Goal: Task Accomplishment & Management: Manage account settings

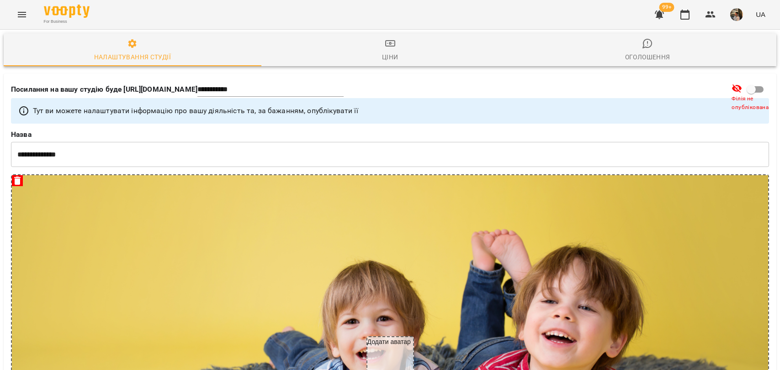
select select "**********"
select select "**"
click at [22, 15] on icon "Menu" at bounding box center [21, 14] width 11 height 11
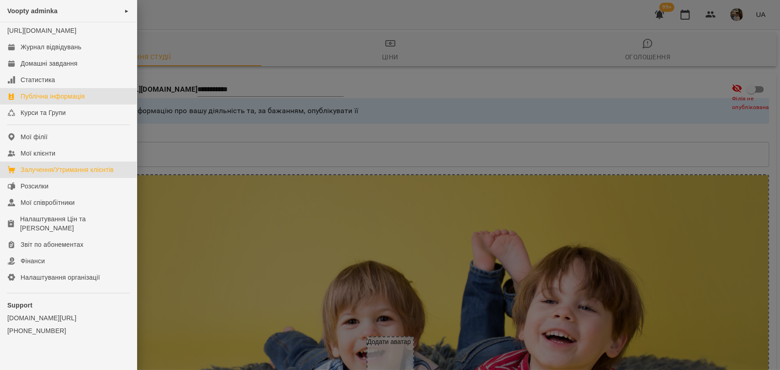
click at [57, 174] on div "Залучення/Утримання клієнтів" at bounding box center [67, 169] width 93 height 9
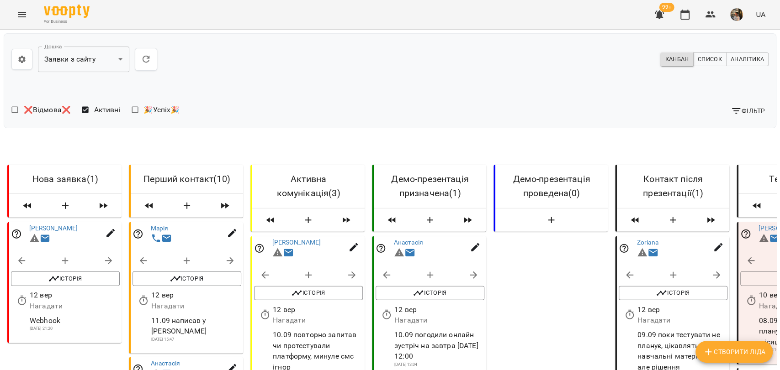
click at [113, 239] on icon "button" at bounding box center [110, 233] width 11 height 11
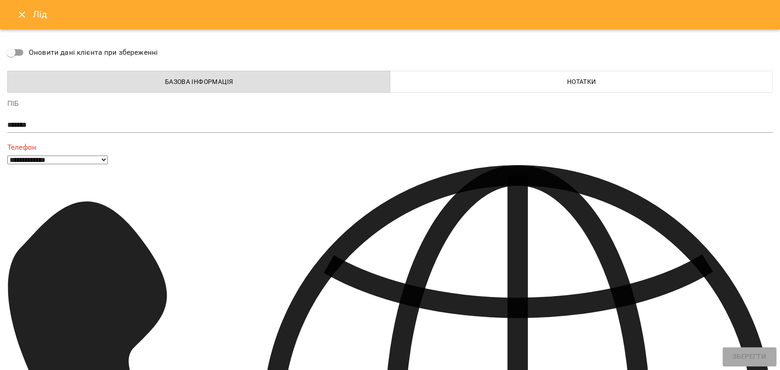
drag, startPoint x: 76, startPoint y: 159, endPoint x: 33, endPoint y: 158, distance: 42.5
click at [16, 17] on icon "Close" at bounding box center [21, 14] width 11 height 11
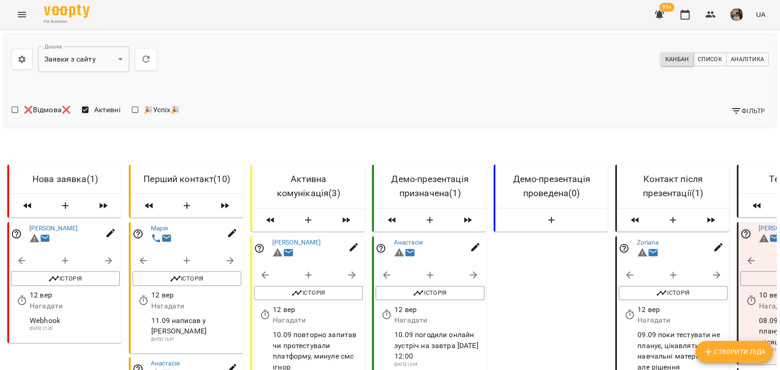
click at [108, 272] on button "button" at bounding box center [109, 261] width 22 height 22
select select "**********"
select select "*"
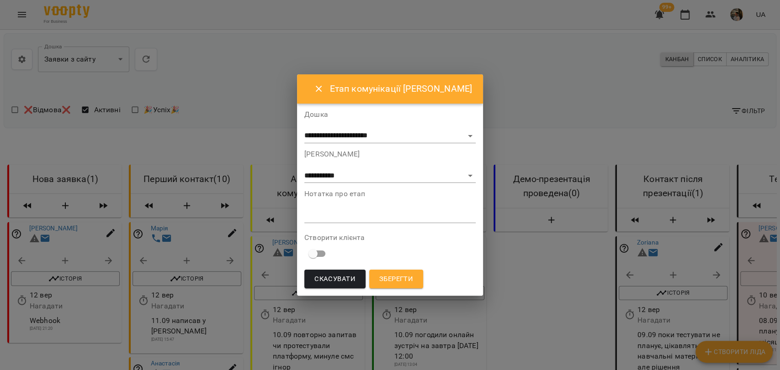
click at [336, 218] on textarea at bounding box center [389, 215] width 171 height 9
type textarea "**********"
click at [408, 279] on span "Зберегти" at bounding box center [396, 280] width 34 height 12
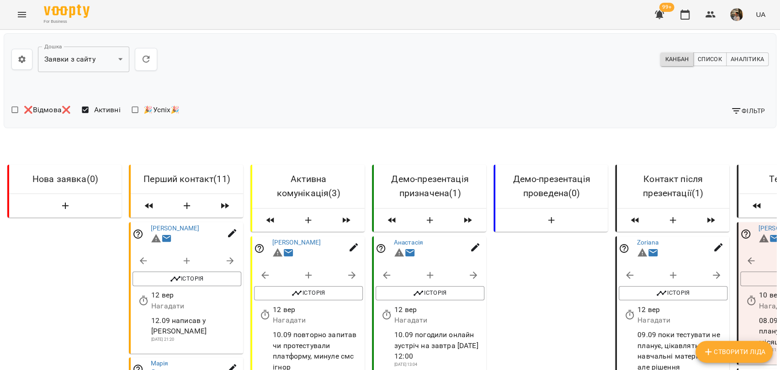
click at [740, 15] on img "button" at bounding box center [736, 14] width 13 height 13
click at [677, 102] on span "Вийти" at bounding box center [648, 100] width 58 height 11
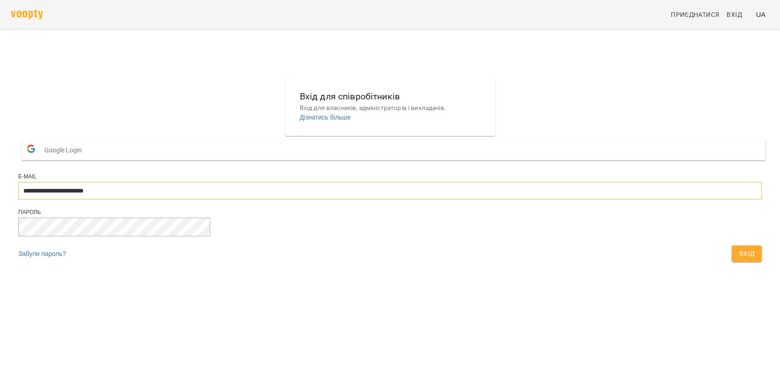
click at [443, 200] on input "**********" at bounding box center [389, 190] width 743 height 17
type input "**********"
click at [739, 259] on span "Вхід" at bounding box center [747, 253] width 16 height 11
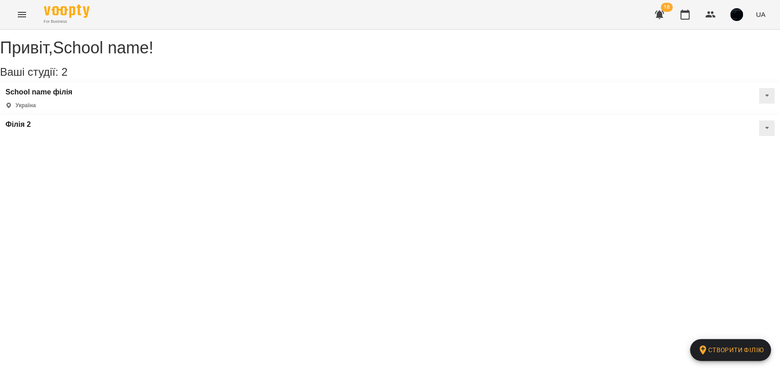
click at [20, 7] on button "Menu" at bounding box center [22, 15] width 22 height 22
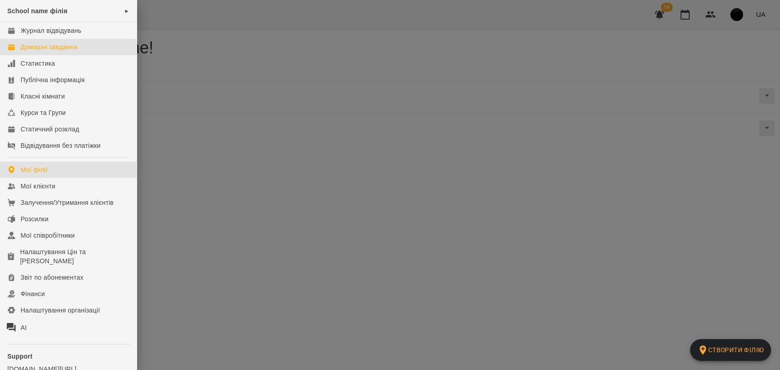
click at [46, 39] on link "Домашні завдання" at bounding box center [68, 47] width 137 height 16
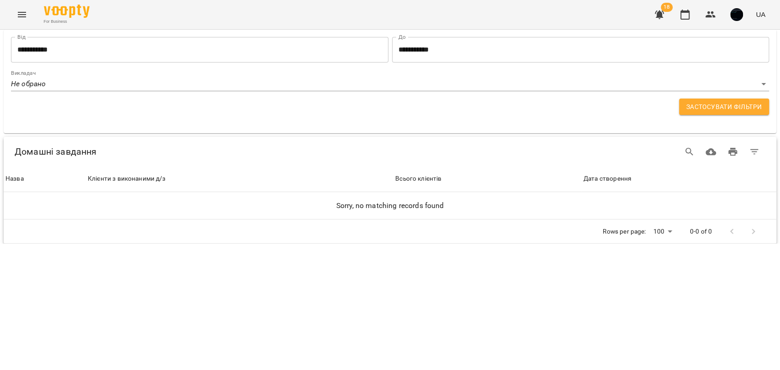
click at [19, 5] on button "Menu" at bounding box center [22, 15] width 22 height 22
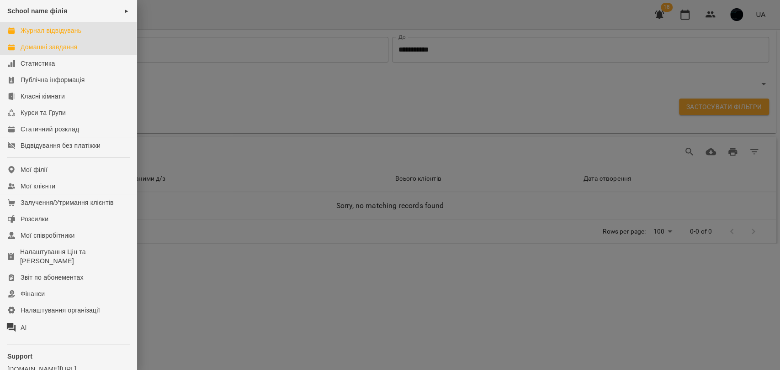
click at [37, 33] on div "Журнал відвідувань" at bounding box center [51, 30] width 61 height 9
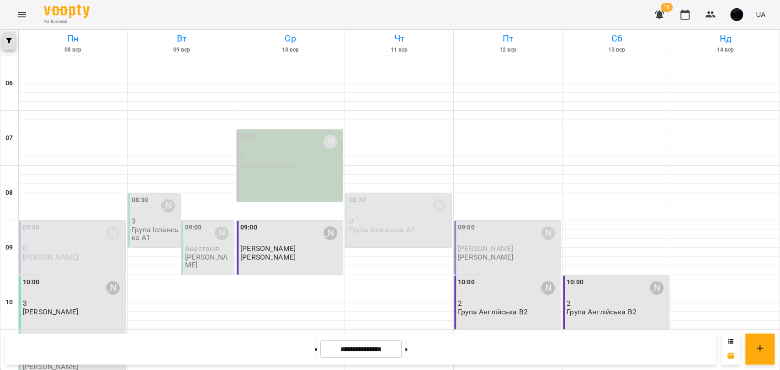
click at [10, 34] on button "button" at bounding box center [9, 41] width 13 height 18
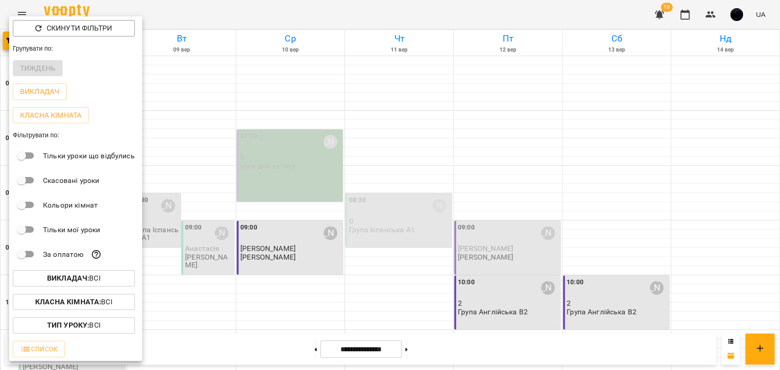
click at [162, 118] on div at bounding box center [390, 185] width 780 height 370
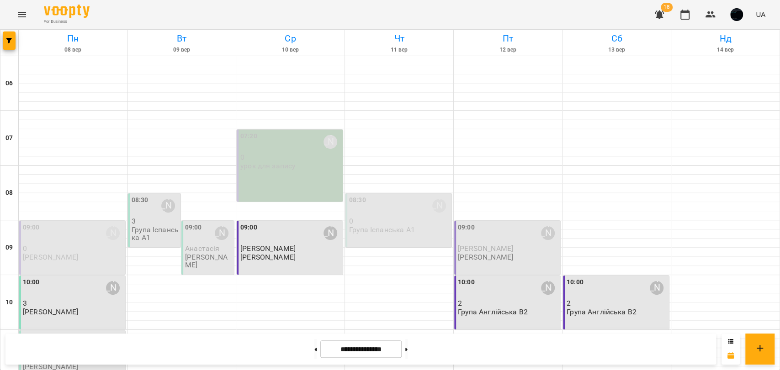
click at [21, 10] on icon "Menu" at bounding box center [21, 14] width 11 height 11
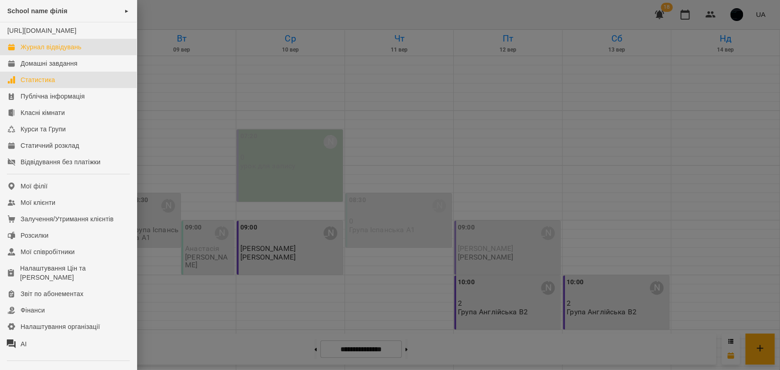
click at [46, 88] on link "Статистика" at bounding box center [68, 80] width 137 height 16
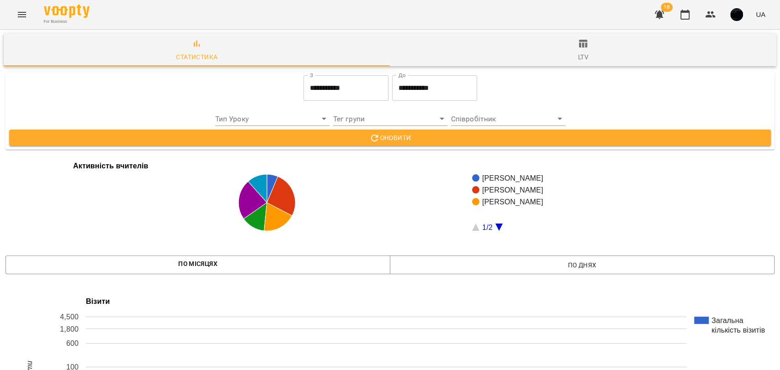
click at [596, 60] on span "ltv" at bounding box center [583, 50] width 375 height 25
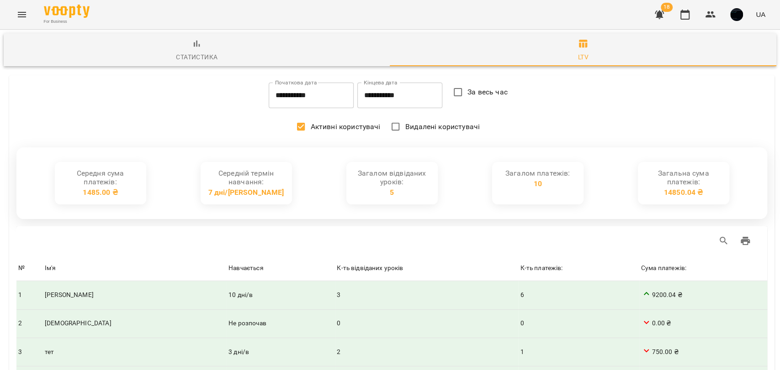
click at [205, 48] on span "Статистика" at bounding box center [196, 50] width 375 height 25
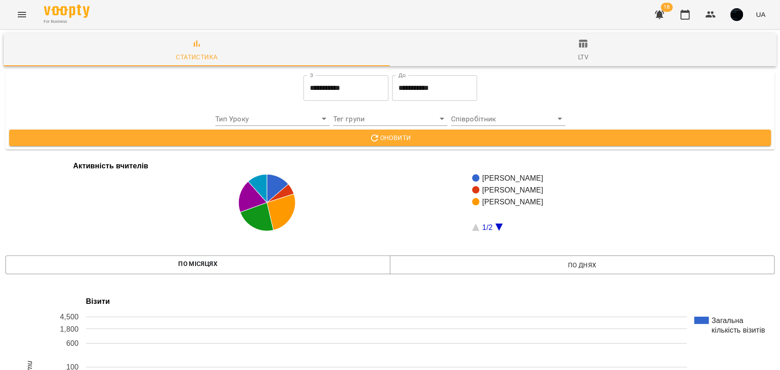
click at [556, 54] on span "ltv" at bounding box center [583, 50] width 375 height 25
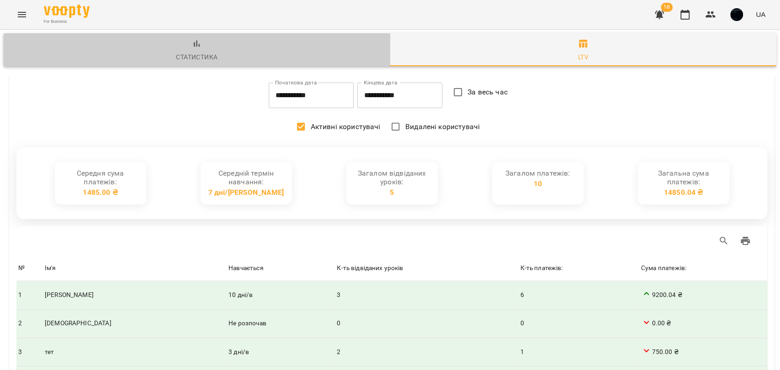
click at [210, 48] on span "Статистика" at bounding box center [196, 50] width 375 height 25
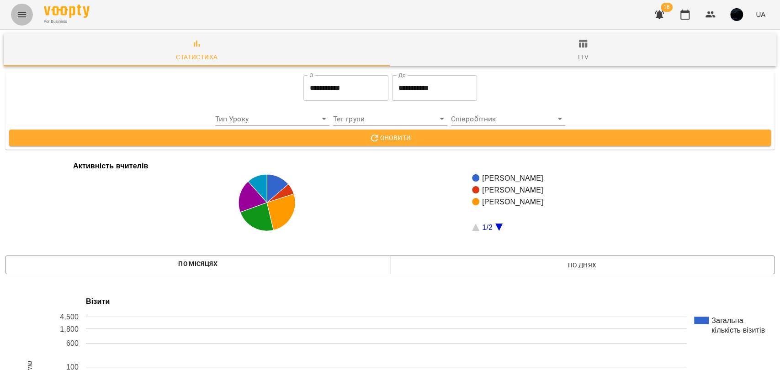
click at [24, 16] on icon "Menu" at bounding box center [21, 14] width 11 height 11
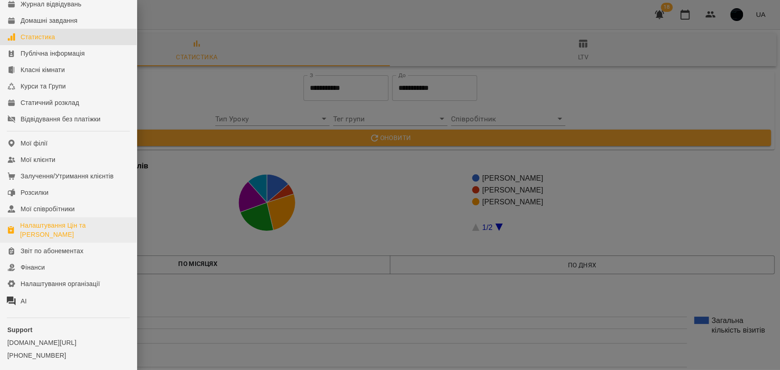
scroll to position [51, 0]
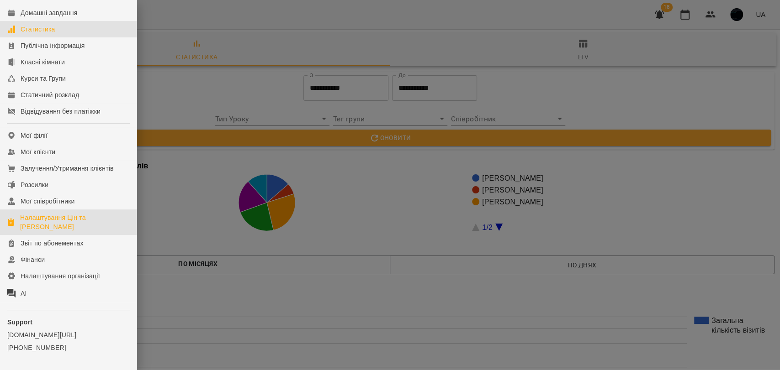
click at [45, 229] on div "Налаштування Цін та [PERSON_NAME]" at bounding box center [74, 222] width 109 height 18
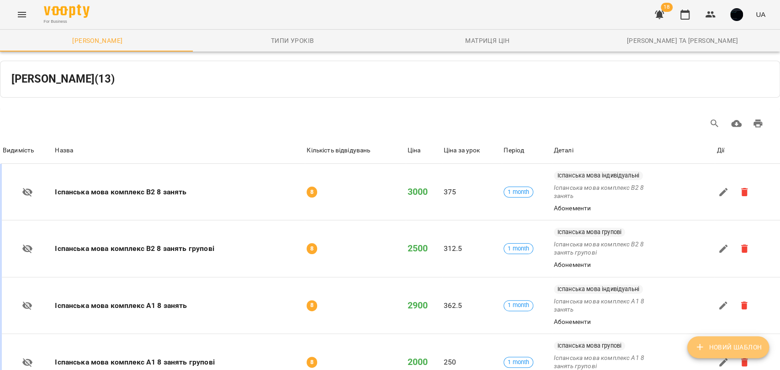
click at [724, 349] on span "Новий Шаблон" at bounding box center [727, 347] width 67 height 11
select select "*****"
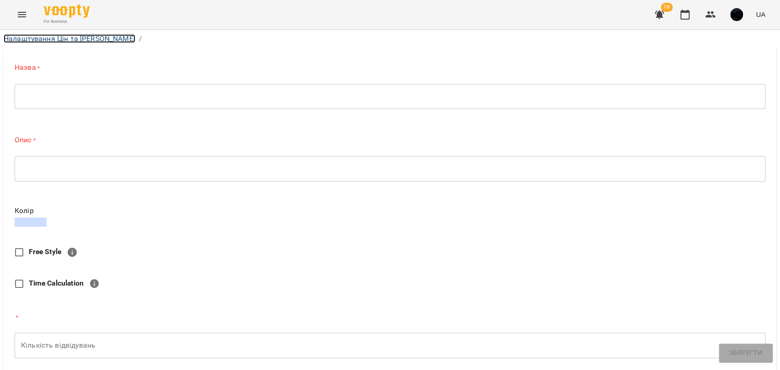
click at [48, 39] on link "Налаштування Цін та [PERSON_NAME]" at bounding box center [70, 38] width 132 height 9
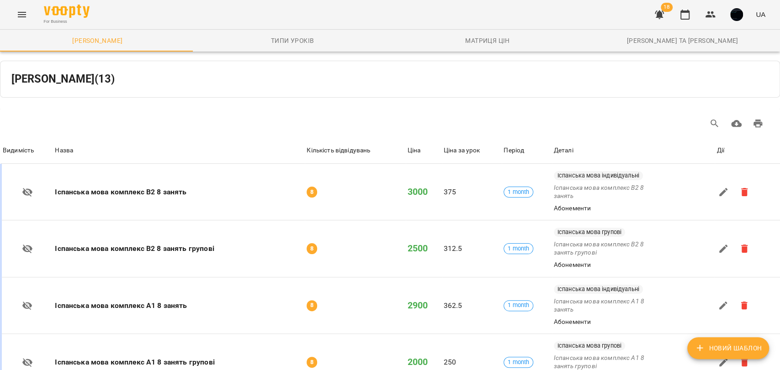
scroll to position [457, 0]
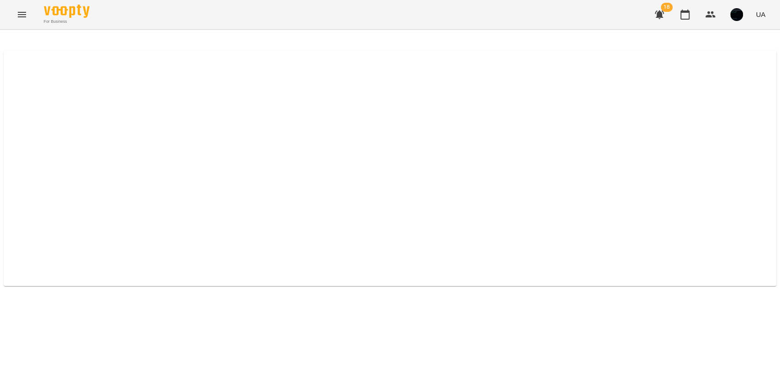
select select "*****"
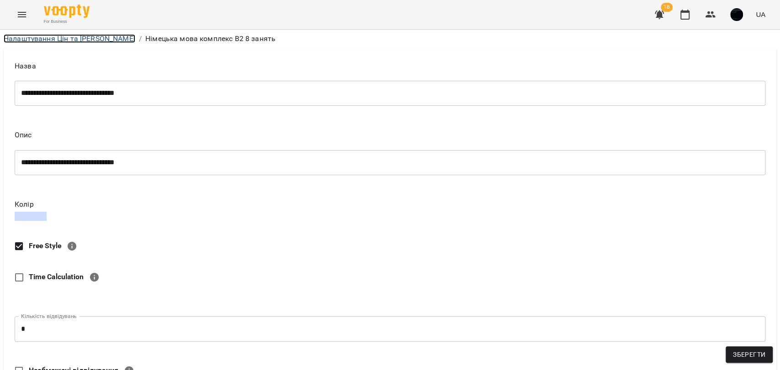
click at [67, 36] on link "Налаштування Цін та [PERSON_NAME]" at bounding box center [70, 38] width 132 height 9
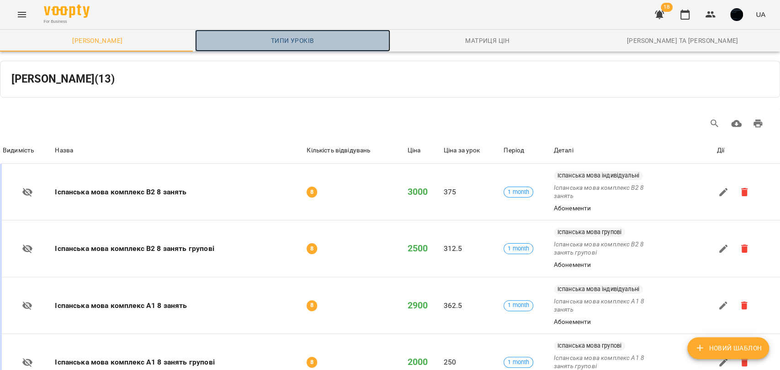
click at [280, 38] on span "Типи уроків" at bounding box center [293, 40] width 184 height 11
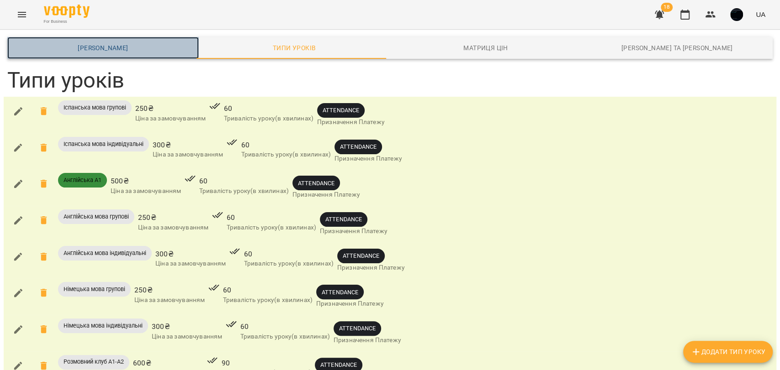
click at [146, 49] on span "[PERSON_NAME]" at bounding box center [103, 47] width 180 height 11
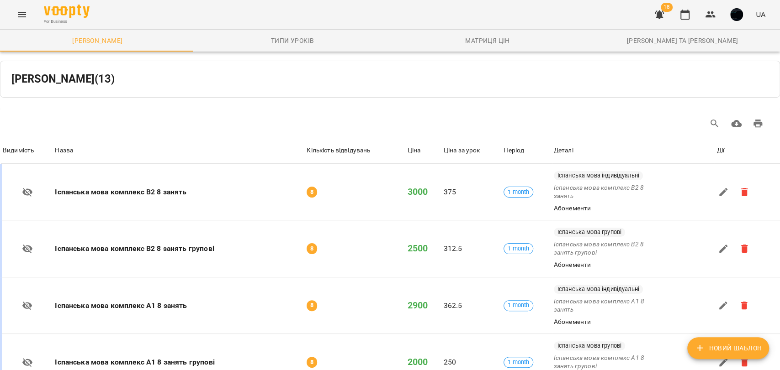
click at [33, 16] on div "For Business 18 UA" at bounding box center [390, 14] width 780 height 29
click at [27, 15] on icon "Menu" at bounding box center [21, 14] width 11 height 11
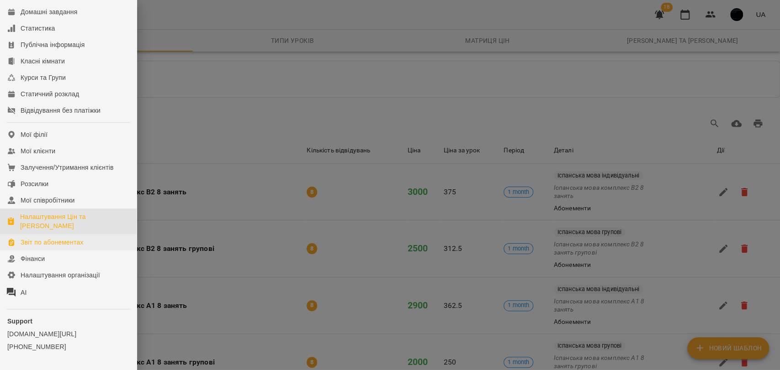
scroll to position [86, 0]
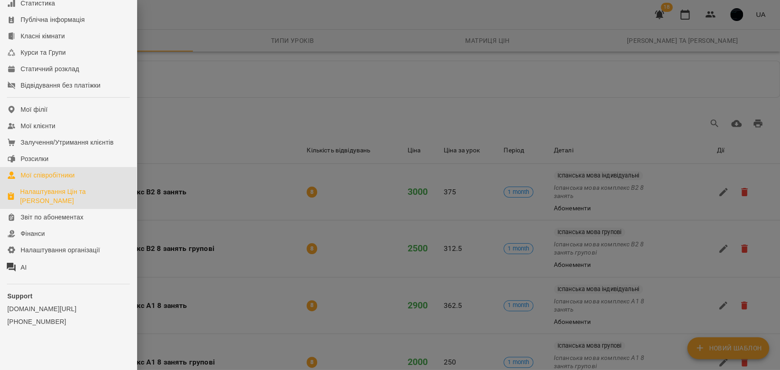
click at [58, 171] on div "Мої співробітники" at bounding box center [48, 175] width 54 height 9
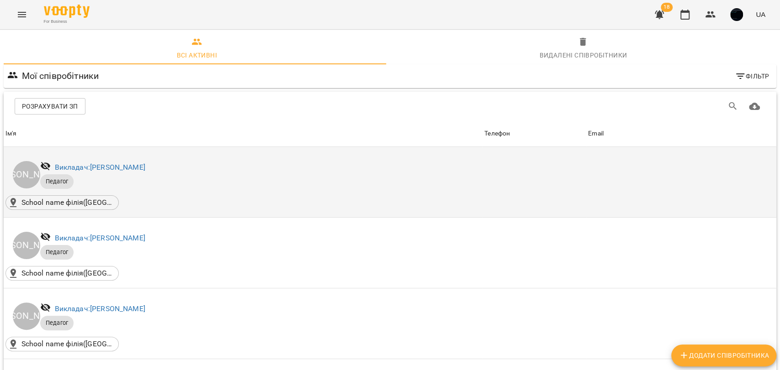
scroll to position [51, 0]
click at [105, 160] on div "Викладач: [PERSON_NAME]" at bounding box center [100, 167] width 94 height 15
click at [103, 163] on link "Викладач: [PERSON_NAME]" at bounding box center [100, 167] width 90 height 9
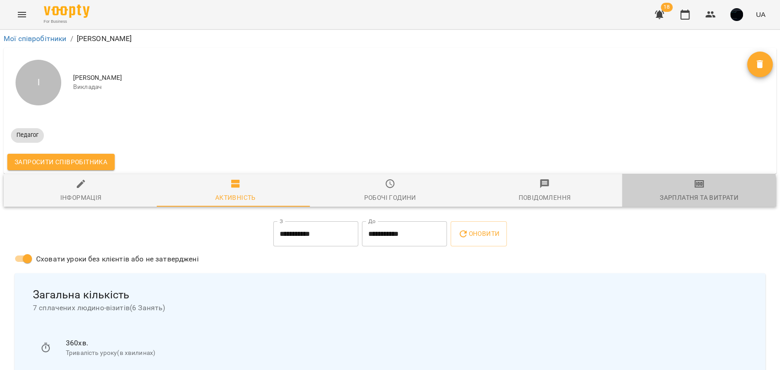
click at [680, 193] on div "Зарплатня та Витрати" at bounding box center [699, 197] width 79 height 11
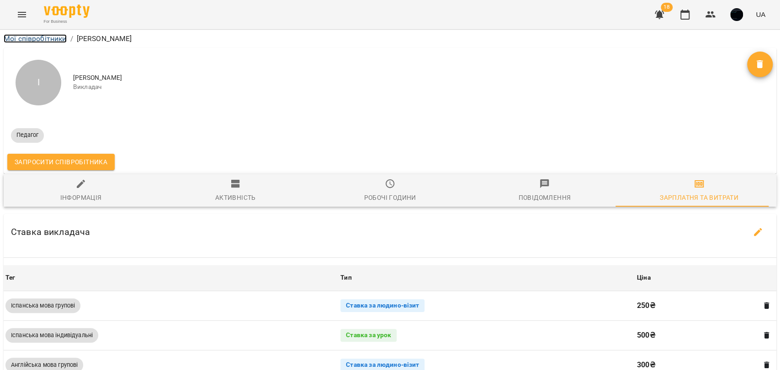
click at [41, 39] on link "Мої співробітники" at bounding box center [35, 38] width 63 height 9
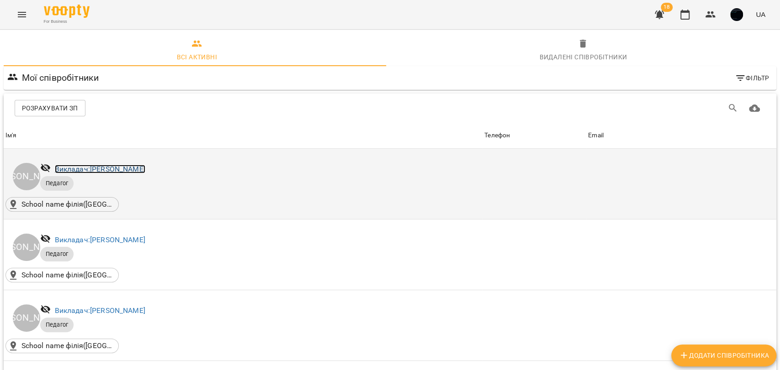
click at [91, 167] on link "Викладач: [PERSON_NAME]" at bounding box center [100, 169] width 90 height 9
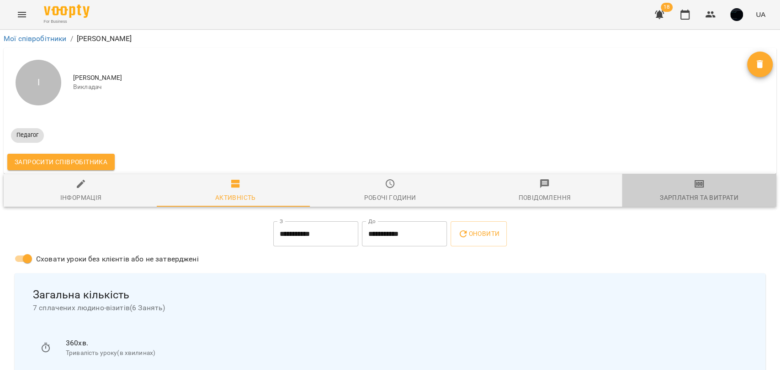
click at [698, 196] on div "Зарплатня та Витрати" at bounding box center [699, 197] width 79 height 11
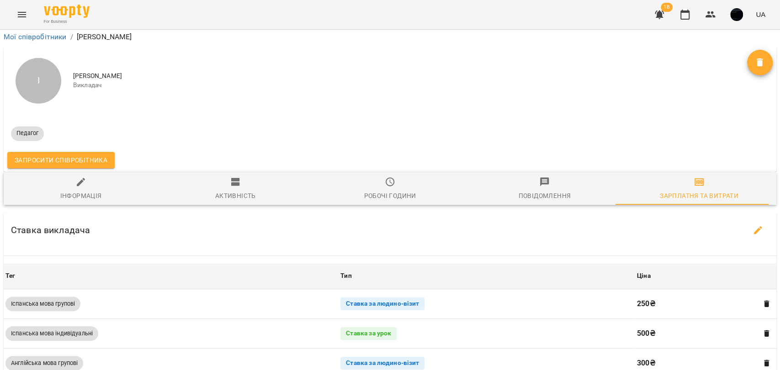
scroll to position [304, 0]
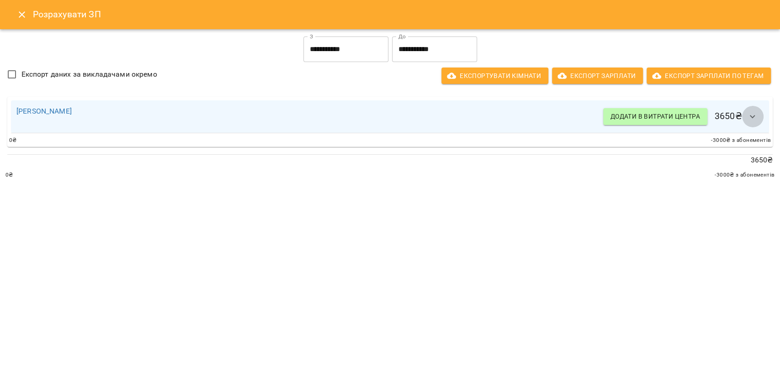
click at [754, 117] on icon "button" at bounding box center [752, 116] width 11 height 11
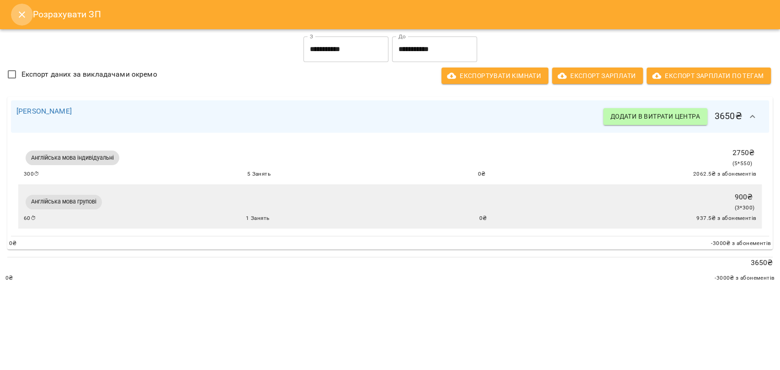
click at [24, 14] on icon "Close" at bounding box center [21, 14] width 11 height 11
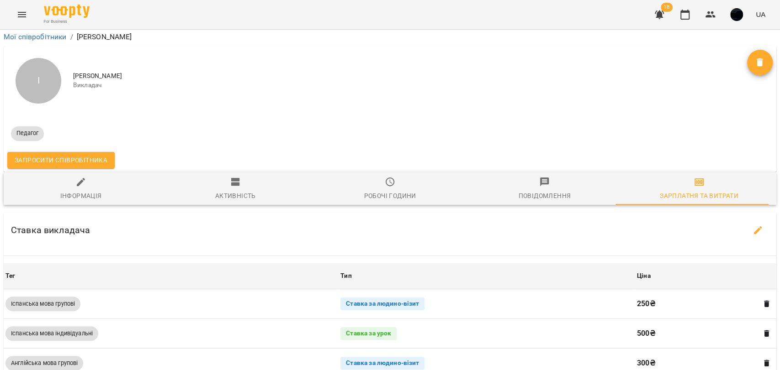
scroll to position [0, 0]
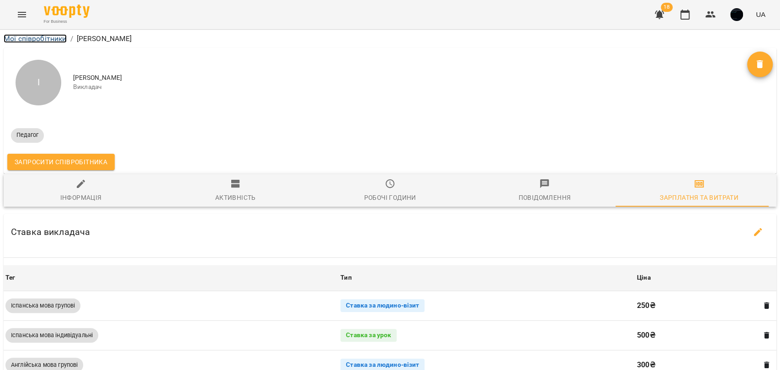
click at [37, 41] on link "Мої співробітники" at bounding box center [35, 38] width 63 height 9
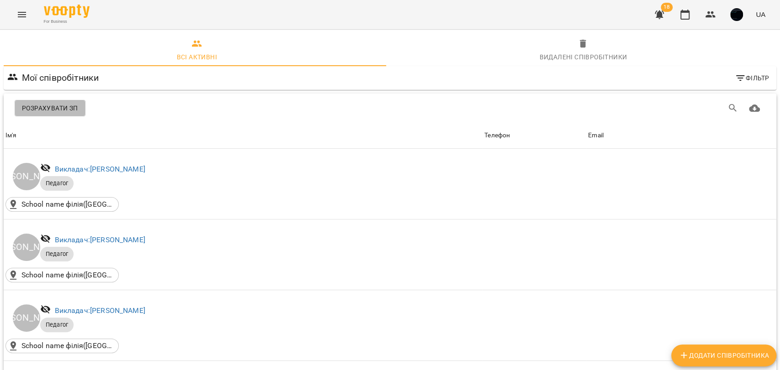
click at [51, 112] on span "Розрахувати ЗП" at bounding box center [50, 108] width 56 height 11
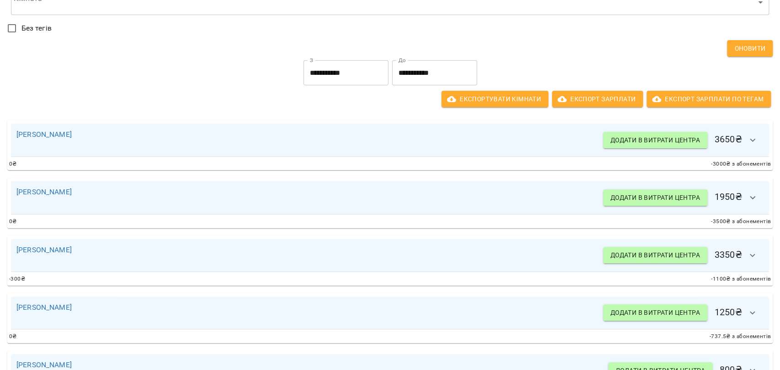
scroll to position [51, 0]
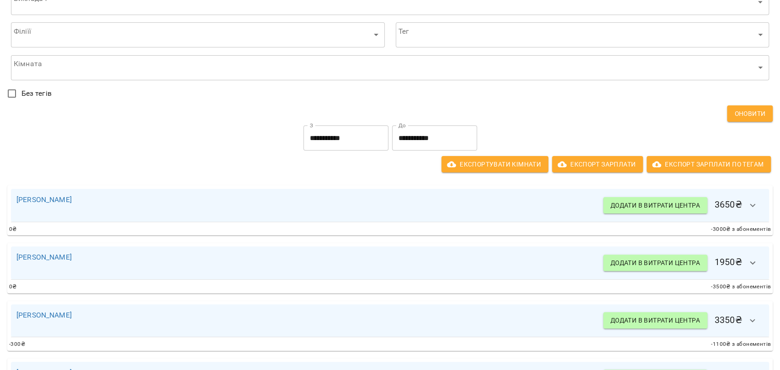
click at [323, 127] on input "**********" at bounding box center [345, 139] width 85 height 26
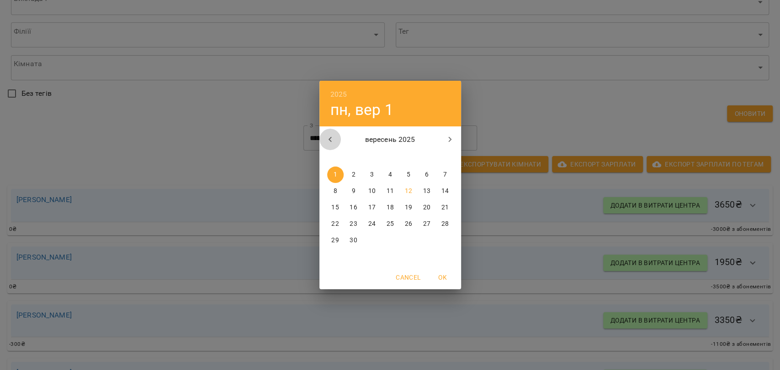
click at [338, 137] on button "button" at bounding box center [330, 140] width 22 height 22
click at [440, 238] on span "31" at bounding box center [445, 240] width 16 height 9
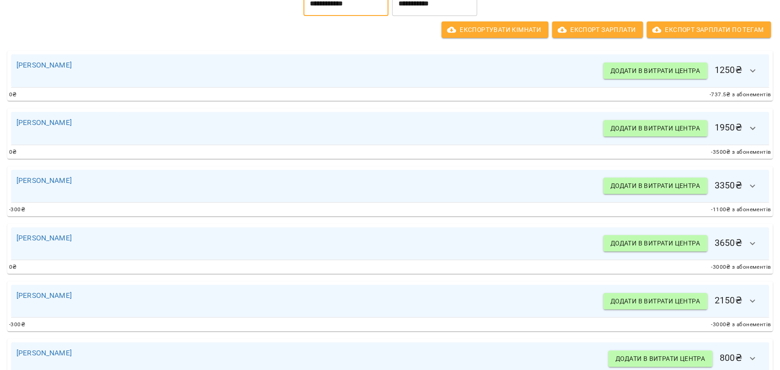
scroll to position [203, 0]
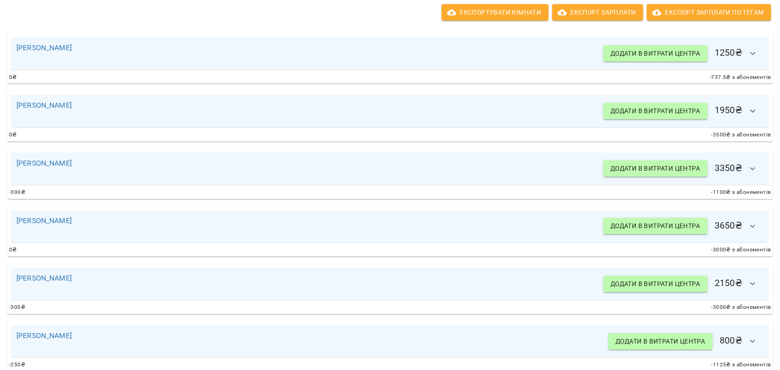
click at [750, 167] on button "button" at bounding box center [752, 169] width 22 height 22
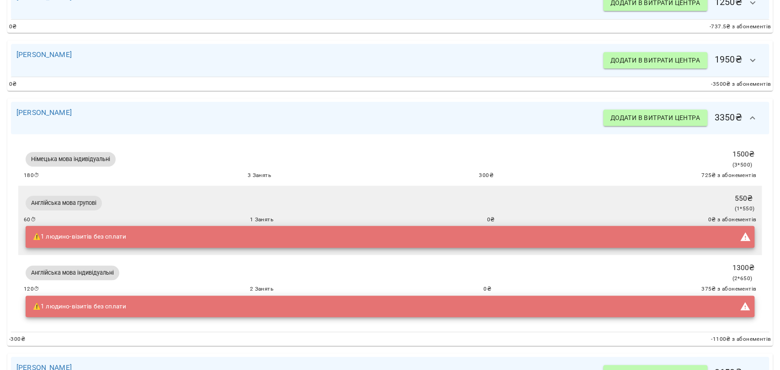
click at [747, 121] on icon "button" at bounding box center [752, 118] width 11 height 11
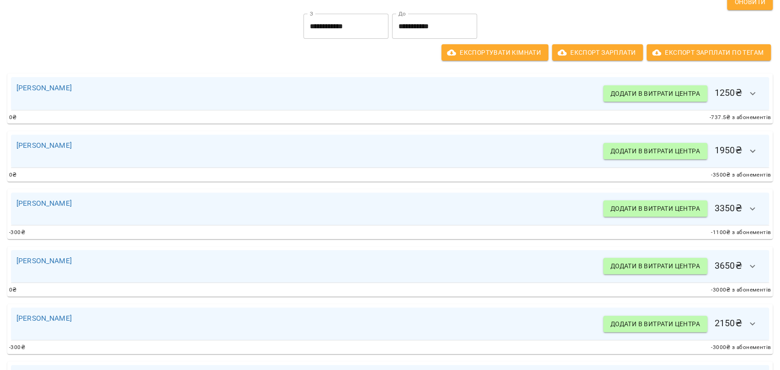
scroll to position [100, 0]
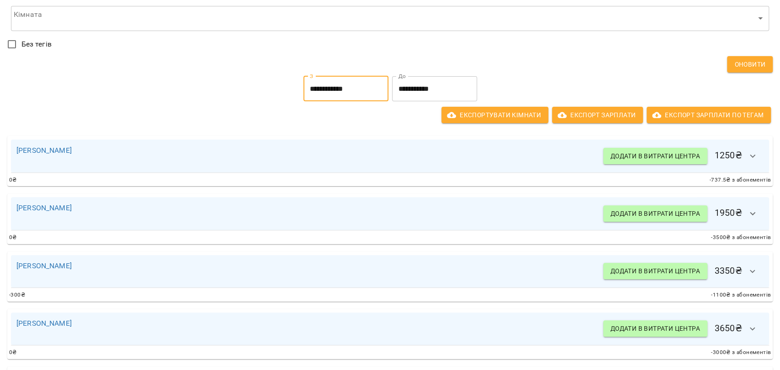
click at [358, 97] on input "**********" at bounding box center [345, 89] width 85 height 26
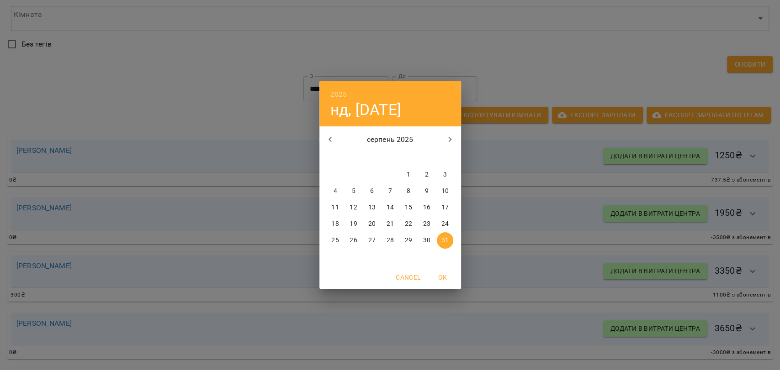
click at [407, 170] on p "1" at bounding box center [408, 174] width 4 height 9
type input "**********"
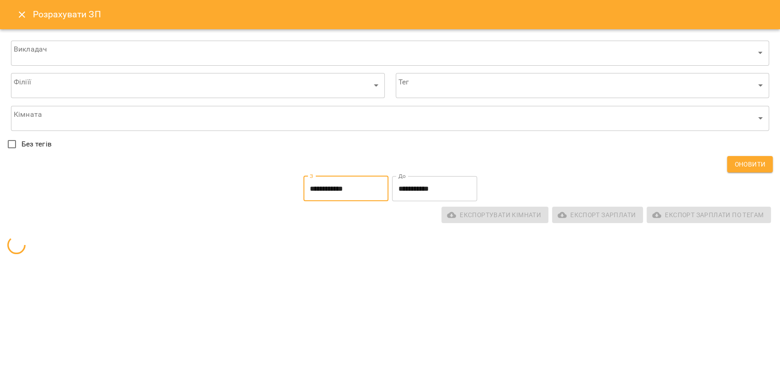
scroll to position [0, 0]
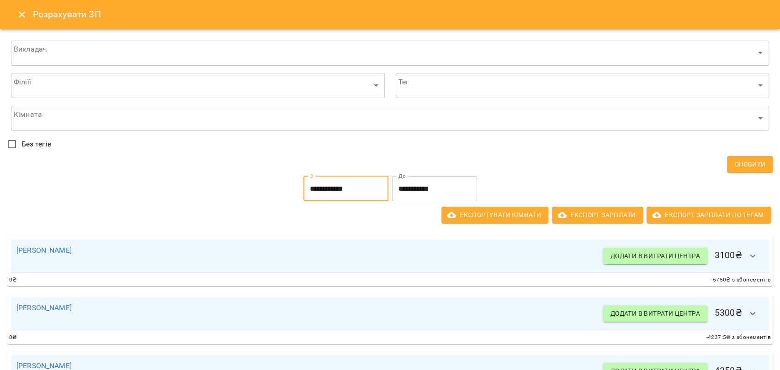
click at [364, 188] on input "**********" at bounding box center [345, 189] width 85 height 26
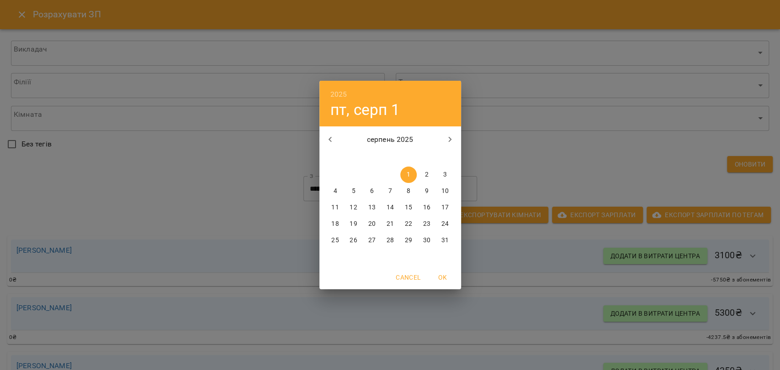
click at [478, 168] on div "2025 пт, серп 1 серпень 2025 пн вт ср чт пт сб нд 28 29 30 31 1 2 3 4 5 6 7 8 9…" at bounding box center [390, 185] width 780 height 370
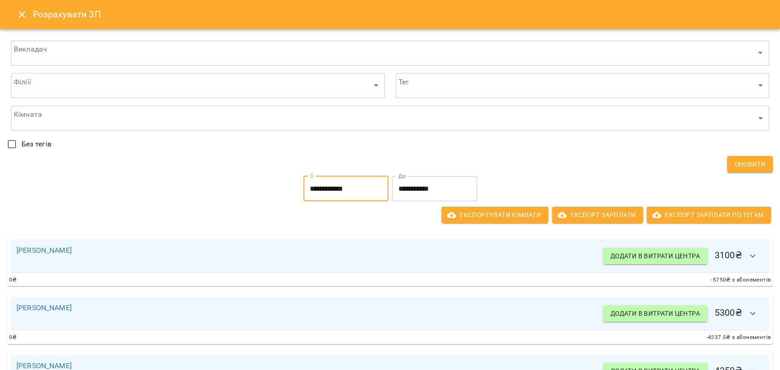
click at [422, 189] on input "**********" at bounding box center [434, 189] width 85 height 26
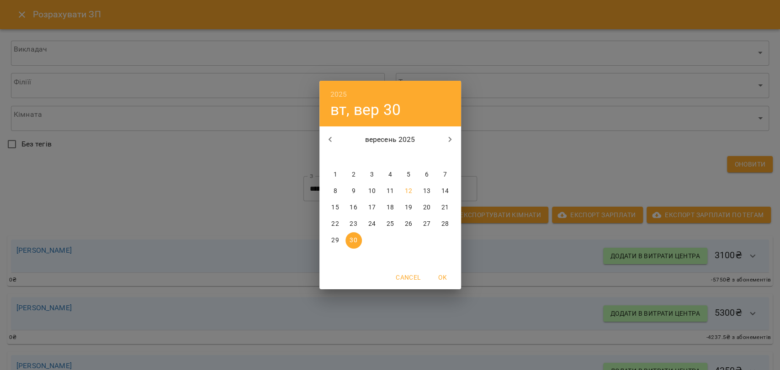
click at [329, 138] on icon "button" at bounding box center [329, 139] width 3 height 5
click at [443, 243] on p "31" at bounding box center [444, 240] width 7 height 9
type input "**********"
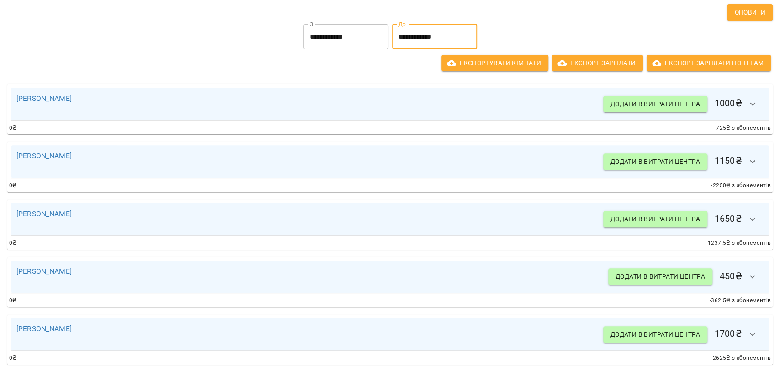
scroll to position [203, 0]
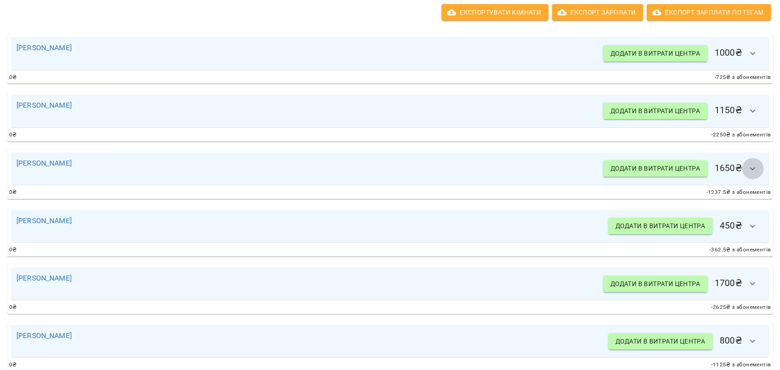
click at [741, 170] on button "button" at bounding box center [752, 169] width 22 height 22
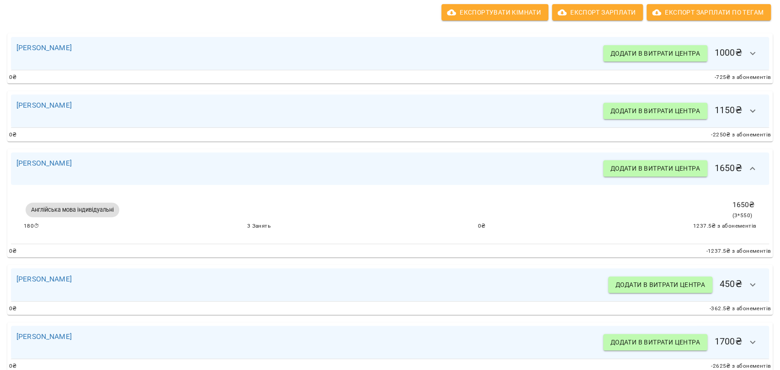
click at [747, 168] on icon "button" at bounding box center [752, 169] width 11 height 11
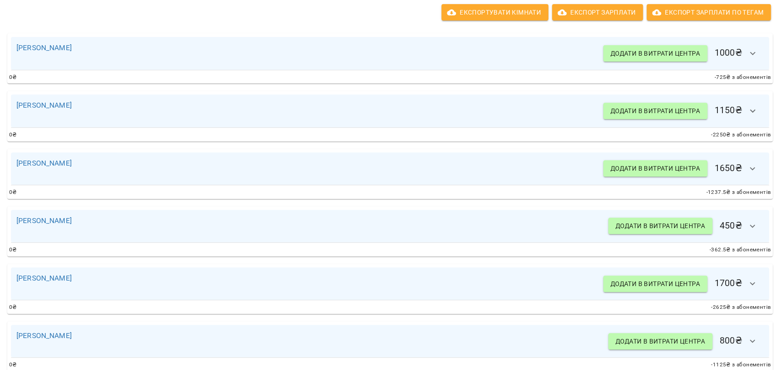
scroll to position [0, 0]
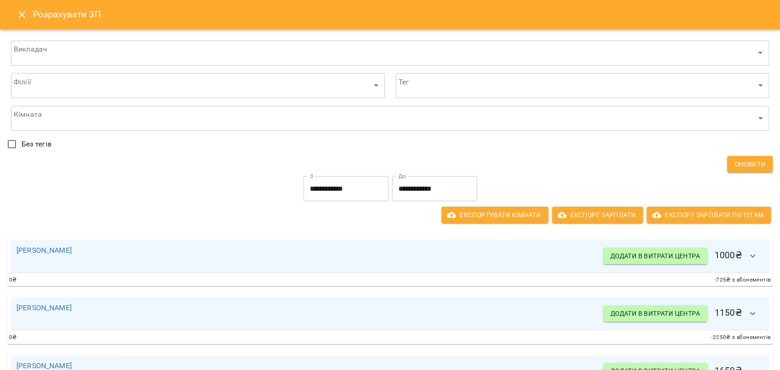
click at [22, 16] on icon "Close" at bounding box center [22, 14] width 6 height 6
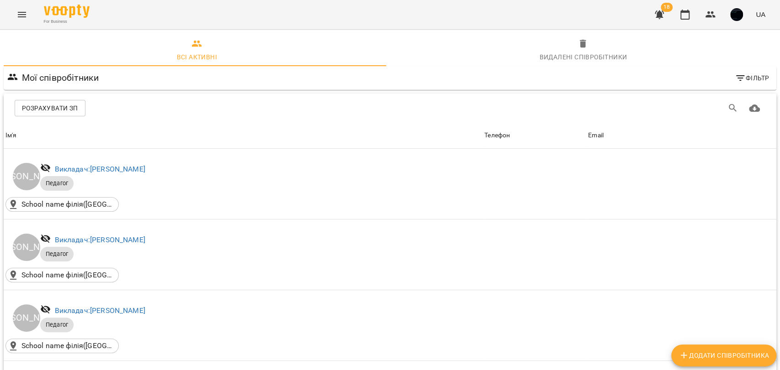
click at [22, 18] on icon "Menu" at bounding box center [21, 14] width 11 height 11
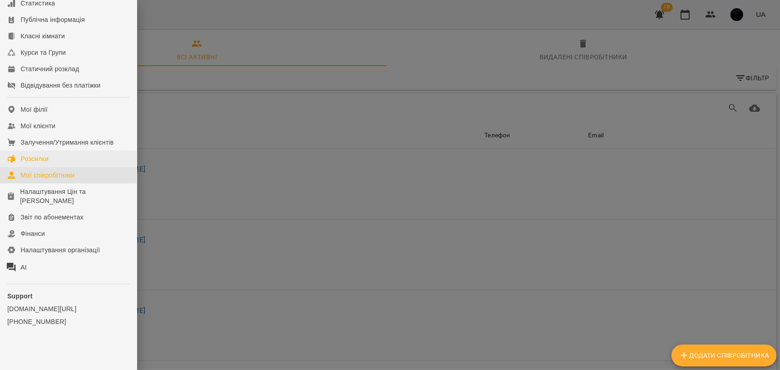
scroll to position [86, 0]
click at [54, 140] on div "Залучення/Утримання клієнтів" at bounding box center [67, 142] width 93 height 9
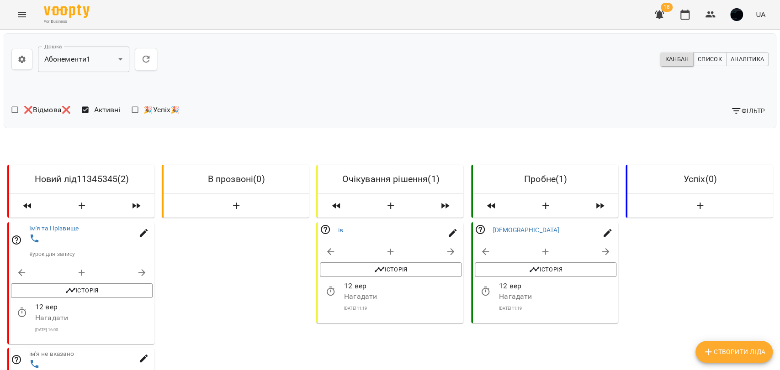
click at [109, 51] on body "**********" at bounding box center [390, 262] width 780 height 524
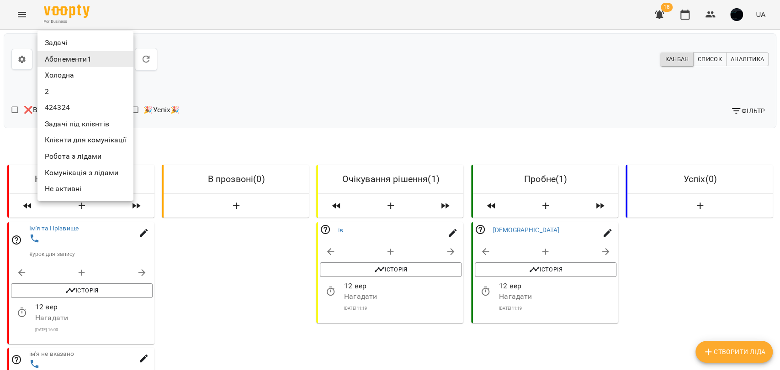
click at [71, 45] on li "Задачі" at bounding box center [85, 43] width 96 height 16
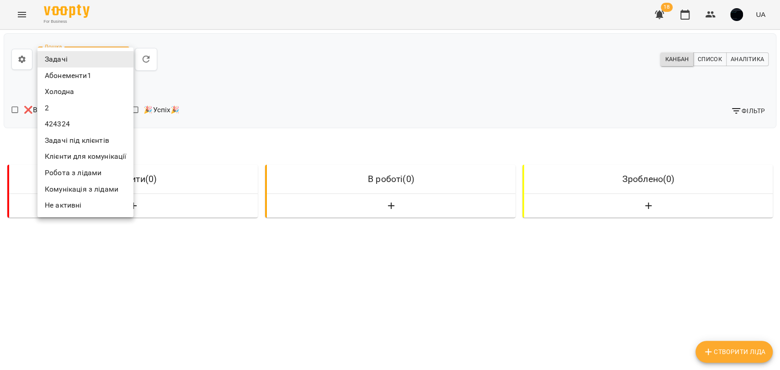
click at [87, 63] on body "**********" at bounding box center [390, 260] width 780 height 521
click at [76, 79] on li "Абонементи1" at bounding box center [85, 76] width 96 height 16
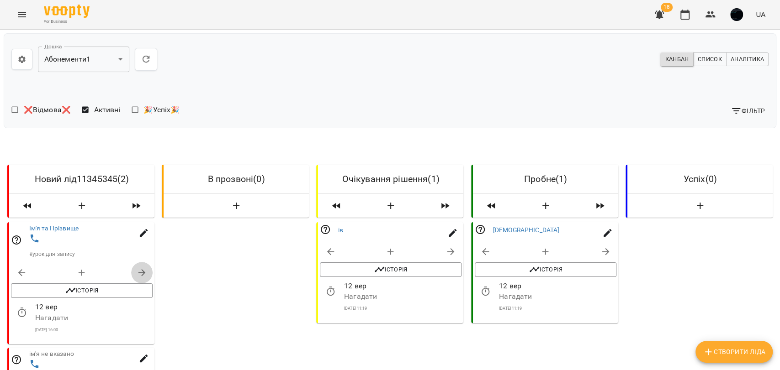
click at [135, 266] on button "button" at bounding box center [142, 273] width 22 height 22
select select "**********"
select select "*"
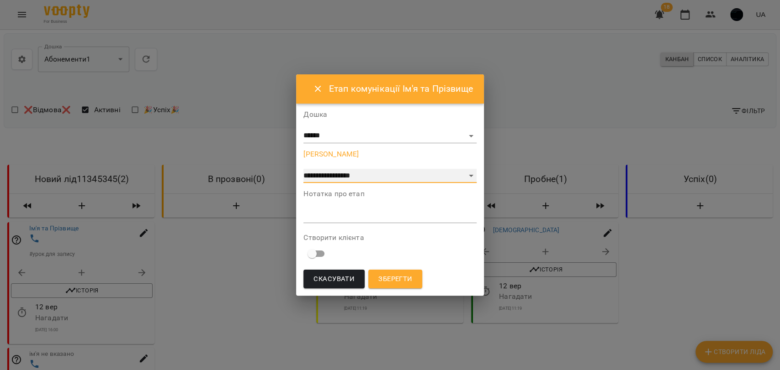
click at [321, 175] on select "**********" at bounding box center [389, 176] width 173 height 15
click at [309, 175] on select "**********" at bounding box center [389, 176] width 173 height 15
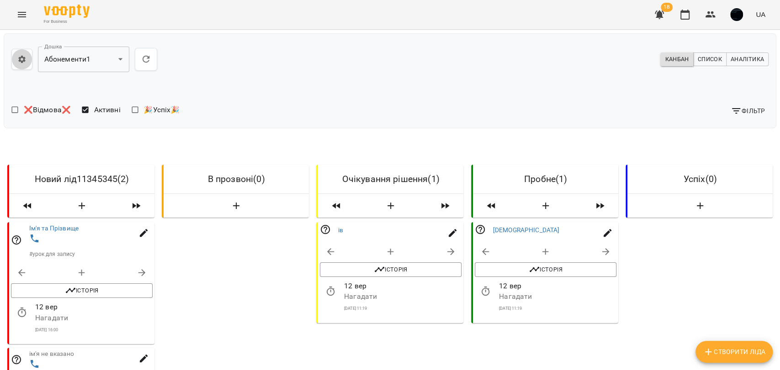
click at [16, 58] on button "button" at bounding box center [21, 59] width 21 height 21
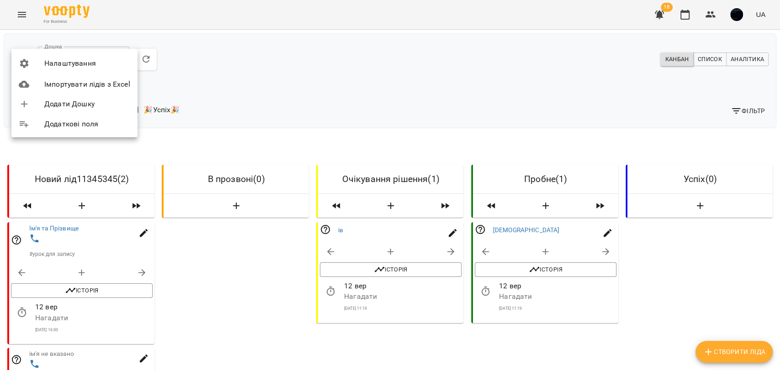
click at [58, 58] on span "Налаштування" at bounding box center [87, 63] width 86 height 11
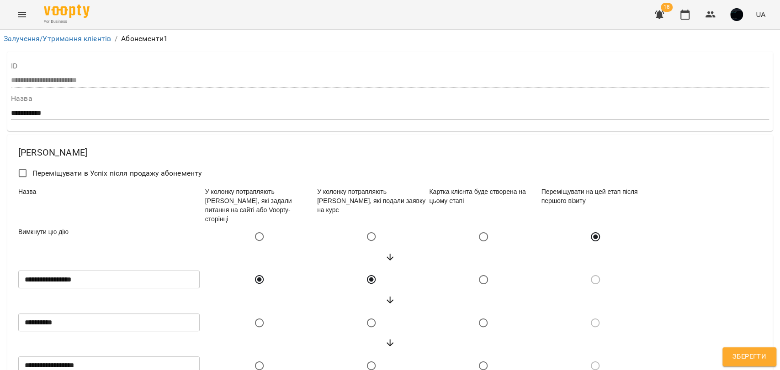
scroll to position [152, 0]
drag, startPoint x: 99, startPoint y: 125, endPoint x: 60, endPoint y: 124, distance: 38.8
click at [60, 270] on input "**********" at bounding box center [108, 279] width 181 height 18
click at [99, 270] on input "**********" at bounding box center [108, 279] width 181 height 18
drag, startPoint x: 90, startPoint y: 122, endPoint x: 61, endPoint y: 124, distance: 29.3
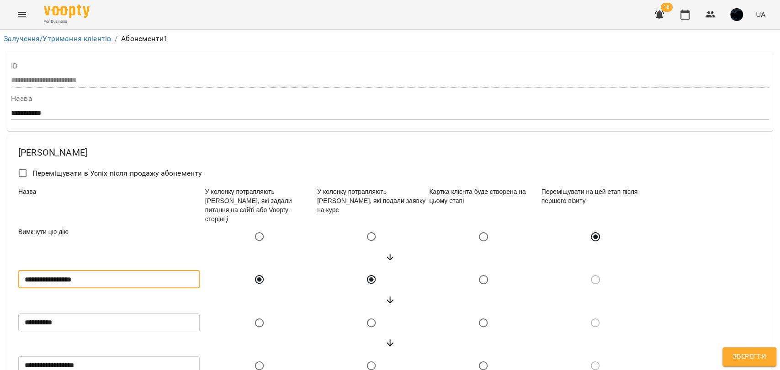
click at [61, 270] on input "**********" at bounding box center [108, 279] width 181 height 18
type input "*********"
click at [74, 314] on input "**********" at bounding box center [108, 323] width 181 height 18
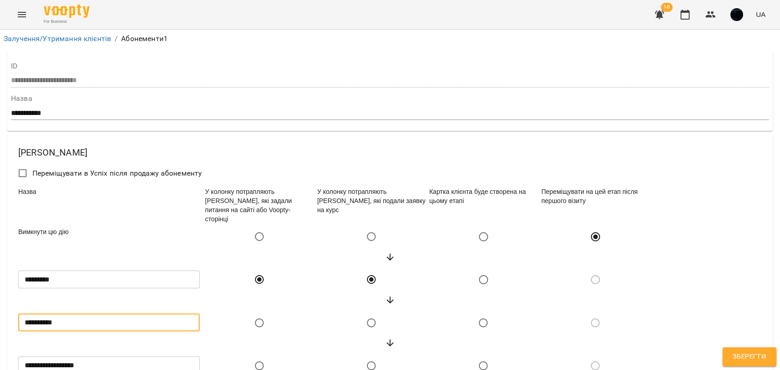
drag, startPoint x: 65, startPoint y: 167, endPoint x: 0, endPoint y: 164, distance: 65.4
click at [0, 164] on main "**********" at bounding box center [390, 351] width 780 height 643
type input "**********"
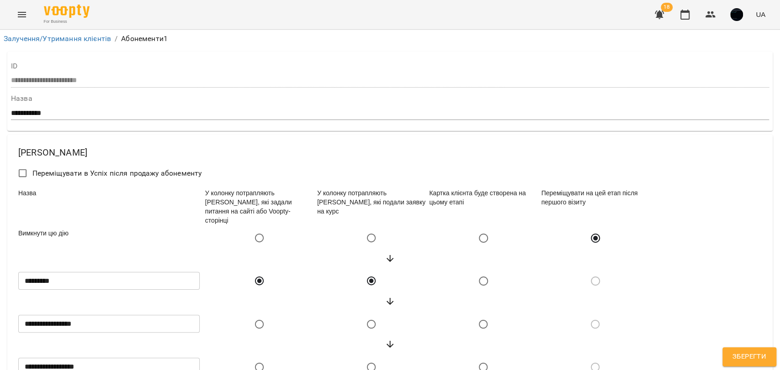
type input "**********"
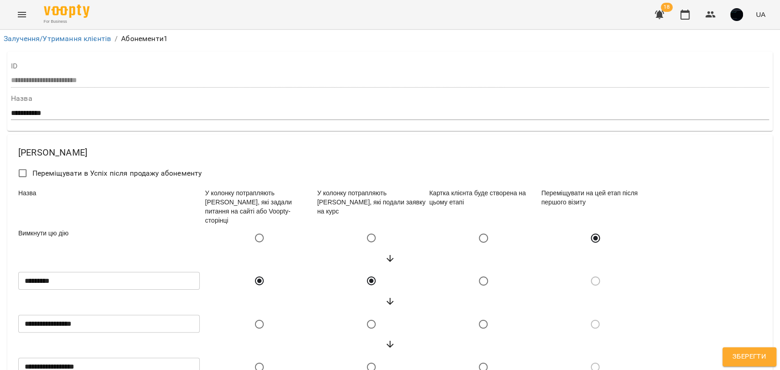
click at [739, 355] on span "Зберегти" at bounding box center [749, 357] width 34 height 12
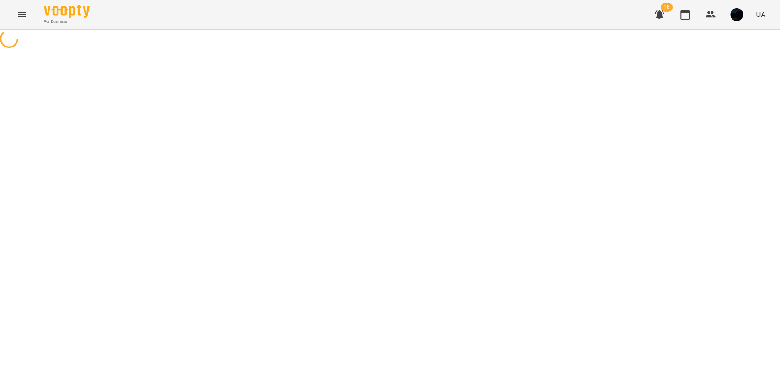
scroll to position [0, 0]
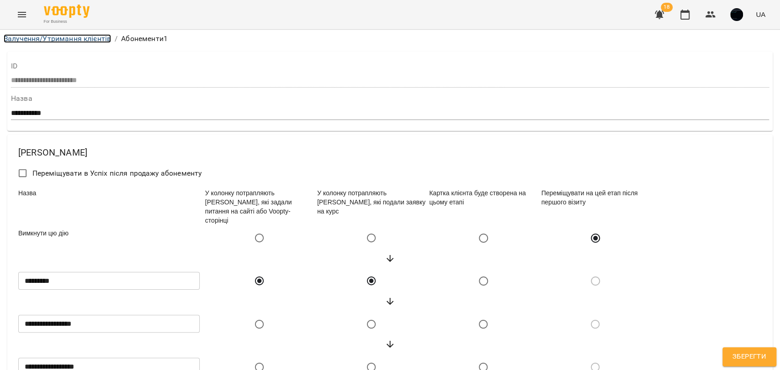
click at [63, 40] on link "Залучення/Утримання клієнтів" at bounding box center [57, 38] width 107 height 9
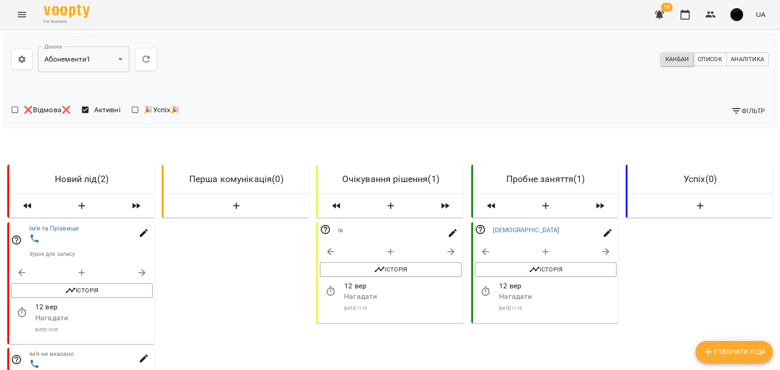
click at [15, 9] on button "Menu" at bounding box center [22, 15] width 22 height 22
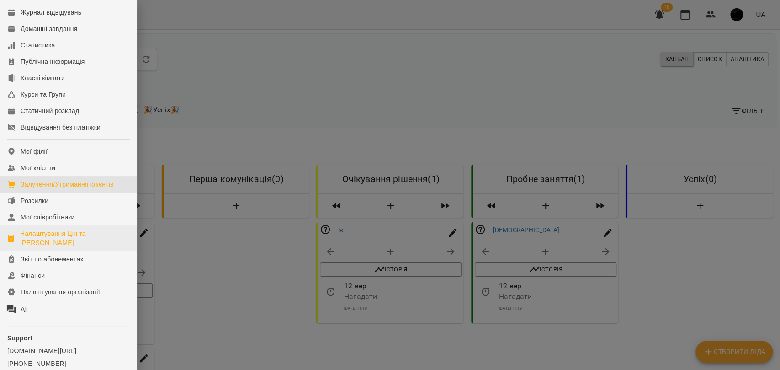
scroll to position [86, 0]
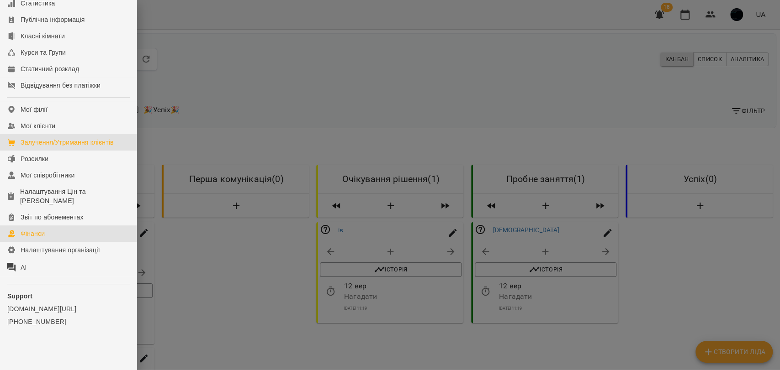
click at [53, 234] on link "Фінанси" at bounding box center [68, 234] width 137 height 16
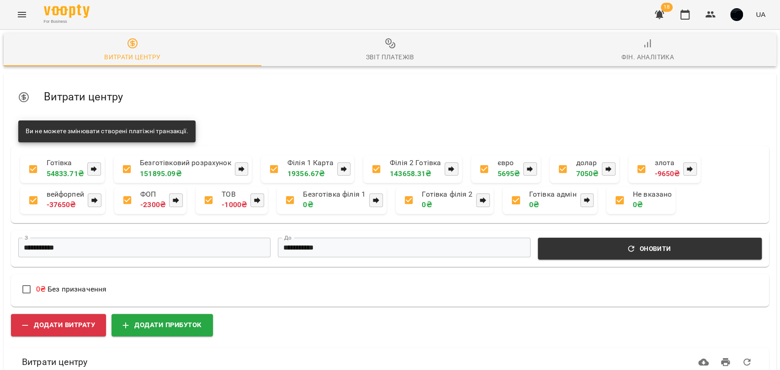
click at [29, 18] on button "Menu" at bounding box center [22, 15] width 22 height 22
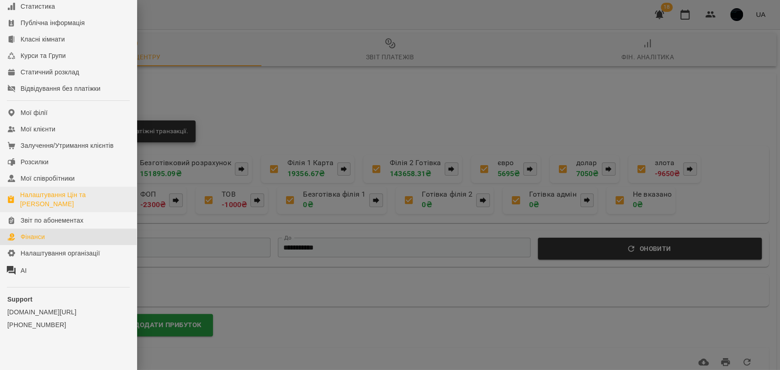
scroll to position [86, 0]
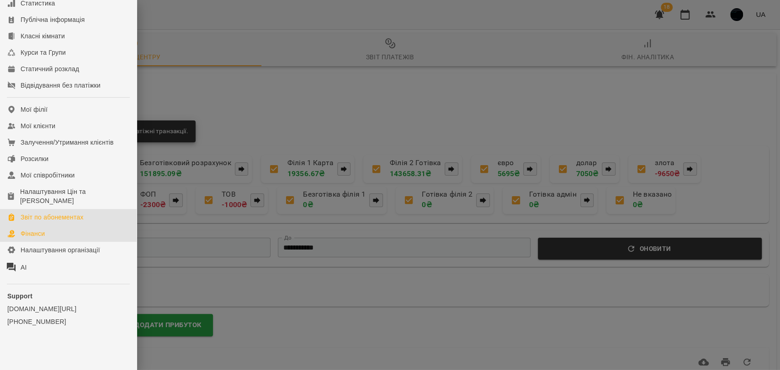
click at [68, 216] on div "Звіт по абонементах" at bounding box center [52, 217] width 63 height 9
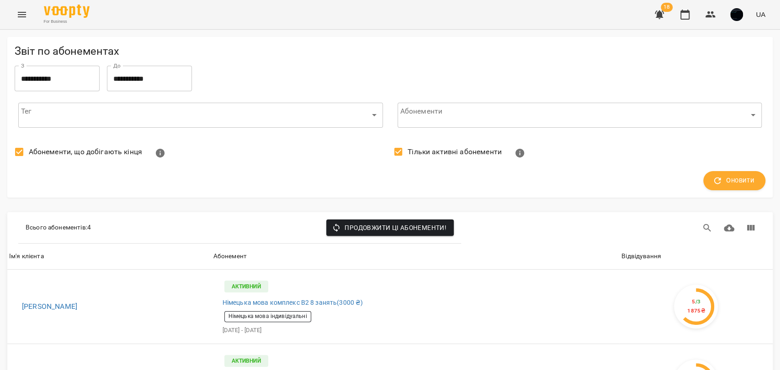
click at [27, 21] on button "Menu" at bounding box center [22, 15] width 22 height 22
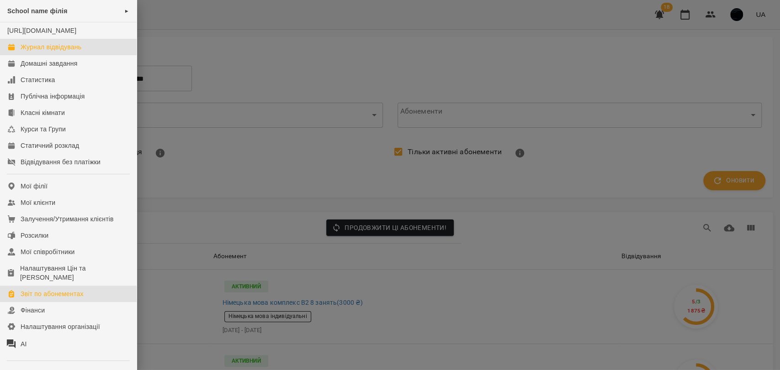
click at [31, 52] on div "Журнал відвідувань" at bounding box center [51, 46] width 61 height 9
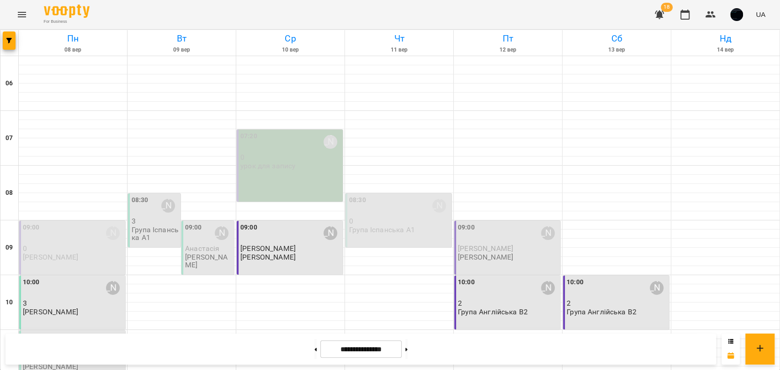
click at [285, 175] on div "07:20 Людмила Карпенко 0 урок для запису" at bounding box center [290, 166] width 106 height 72
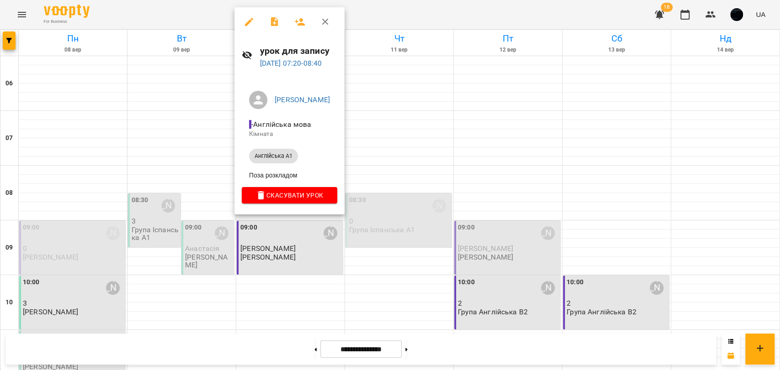
click at [479, 186] on div at bounding box center [390, 185] width 780 height 370
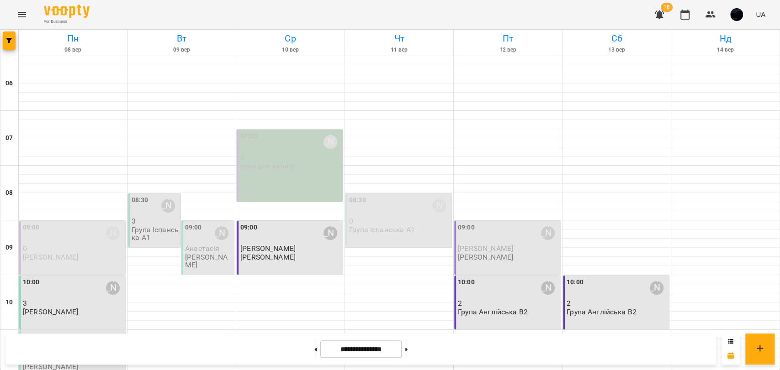
scroll to position [101, 0]
click at [407, 345] on button at bounding box center [406, 349] width 2 height 20
type input "**********"
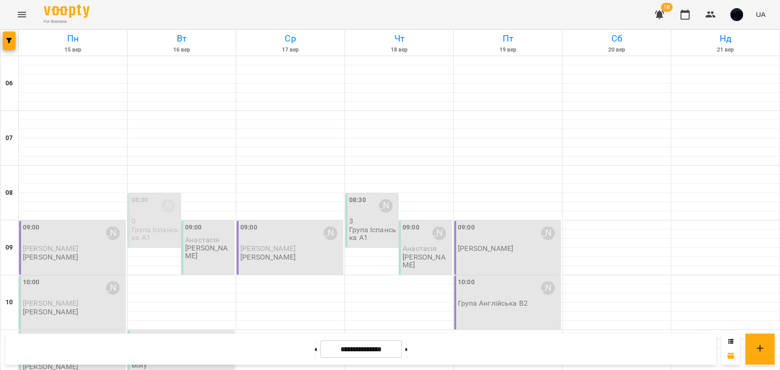
click at [305, 223] on div "09:00 Іван Іваненко" at bounding box center [290, 233] width 100 height 21
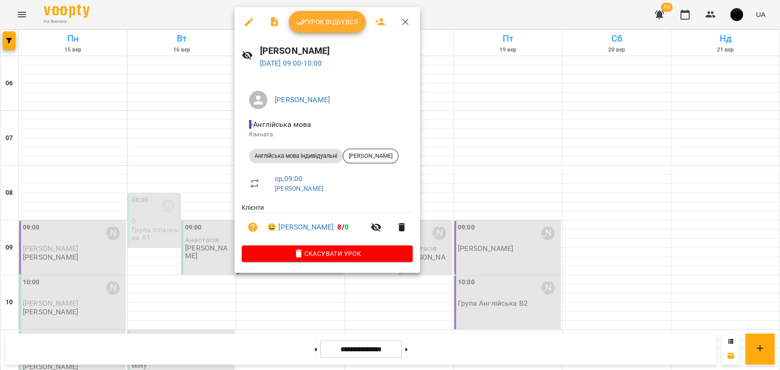
click at [471, 172] on div at bounding box center [390, 185] width 780 height 370
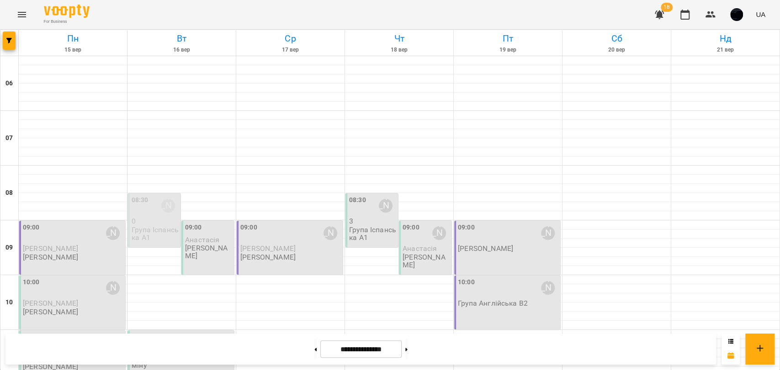
click at [376, 226] on p "Група Іспанська А1" at bounding box center [372, 234] width 47 height 16
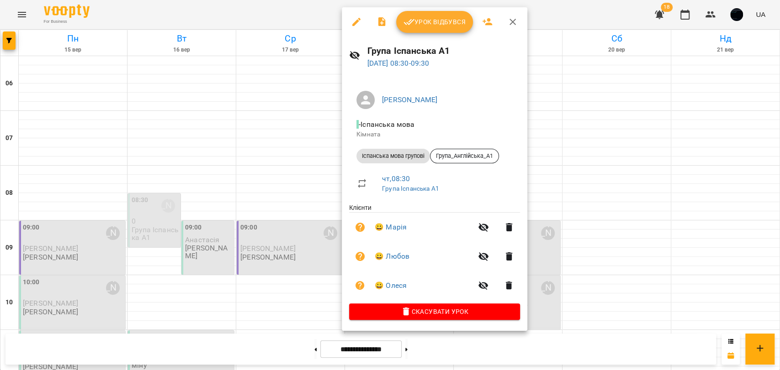
click at [530, 164] on div at bounding box center [390, 185] width 780 height 370
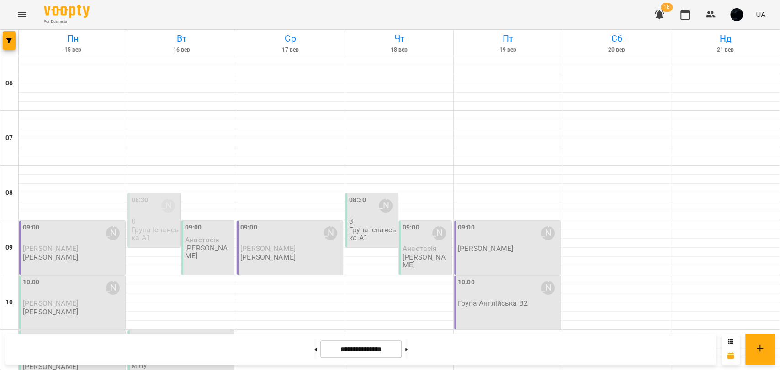
click at [366, 226] on p "Група Іспанська А1" at bounding box center [372, 234] width 47 height 16
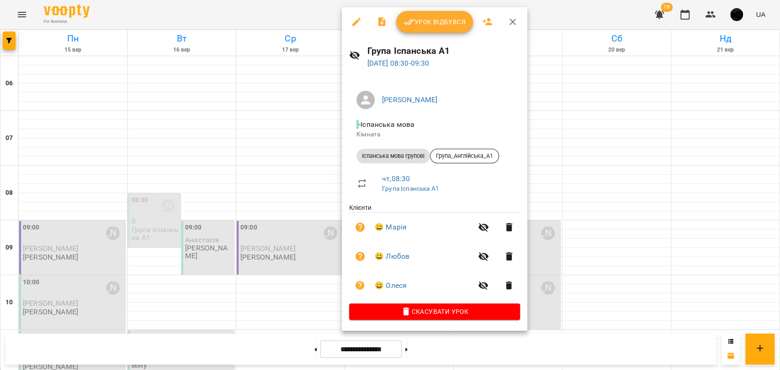
click at [331, 165] on div at bounding box center [390, 185] width 780 height 370
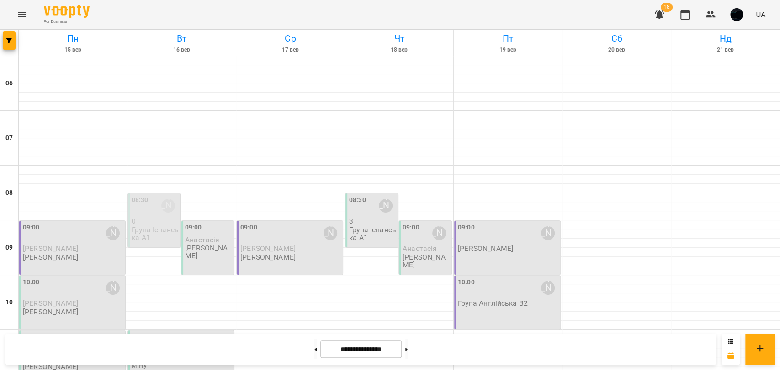
click at [314, 223] on div "09:00 Іван Іваненко Вадим Іваненко Іван" at bounding box center [290, 242] width 100 height 39
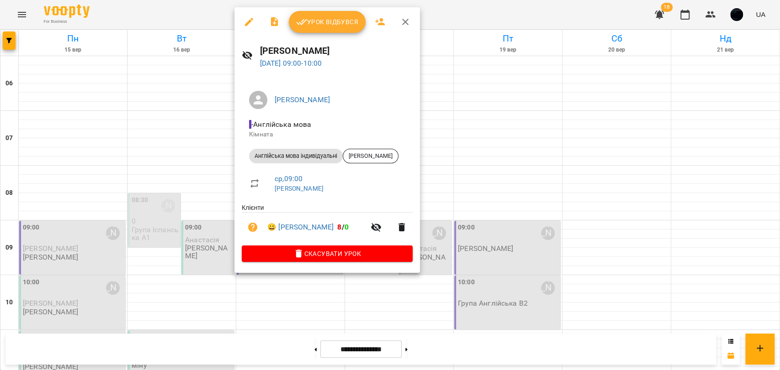
click at [428, 152] on div at bounding box center [390, 185] width 780 height 370
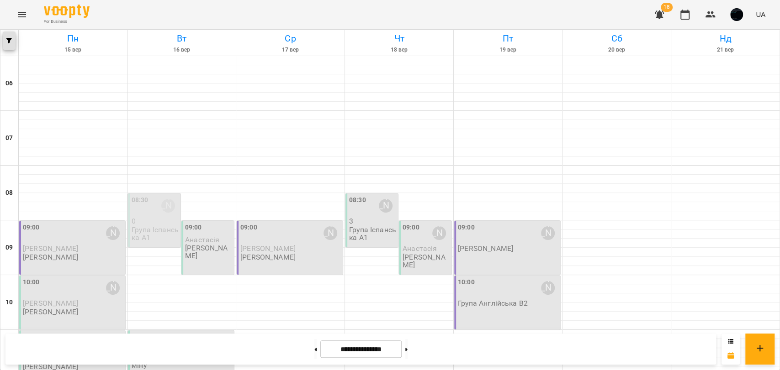
click at [8, 38] on icon "button" at bounding box center [8, 40] width 5 height 5
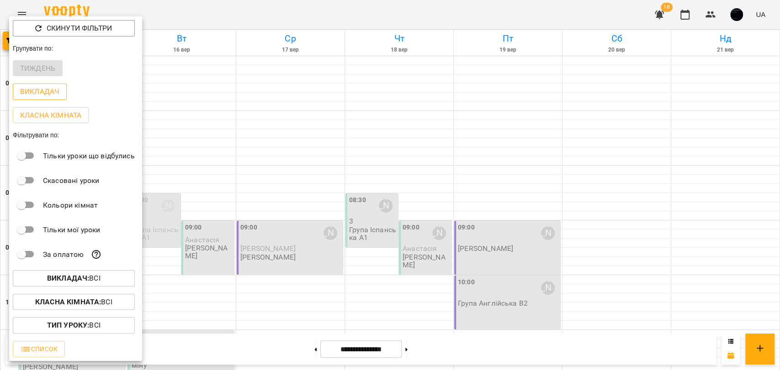
click at [51, 92] on p "Викладач" at bounding box center [39, 91] width 39 height 11
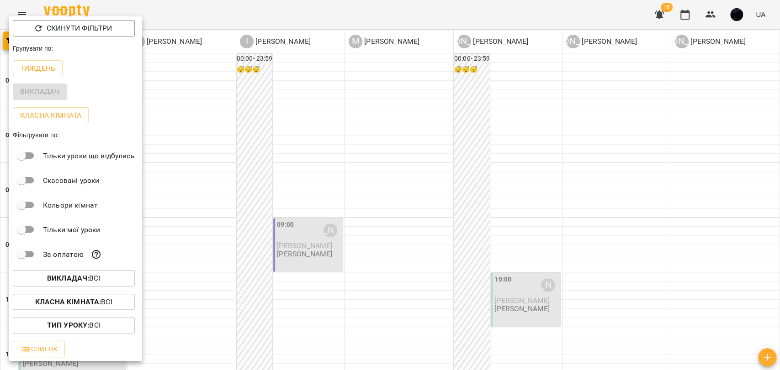
click at [174, 108] on div at bounding box center [390, 185] width 780 height 370
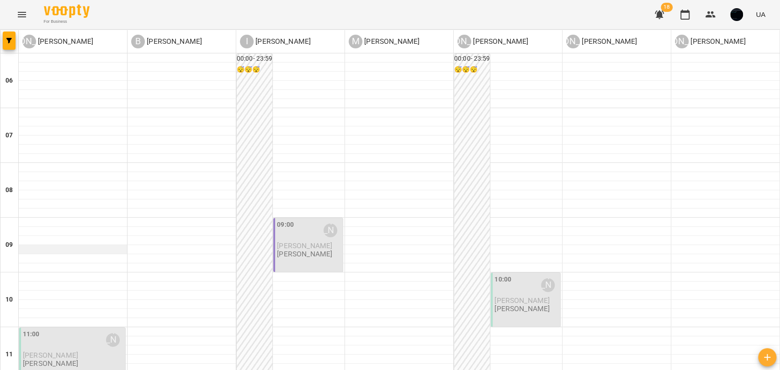
scroll to position [0, 0]
click at [7, 46] on button "button" at bounding box center [9, 41] width 13 height 18
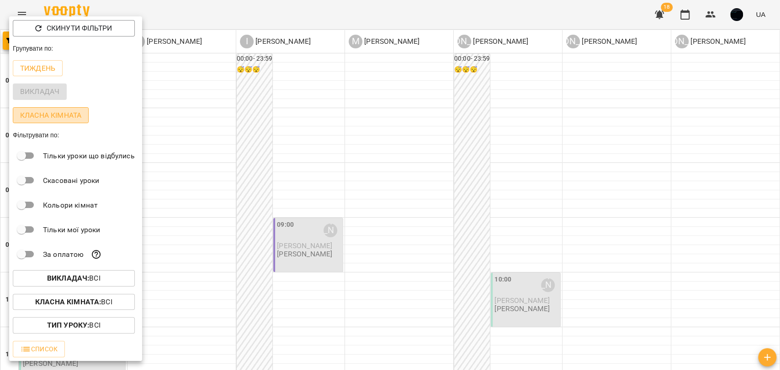
click at [51, 121] on p "Класна кімната" at bounding box center [50, 115] width 61 height 11
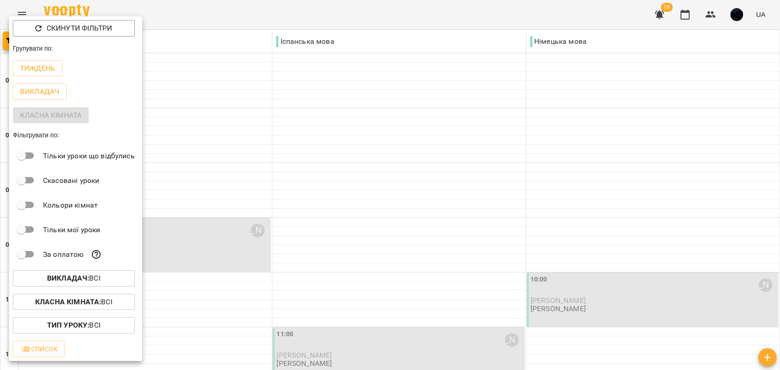
click at [284, 173] on div at bounding box center [390, 185] width 780 height 370
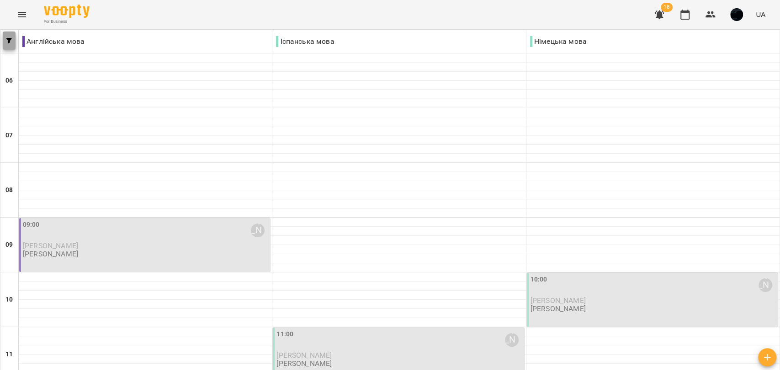
click at [15, 44] on button "button" at bounding box center [9, 41] width 13 height 18
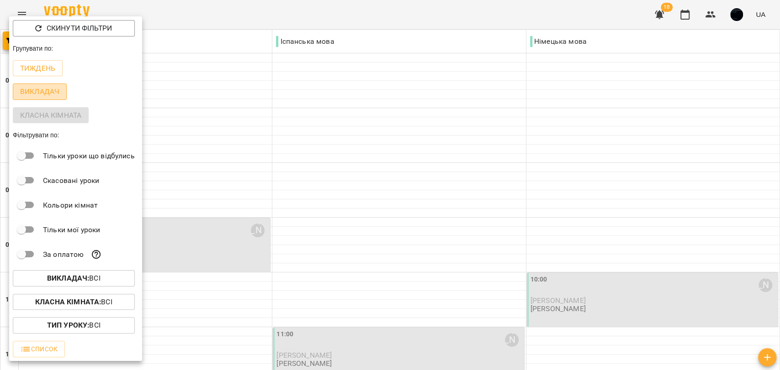
click at [48, 89] on p "Викладач" at bounding box center [39, 91] width 39 height 11
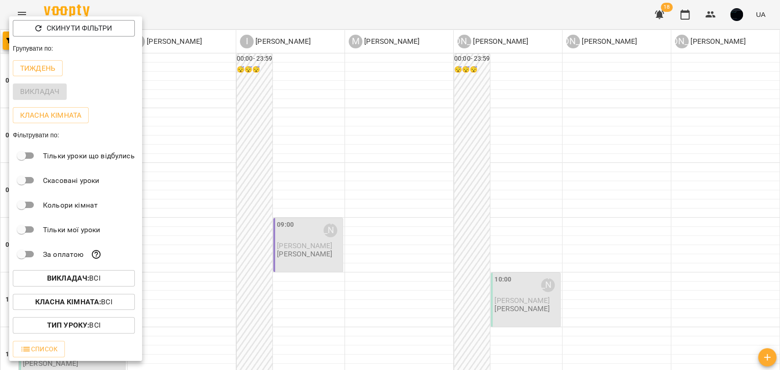
click at [248, 92] on div at bounding box center [390, 185] width 780 height 370
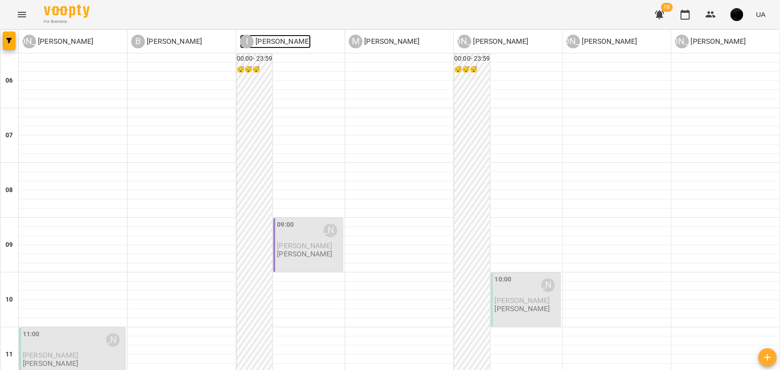
click at [274, 40] on p "[PERSON_NAME]" at bounding box center [282, 41] width 57 height 11
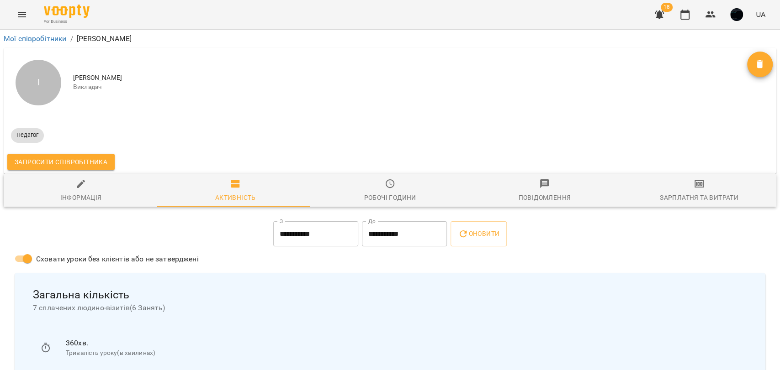
click at [378, 182] on span "Робочі години" at bounding box center [389, 191] width 143 height 25
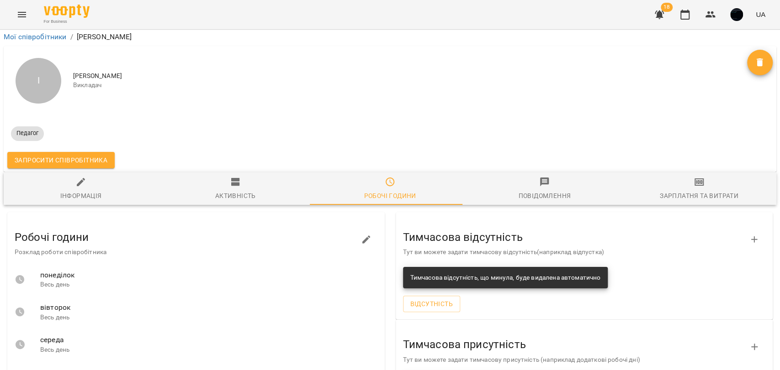
scroll to position [162, 0]
click at [370, 229] on button "button" at bounding box center [366, 240] width 22 height 22
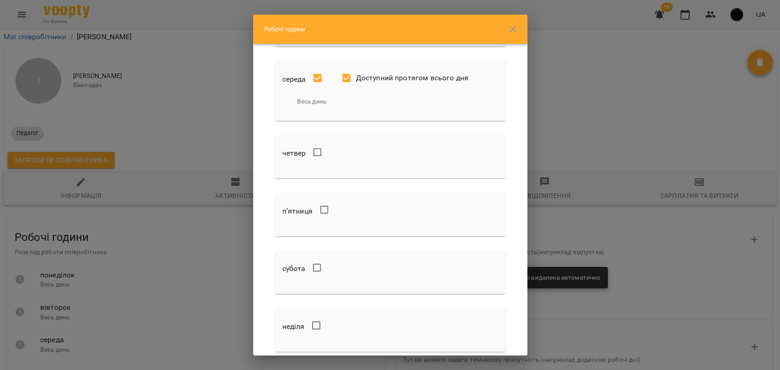
scroll to position [152, 0]
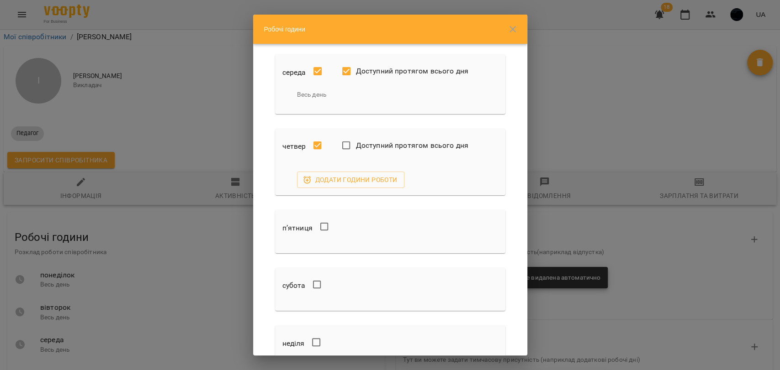
click at [328, 217] on label at bounding box center [324, 226] width 19 height 19
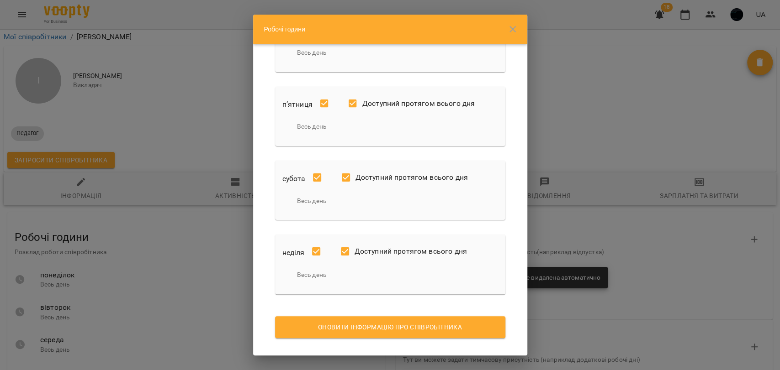
scroll to position [280, 0]
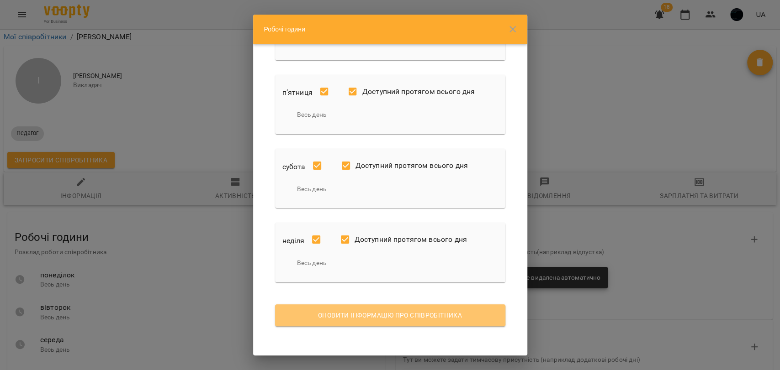
click at [400, 323] on button "Оновити інформацію про співробітника" at bounding box center [390, 316] width 230 height 22
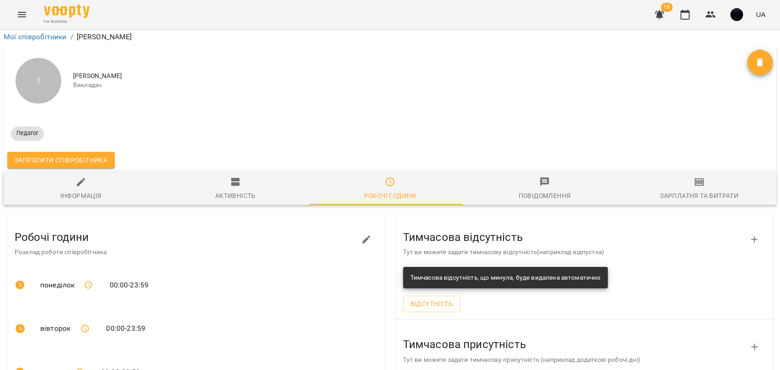
scroll to position [0, 0]
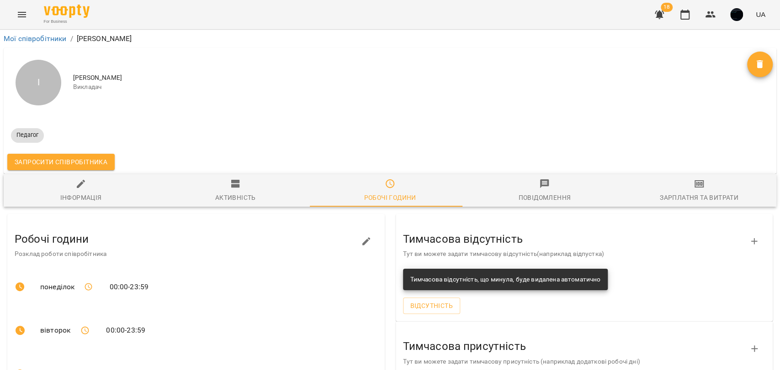
click at [677, 24] on div "18 UA" at bounding box center [708, 15] width 121 height 24
click at [682, 19] on icon "button" at bounding box center [684, 15] width 9 height 10
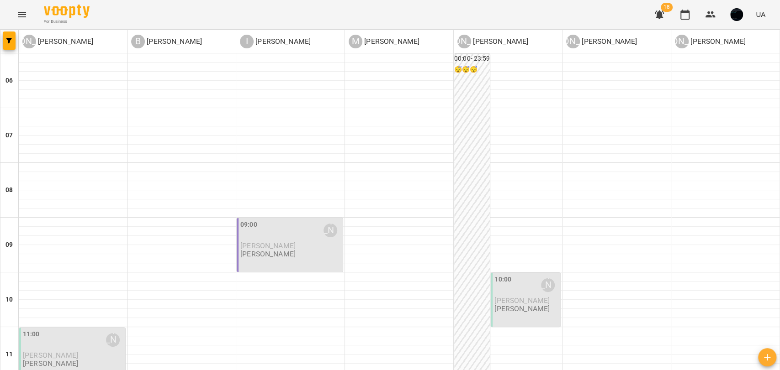
click at [473, 42] on p "[PERSON_NAME]" at bounding box center [499, 41] width 57 height 11
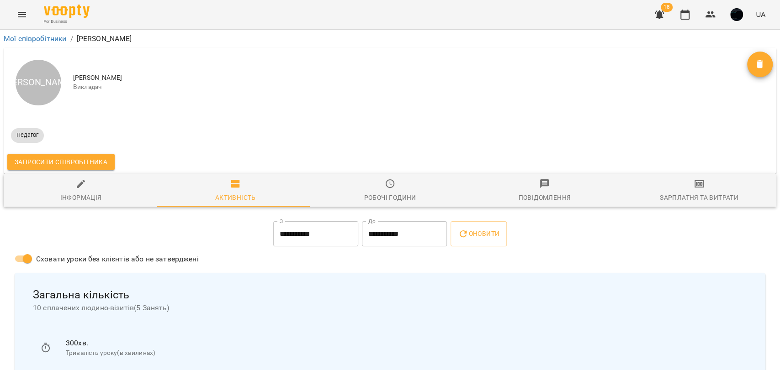
click at [373, 193] on div "Робочі години" at bounding box center [390, 197] width 52 height 11
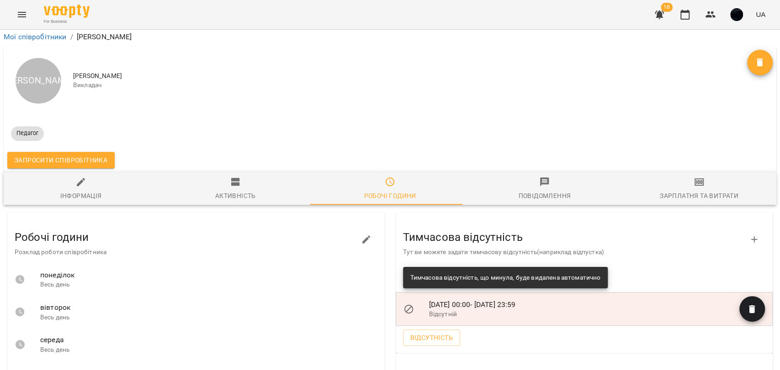
scroll to position [101, 0]
click at [746, 304] on icon "button" at bounding box center [751, 309] width 11 height 11
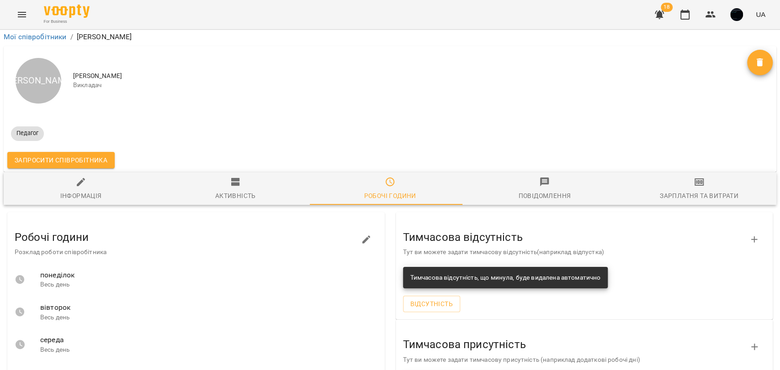
scroll to position [0, 0]
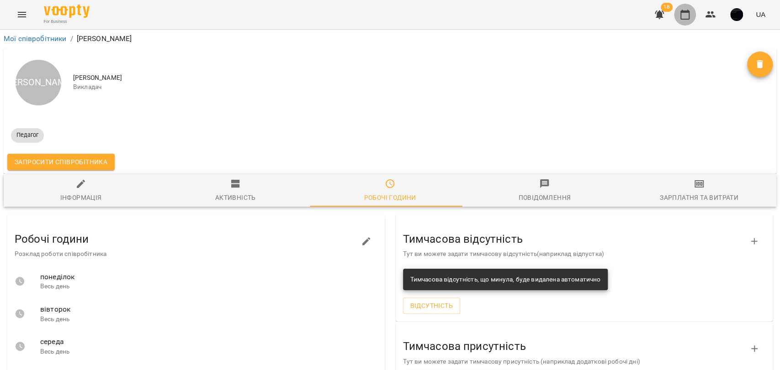
click at [680, 19] on icon "button" at bounding box center [684, 14] width 11 height 11
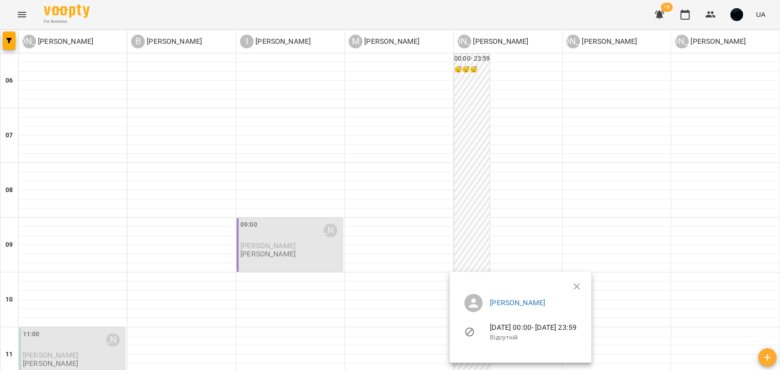
click at [463, 103] on div at bounding box center [390, 185] width 780 height 370
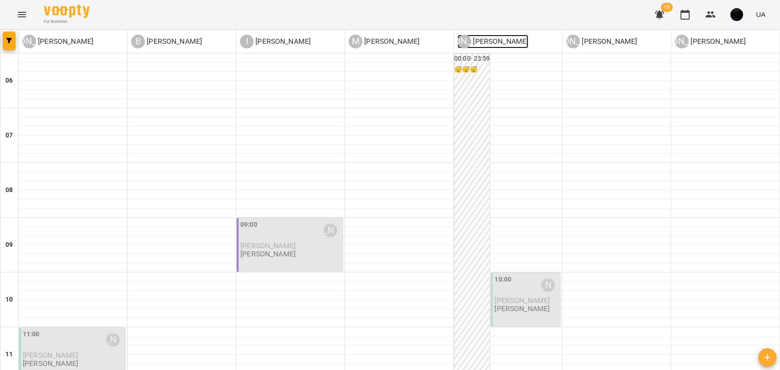
click at [486, 37] on p "[PERSON_NAME]" at bounding box center [499, 41] width 57 height 11
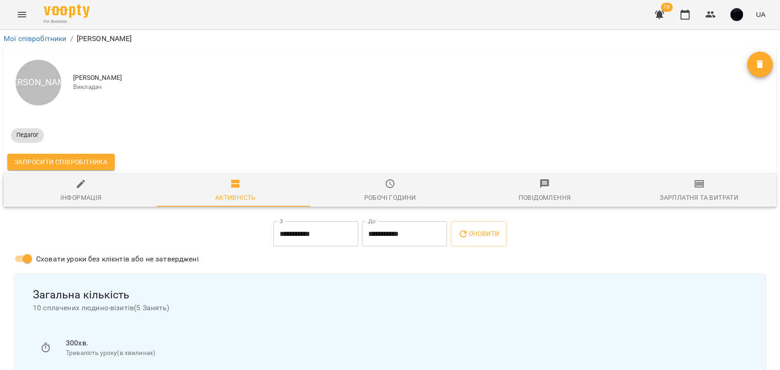
click at [379, 181] on span "Робочі години" at bounding box center [389, 191] width 143 height 25
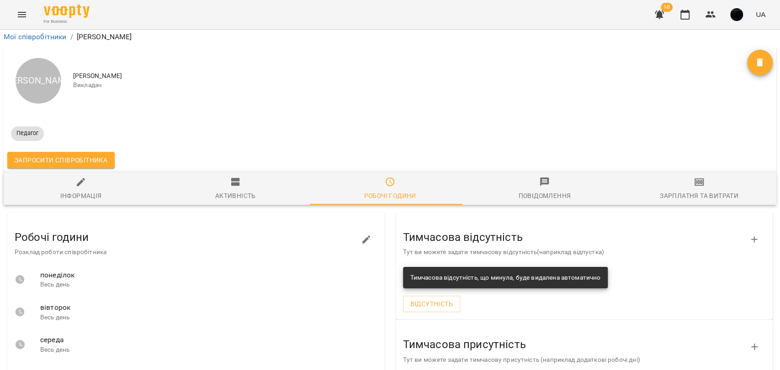
scroll to position [152, 0]
click at [362, 236] on icon "button" at bounding box center [366, 240] width 8 height 8
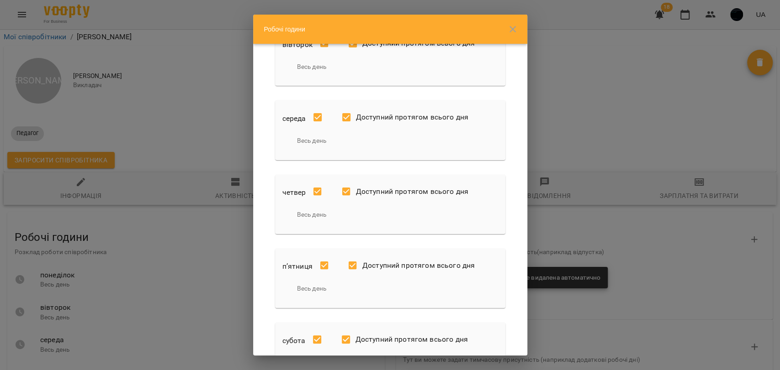
scroll to position [280, 0]
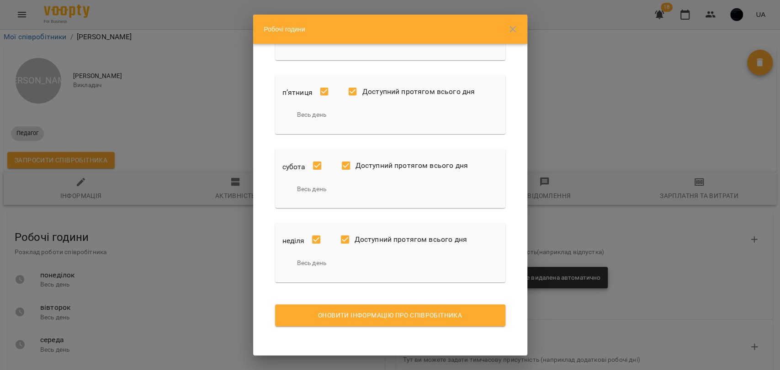
click at [462, 310] on span "Оновити інформацію про співробітника" at bounding box center [390, 315] width 216 height 11
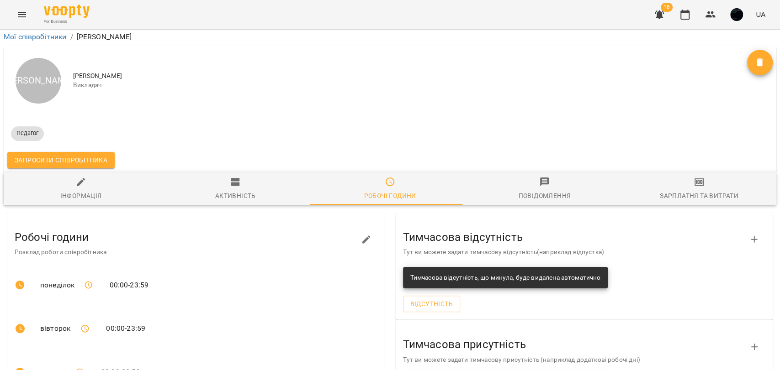
scroll to position [0, 0]
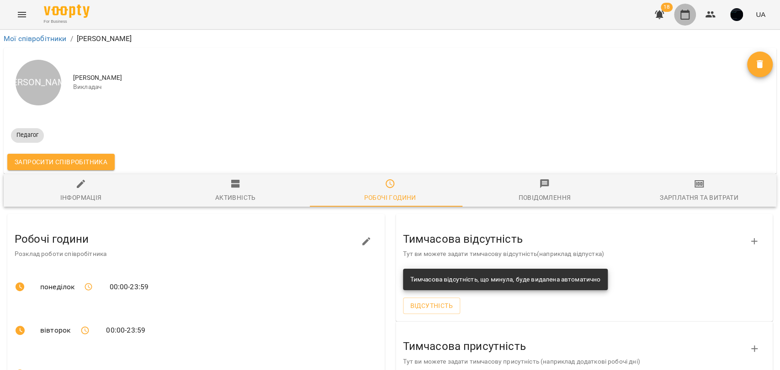
click at [690, 17] on icon "button" at bounding box center [684, 14] width 11 height 11
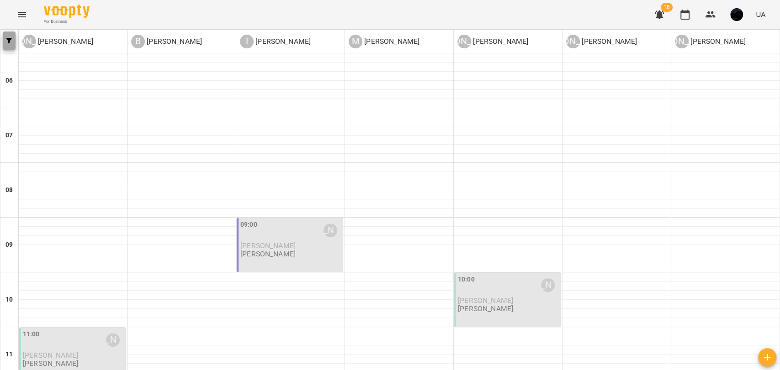
click at [7, 37] on button "button" at bounding box center [9, 41] width 13 height 18
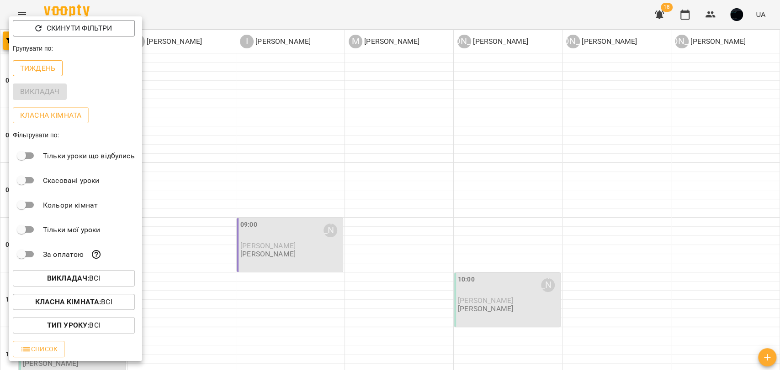
click at [30, 68] on p "Тиждень" at bounding box center [37, 68] width 35 height 11
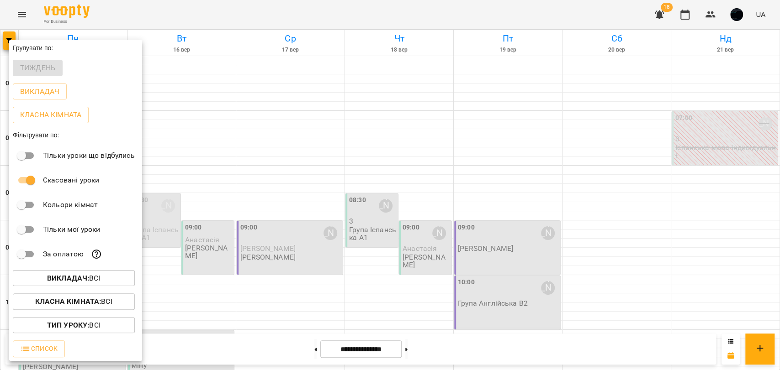
click at [234, 178] on div at bounding box center [390, 185] width 780 height 370
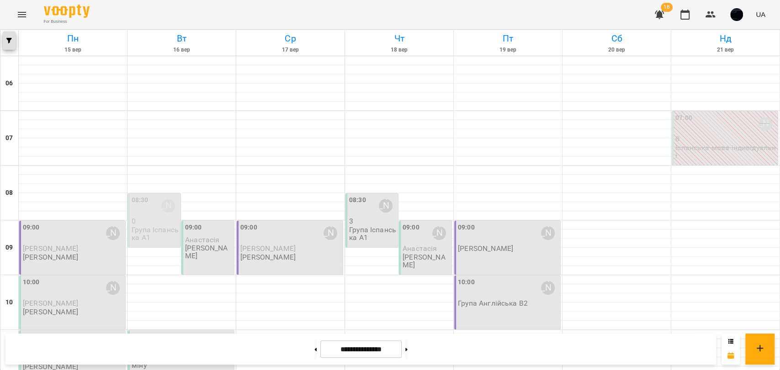
click at [7, 38] on icon "button" at bounding box center [8, 40] width 5 height 5
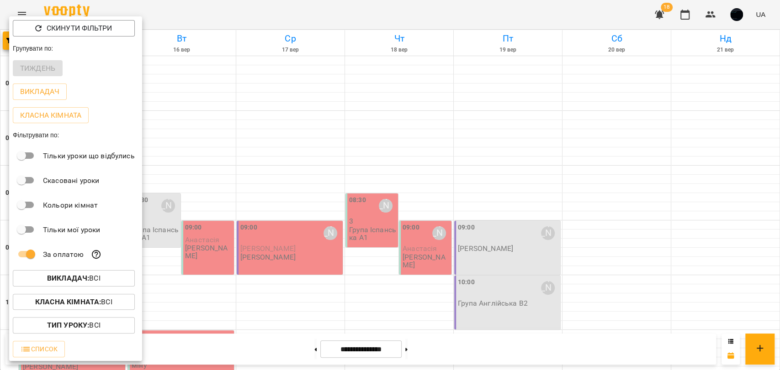
click at [223, 237] on div at bounding box center [390, 185] width 780 height 370
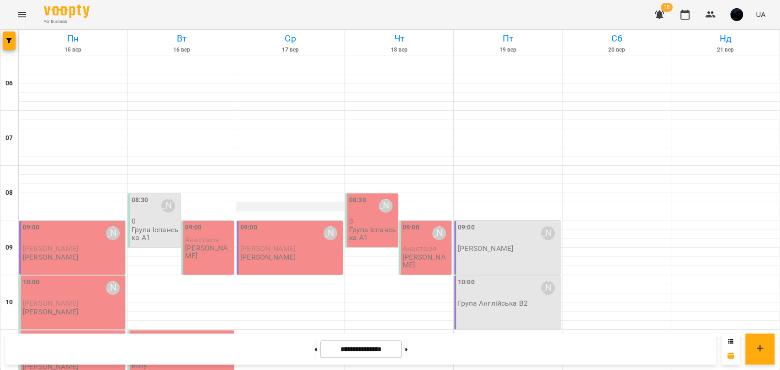
scroll to position [254, 0]
click at [314, 342] on button at bounding box center [315, 349] width 2 height 20
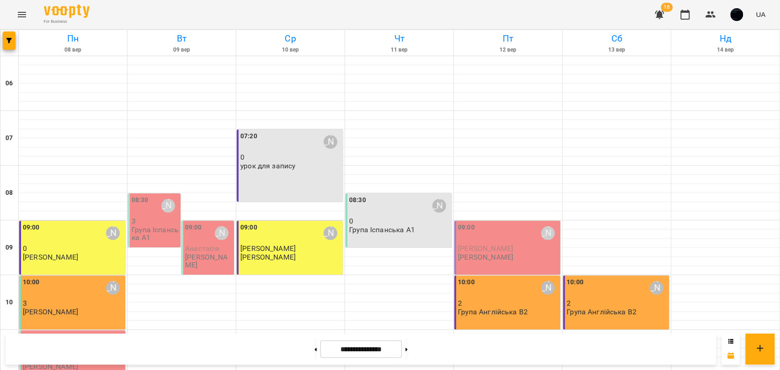
scroll to position [152, 0]
click at [314, 343] on button at bounding box center [315, 349] width 2 height 20
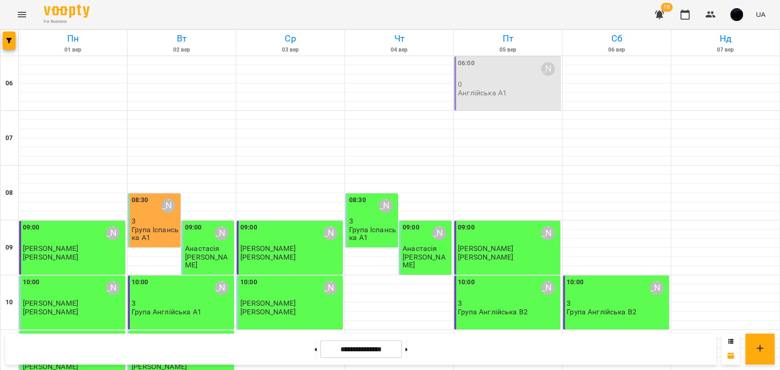
scroll to position [51, 0]
click at [311, 300] on p "[PERSON_NAME]" at bounding box center [290, 304] width 100 height 8
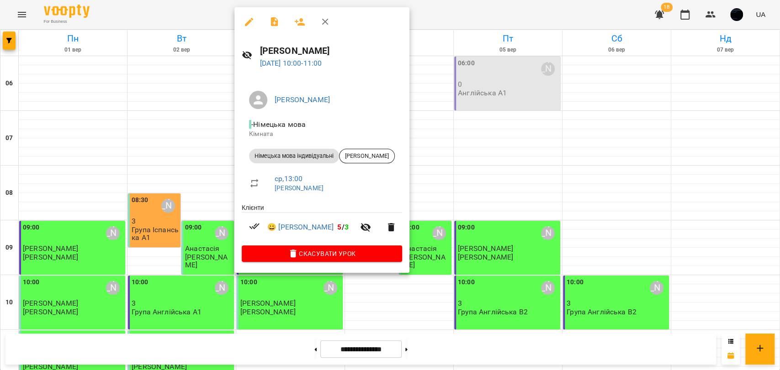
click at [402, 241] on div at bounding box center [390, 185] width 780 height 370
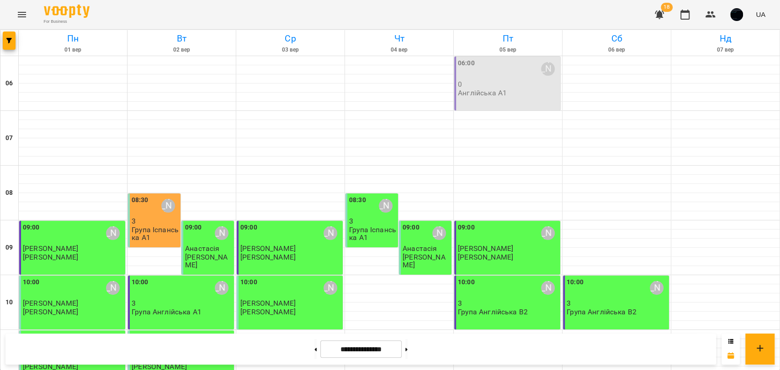
click at [161, 226] on div "Група Іспанська А1" at bounding box center [155, 234] width 47 height 16
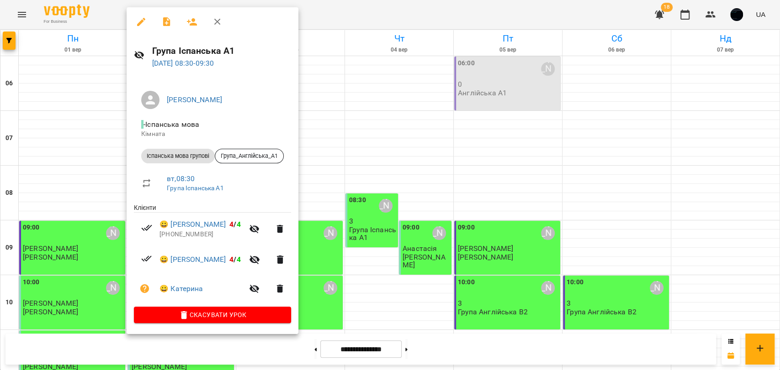
click at [320, 269] on div at bounding box center [390, 185] width 780 height 370
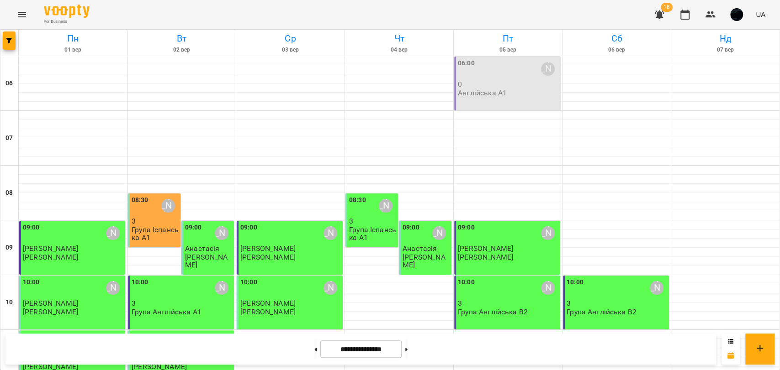
scroll to position [304, 0]
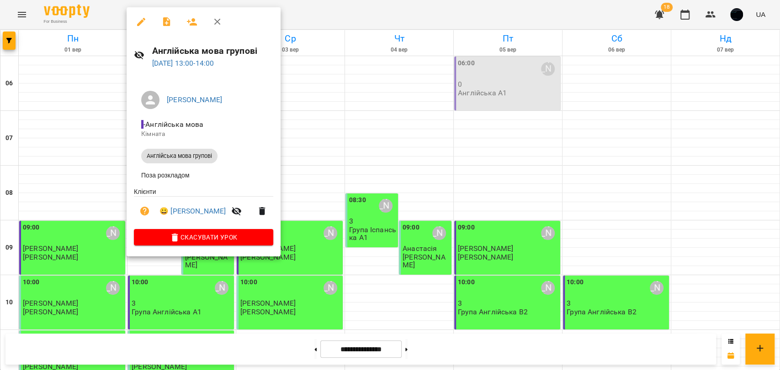
click at [315, 180] on div at bounding box center [390, 185] width 780 height 370
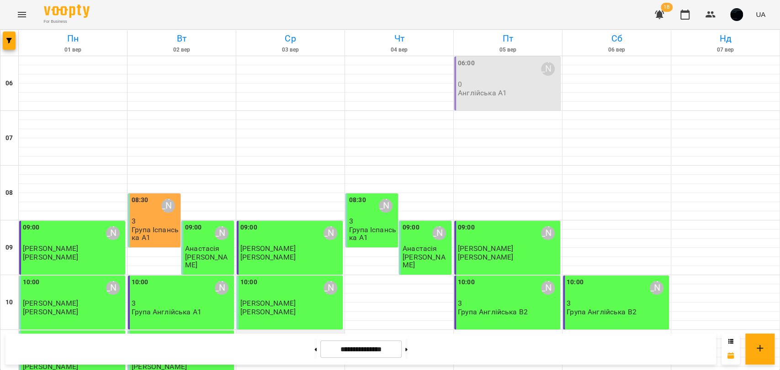
scroll to position [101, 0]
click at [8, 38] on icon "button" at bounding box center [8, 40] width 5 height 5
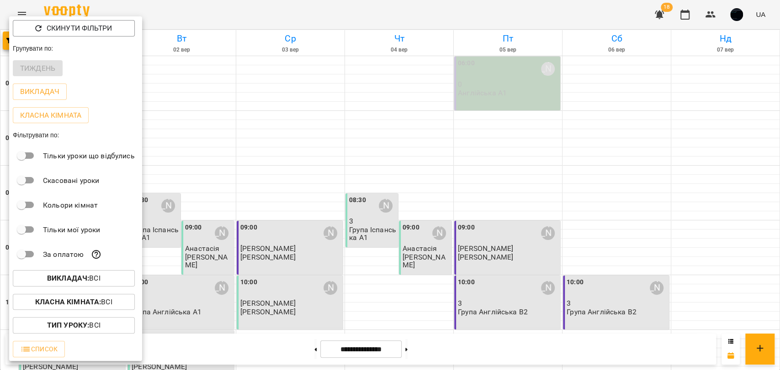
click at [302, 231] on div at bounding box center [390, 185] width 780 height 370
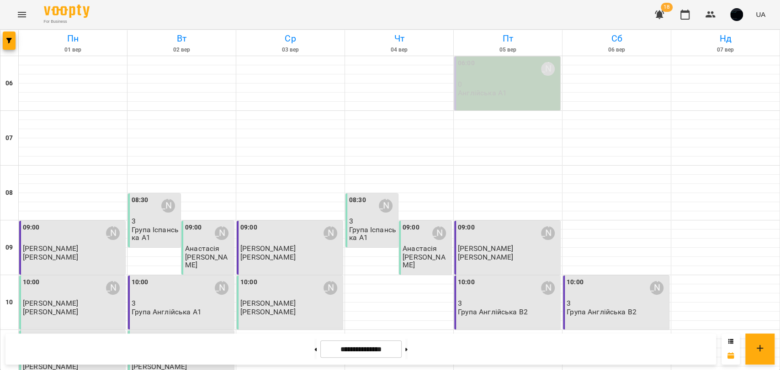
click at [303, 276] on div "10:00 Людмила Карпенко Іван Людмила Карпенко" at bounding box center [290, 303] width 106 height 54
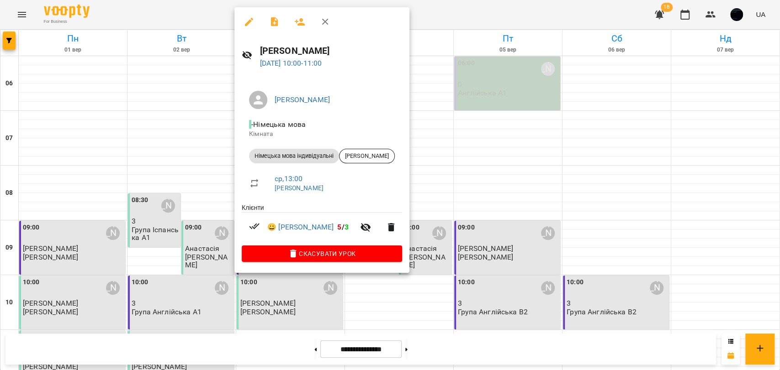
click at [446, 228] on div at bounding box center [390, 185] width 780 height 370
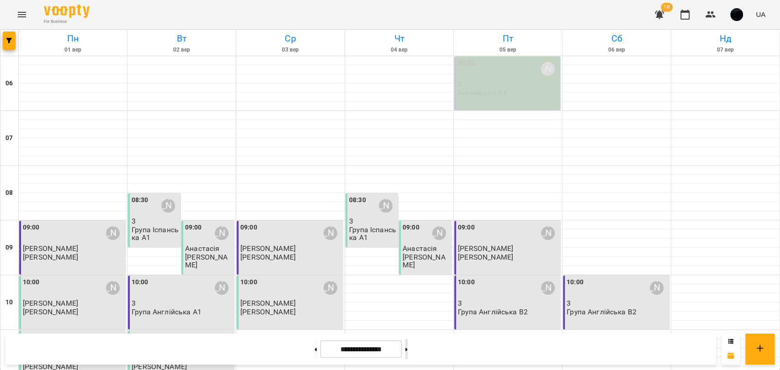
click at [407, 354] on button at bounding box center [406, 349] width 2 height 20
type input "**********"
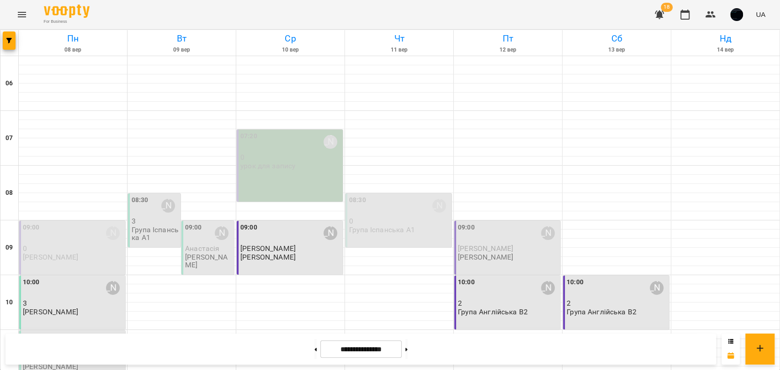
click at [497, 254] on p "[PERSON_NAME]" at bounding box center [485, 258] width 55 height 8
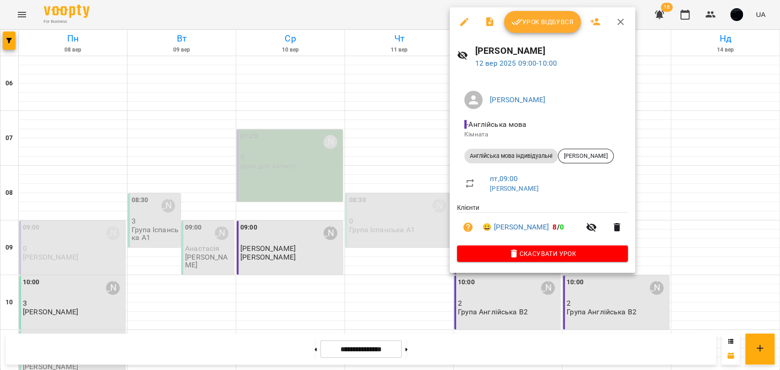
click at [431, 165] on div at bounding box center [390, 185] width 780 height 370
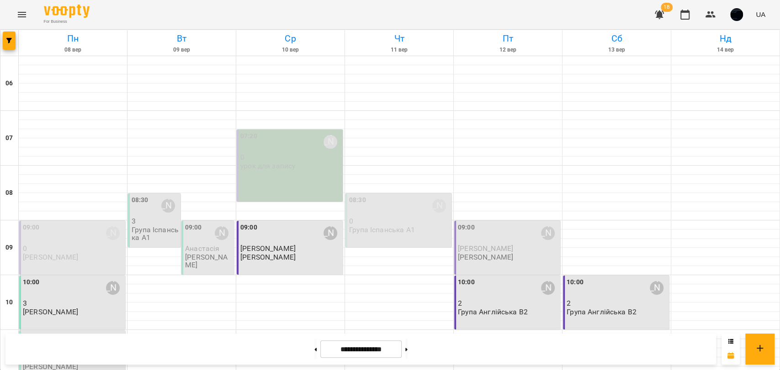
click at [400, 226] on p "Група Іспанська А1" at bounding box center [382, 230] width 66 height 8
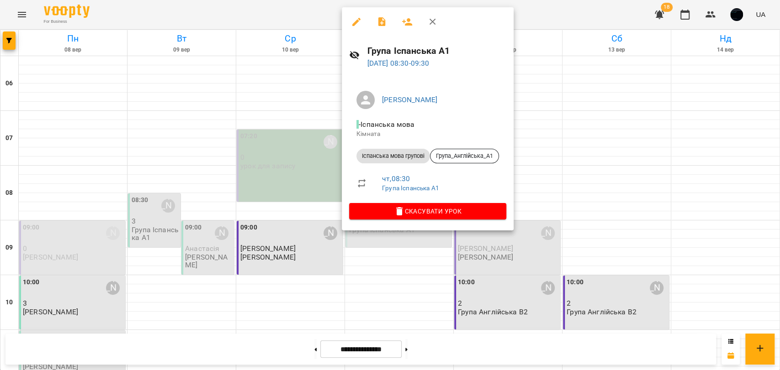
click at [322, 158] on div at bounding box center [390, 185] width 780 height 370
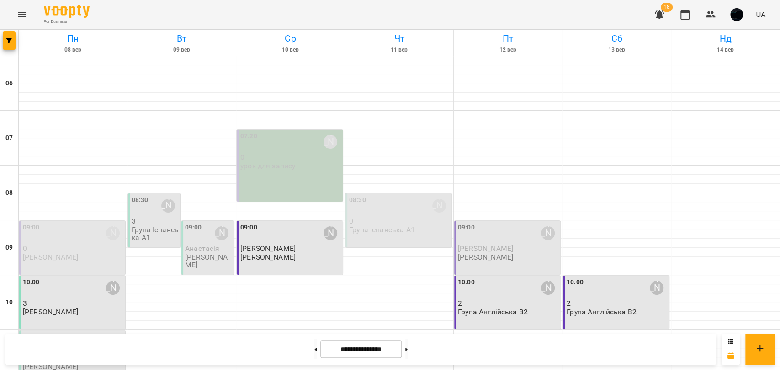
click at [471, 221] on div "09:00 Іван Іваненко Вадим Іваненко Іван" at bounding box center [507, 248] width 106 height 54
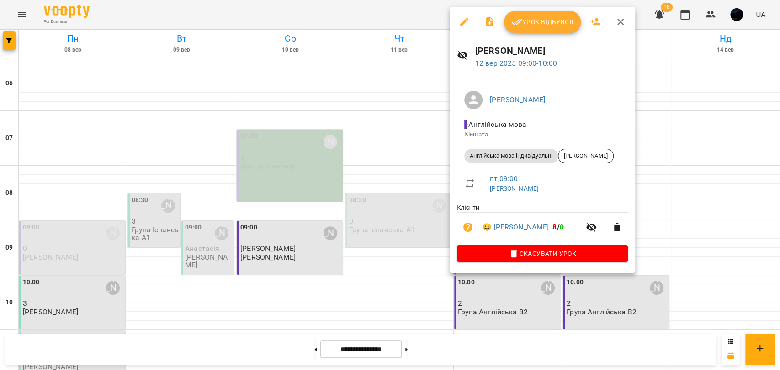
click at [406, 163] on div at bounding box center [390, 185] width 780 height 370
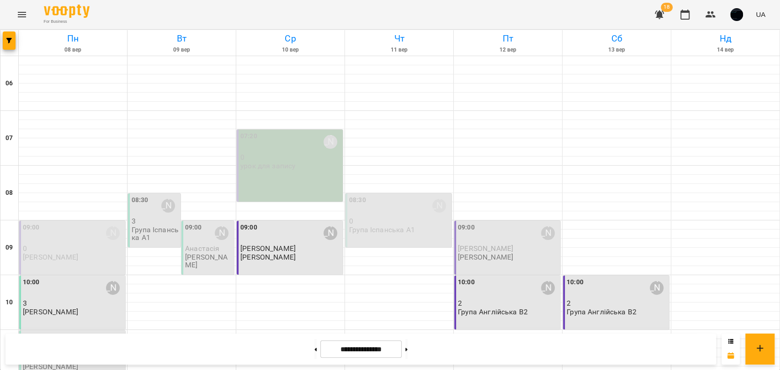
click at [87, 333] on div "11:00 Анна Сергієнко" at bounding box center [73, 343] width 100 height 21
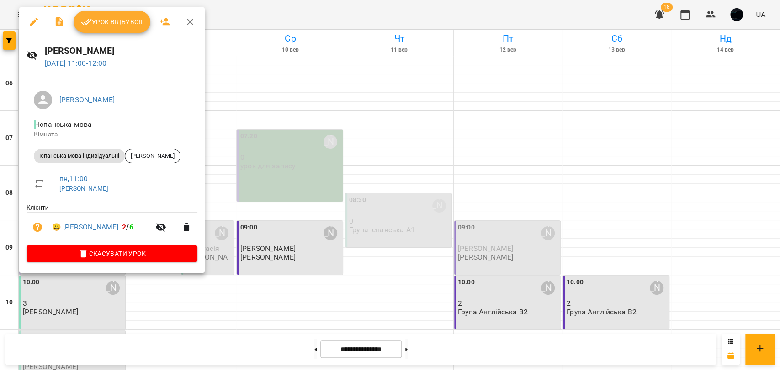
click at [249, 232] on div at bounding box center [390, 185] width 780 height 370
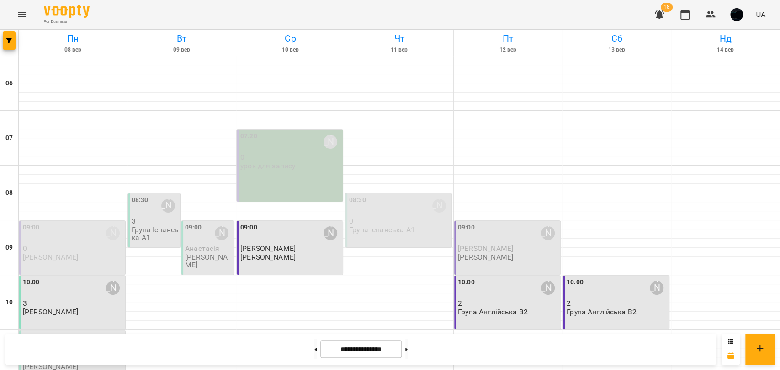
click at [64, 223] on div "09:00 Іван Іваненко" at bounding box center [73, 233] width 100 height 21
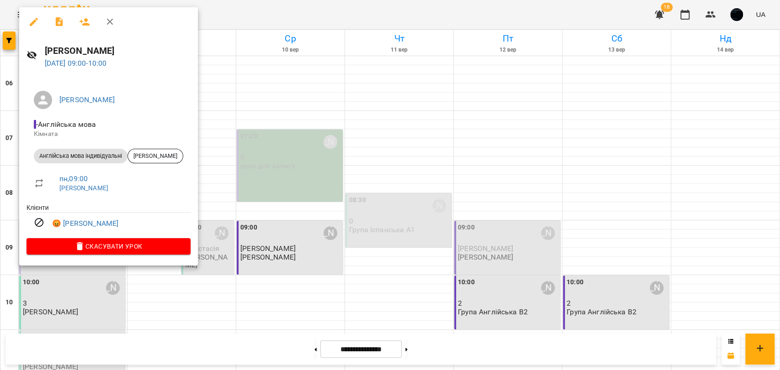
click at [234, 202] on div at bounding box center [390, 185] width 780 height 370
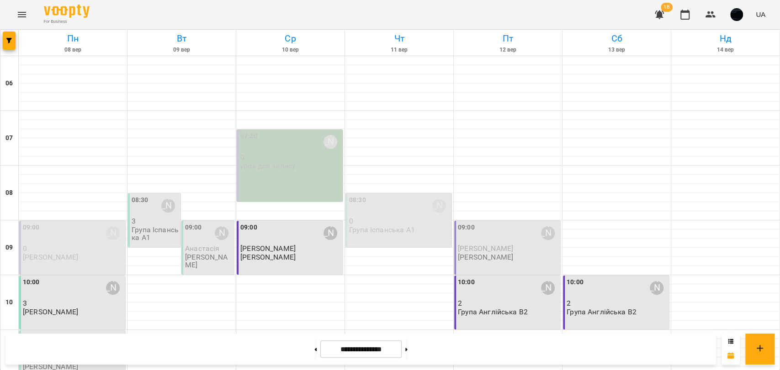
click at [96, 333] on div "11:00 Анна Сергієнко" at bounding box center [73, 343] width 100 height 21
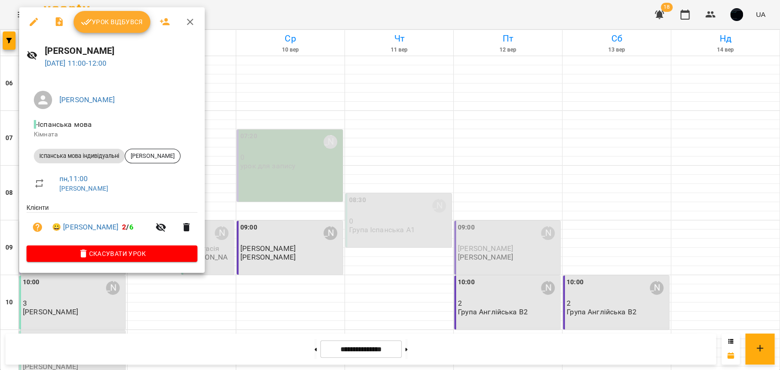
click at [312, 235] on div at bounding box center [390, 185] width 780 height 370
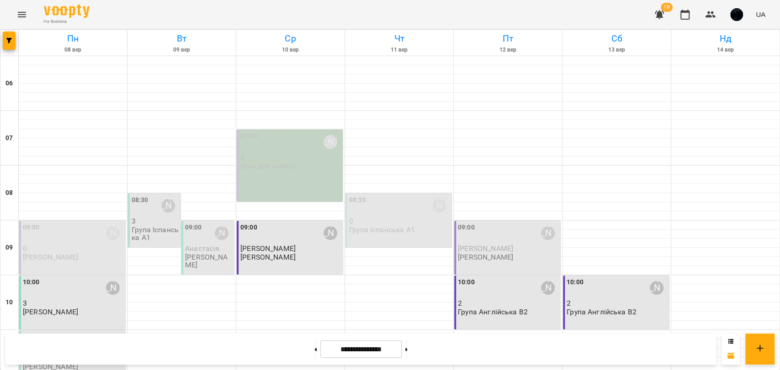
click at [28, 7] on button "Menu" at bounding box center [22, 15] width 22 height 22
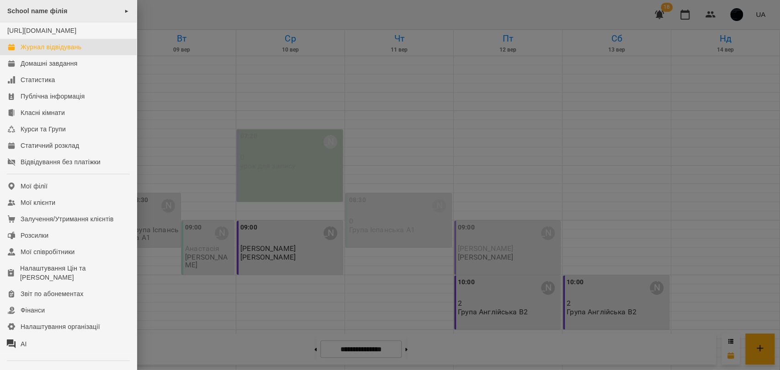
click at [122, 6] on div "School name філія ►" at bounding box center [68, 11] width 137 height 22
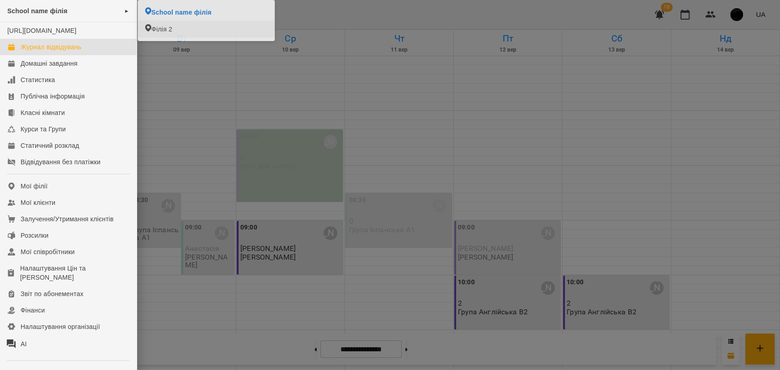
click at [309, 94] on div at bounding box center [390, 185] width 780 height 370
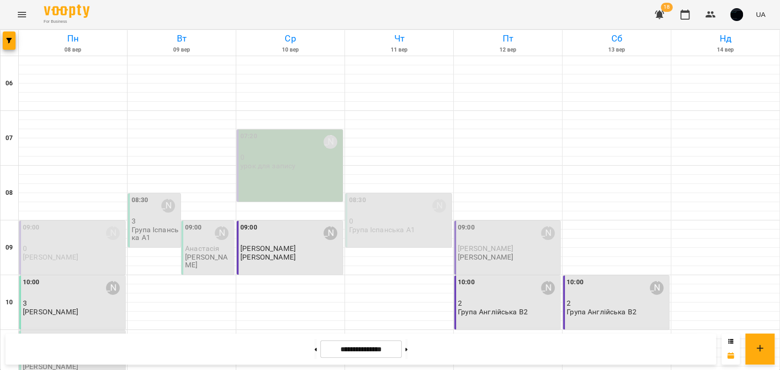
click at [26, 20] on button "Menu" at bounding box center [22, 15] width 22 height 22
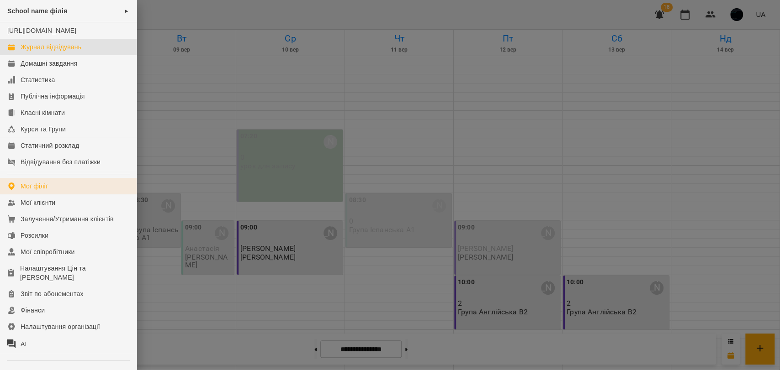
click at [62, 193] on link "Мої філії" at bounding box center [68, 186] width 137 height 16
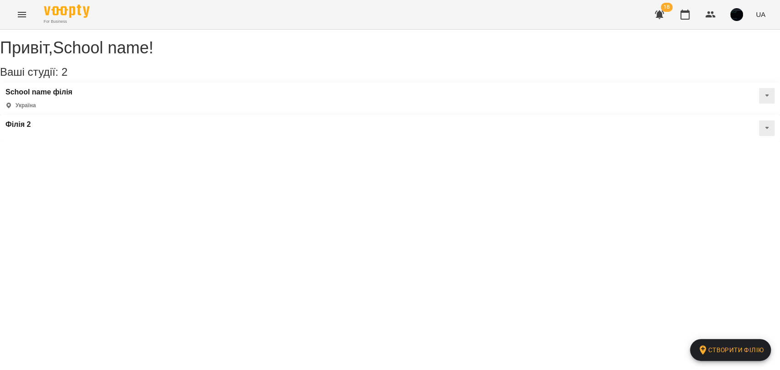
click at [759, 104] on button at bounding box center [767, 96] width 16 height 16
click at [711, 119] on span "Публічна інформація" at bounding box center [740, 115] width 58 height 8
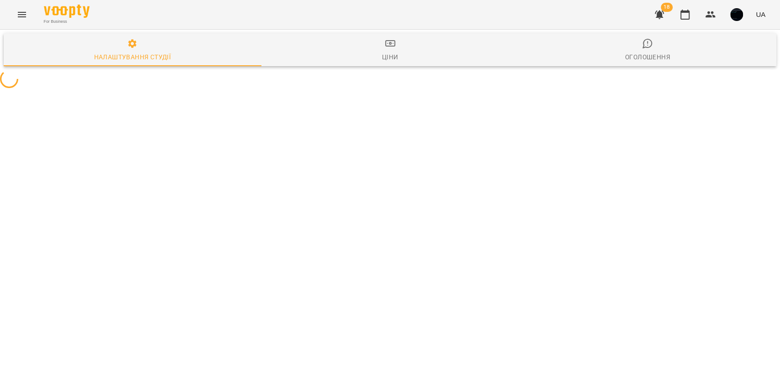
select select "**"
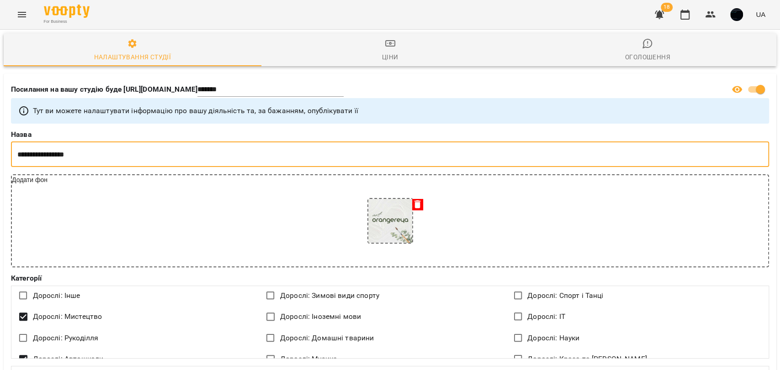
drag, startPoint x: 119, startPoint y: 151, endPoint x: 61, endPoint y: 154, distance: 58.6
click at [61, 154] on input "**********" at bounding box center [390, 155] width 758 height 26
type input "**********"
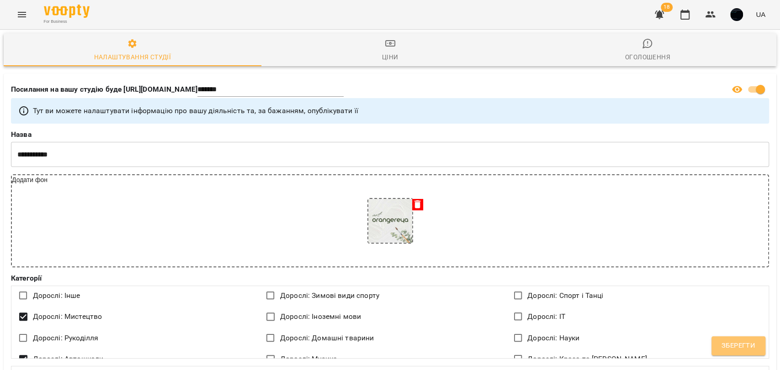
click at [745, 348] on span "Зберегти" at bounding box center [738, 346] width 34 height 12
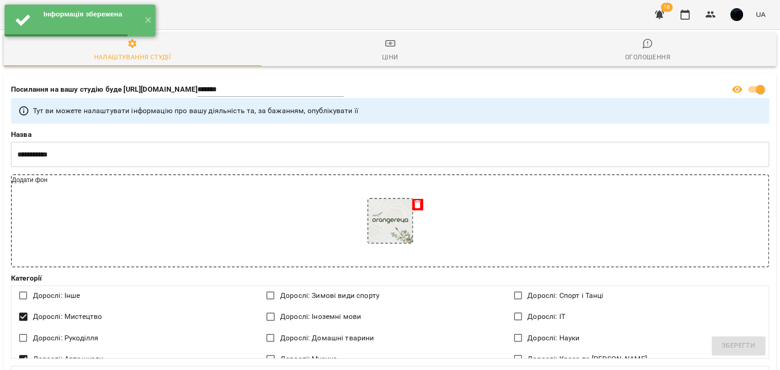
select select "**"
click at [148, 12] on button "✕" at bounding box center [147, 21] width 15 height 32
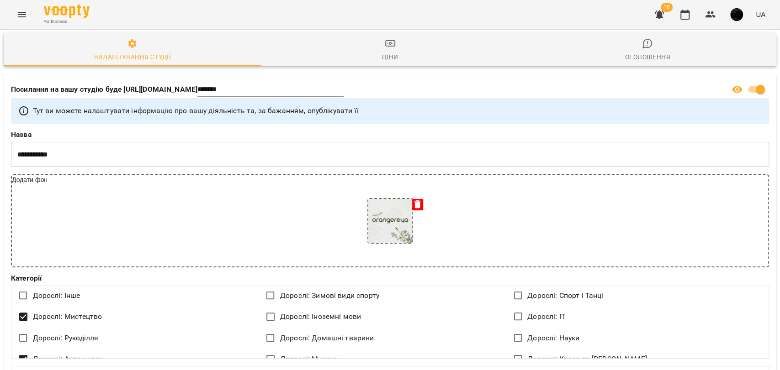
click at [24, 11] on icon "Menu" at bounding box center [21, 14] width 11 height 11
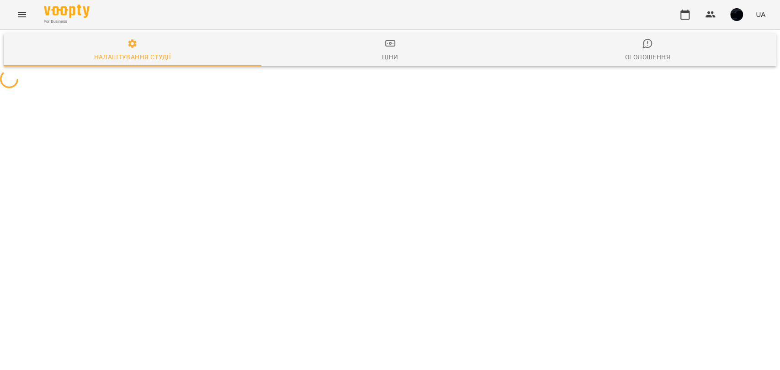
select select "**"
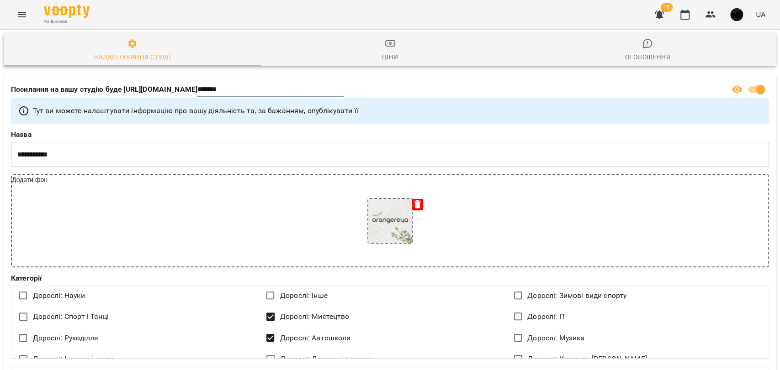
click at [26, 14] on icon "Menu" at bounding box center [21, 14] width 11 height 11
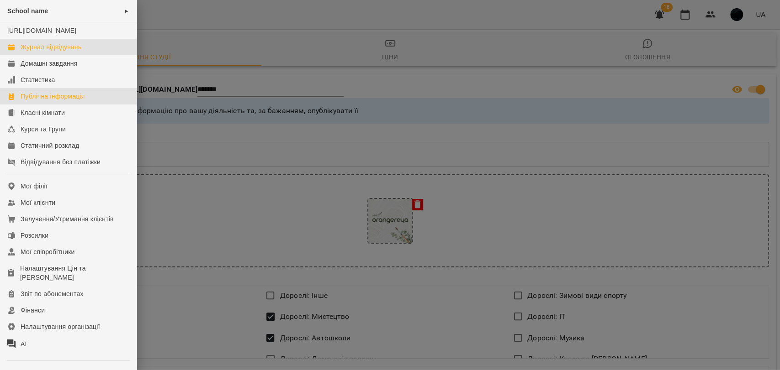
click at [80, 55] on link "Журнал відвідувань" at bounding box center [68, 47] width 137 height 16
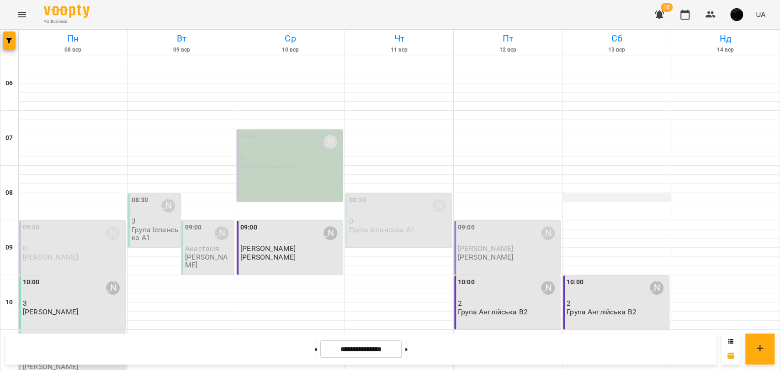
click at [611, 195] on div at bounding box center [616, 197] width 108 height 9
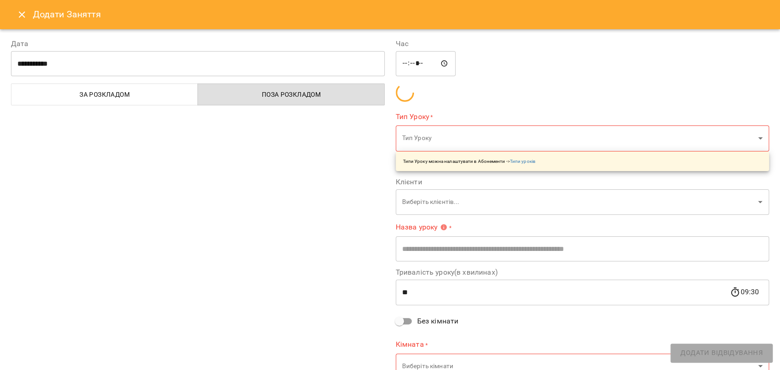
type input "**********"
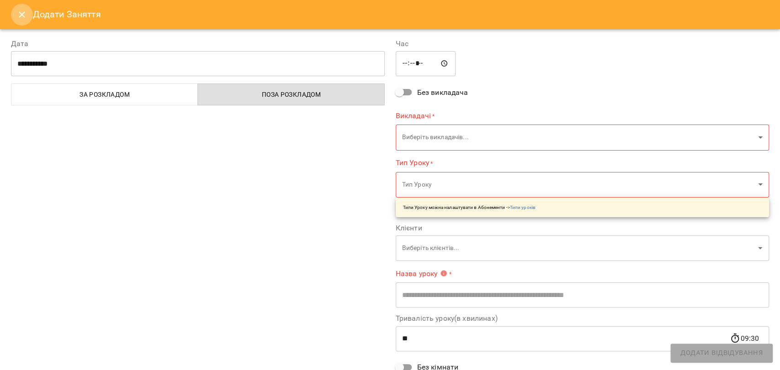
click at [23, 12] on icon "Close" at bounding box center [22, 14] width 6 height 6
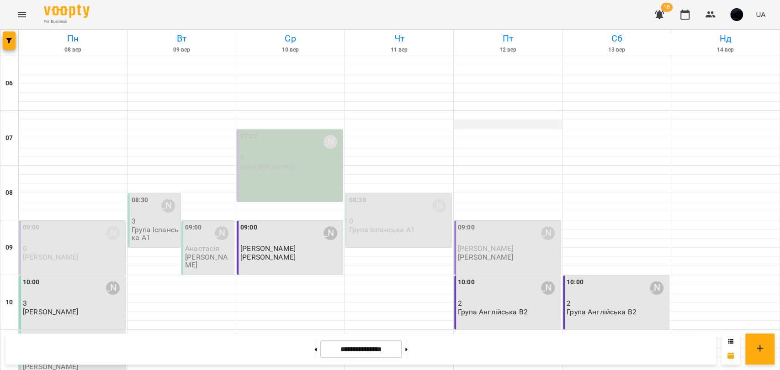
click at [470, 127] on div at bounding box center [508, 124] width 108 height 9
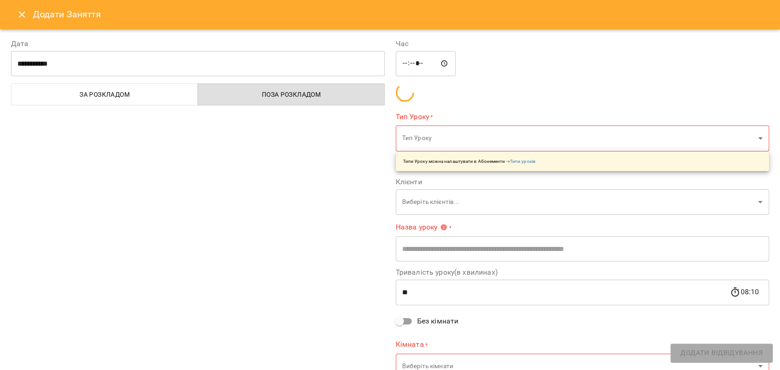
type input "**********"
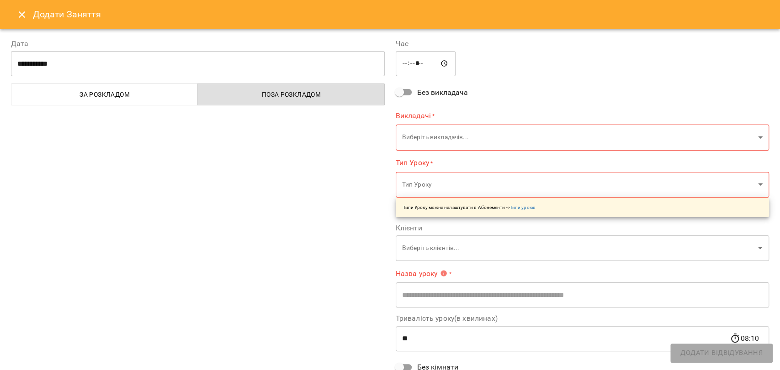
click at [27, 16] on button "Close" at bounding box center [22, 15] width 22 height 22
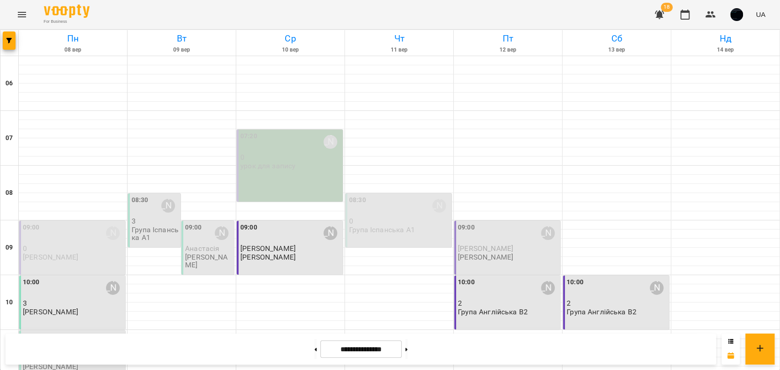
click at [16, 18] on button "Menu" at bounding box center [22, 15] width 22 height 22
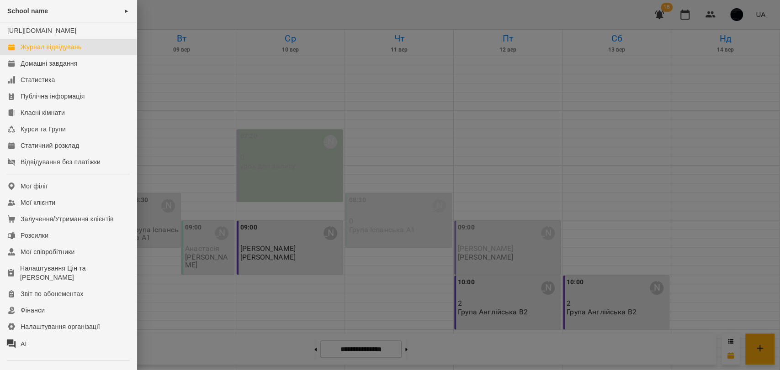
click at [52, 52] on div "Журнал відвідувань" at bounding box center [51, 46] width 61 height 9
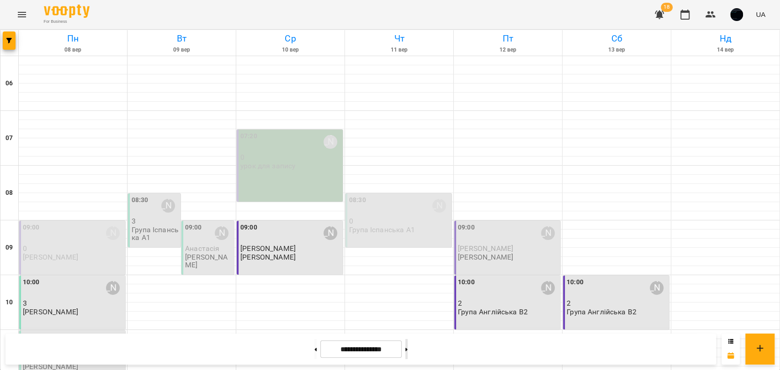
click at [407, 346] on button at bounding box center [406, 349] width 2 height 20
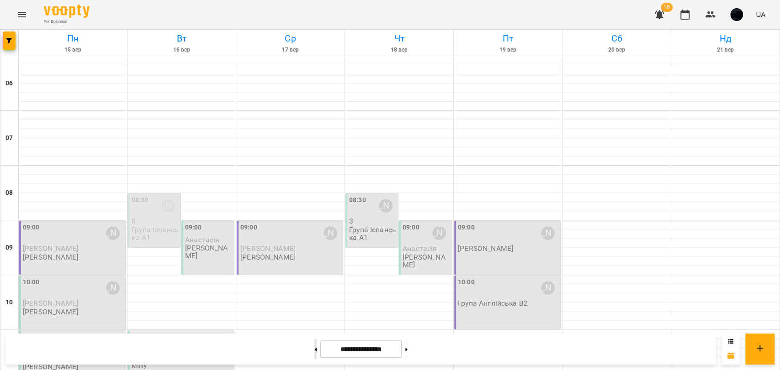
click at [314, 348] on button at bounding box center [315, 349] width 2 height 20
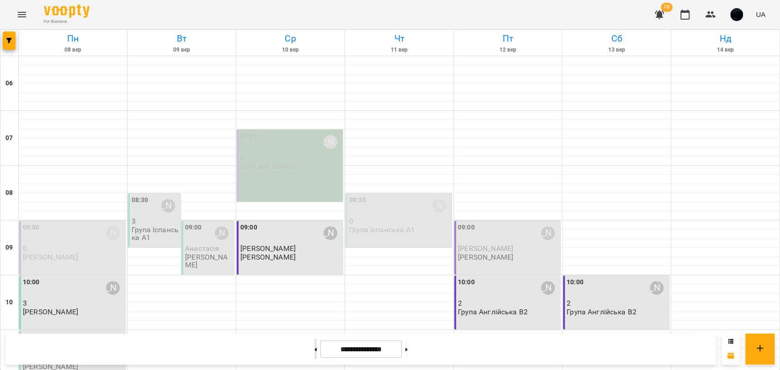
click at [314, 349] on button at bounding box center [315, 349] width 2 height 20
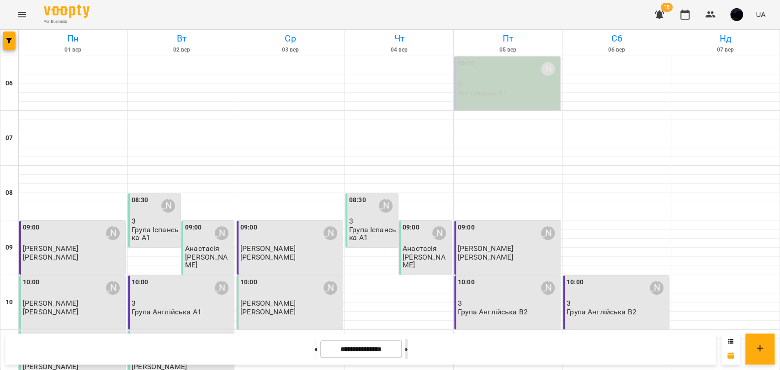
click at [407, 343] on button at bounding box center [406, 349] width 2 height 20
type input "**********"
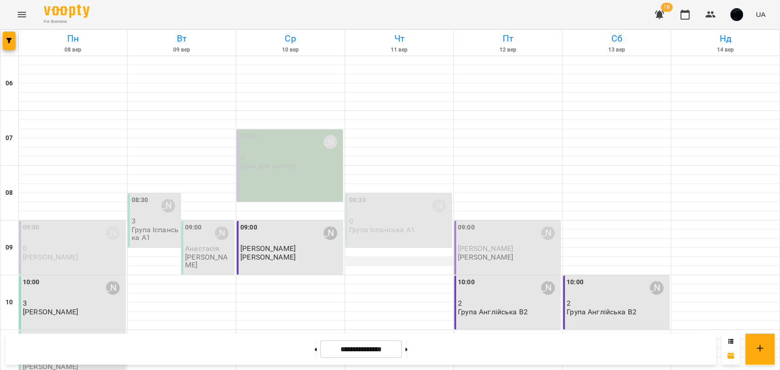
scroll to position [51, 0]
click at [196, 244] on span "Анастасія" at bounding box center [202, 248] width 34 height 9
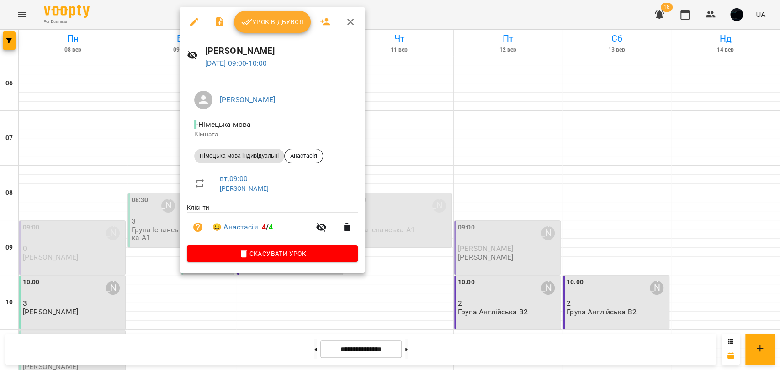
click at [164, 203] on div at bounding box center [390, 185] width 780 height 370
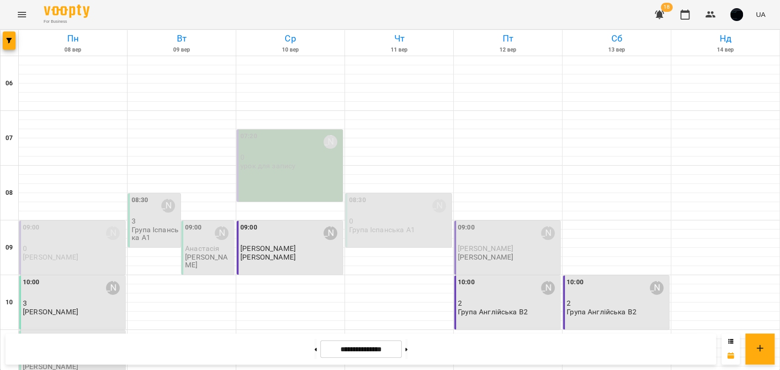
click at [151, 226] on p "Група Іспанська А1" at bounding box center [155, 234] width 47 height 16
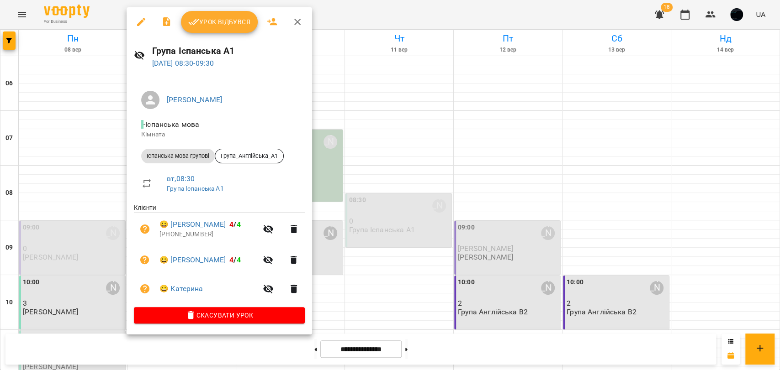
click at [341, 240] on div at bounding box center [390, 185] width 780 height 370
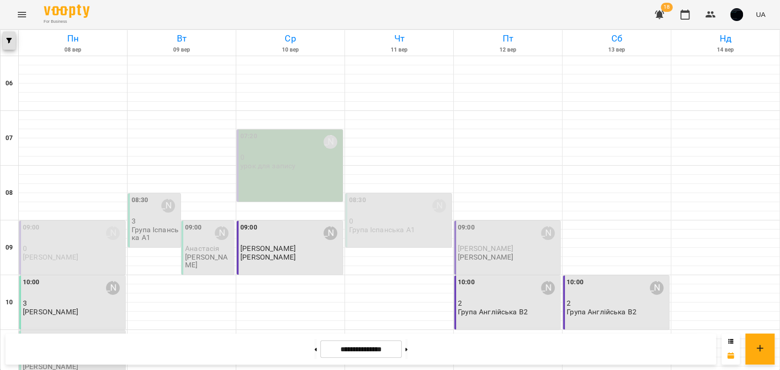
click at [7, 42] on icon "button" at bounding box center [8, 40] width 5 height 5
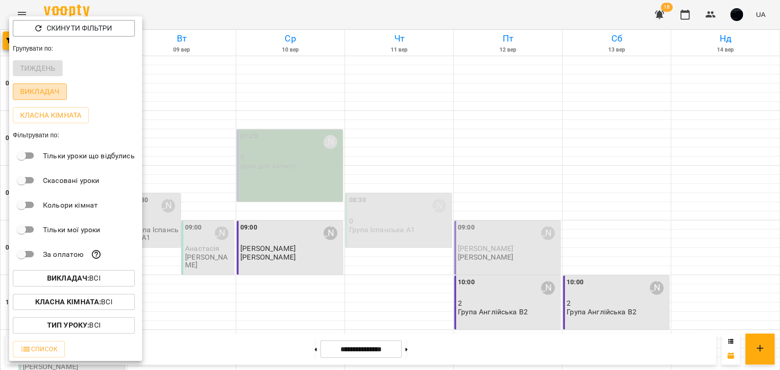
click at [47, 94] on p "Викладач" at bounding box center [39, 91] width 39 height 11
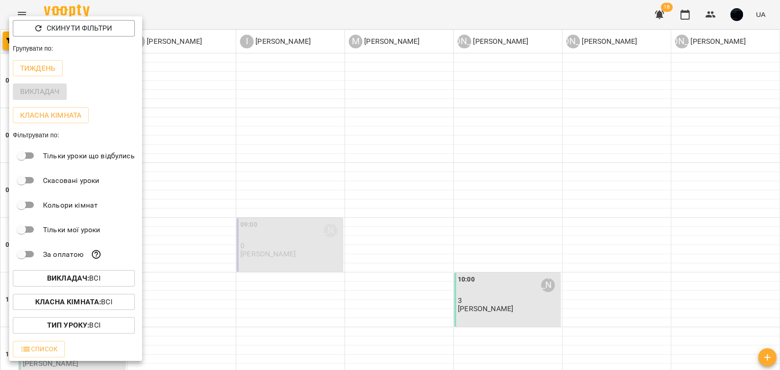
click at [189, 92] on div at bounding box center [390, 185] width 780 height 370
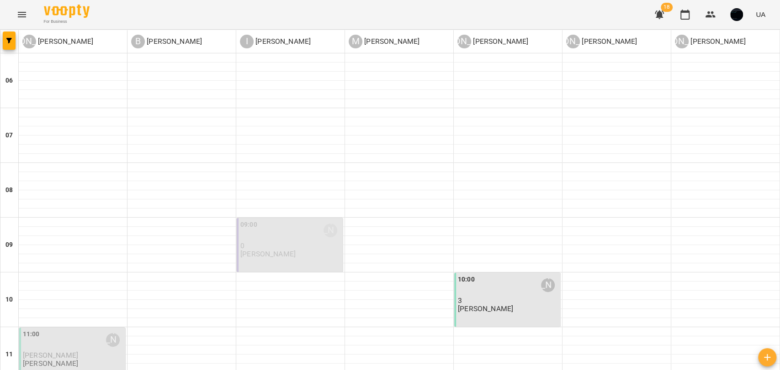
scroll to position [203, 0]
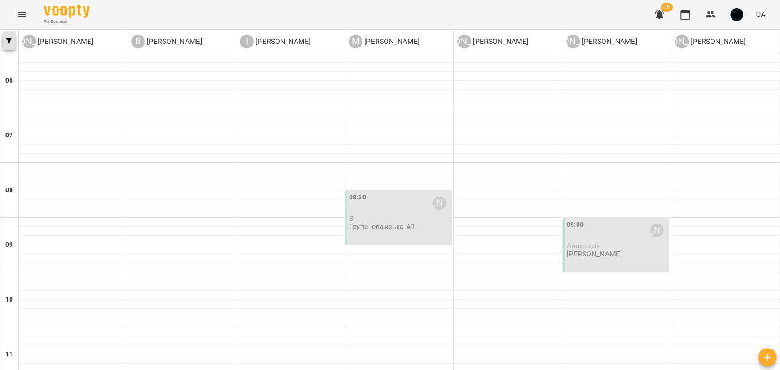
click at [11, 44] on button "button" at bounding box center [9, 41] width 13 height 18
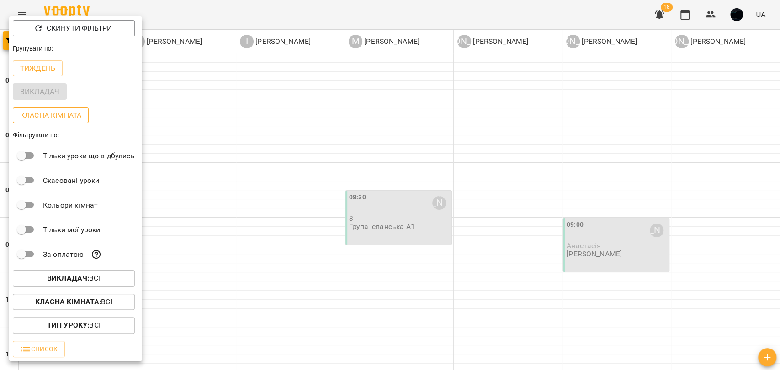
click at [62, 115] on p "Класна кімната" at bounding box center [50, 115] width 61 height 11
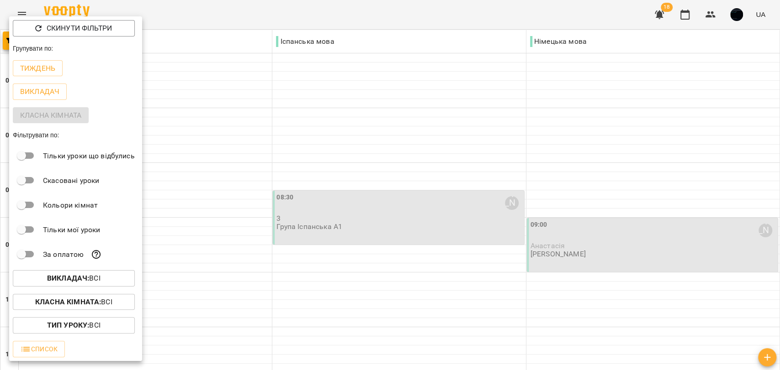
click at [208, 136] on div at bounding box center [390, 185] width 780 height 370
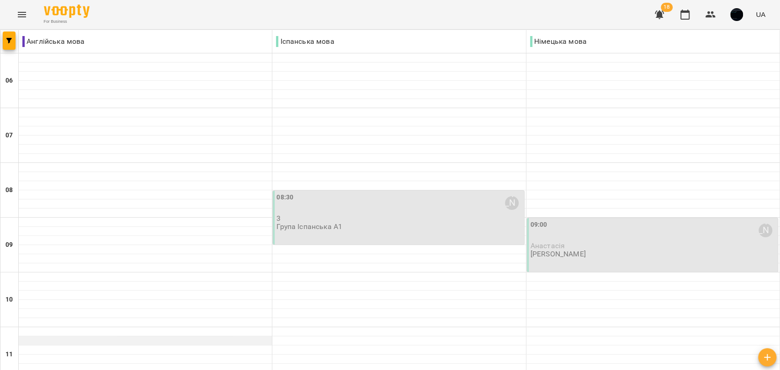
scroll to position [152, 0]
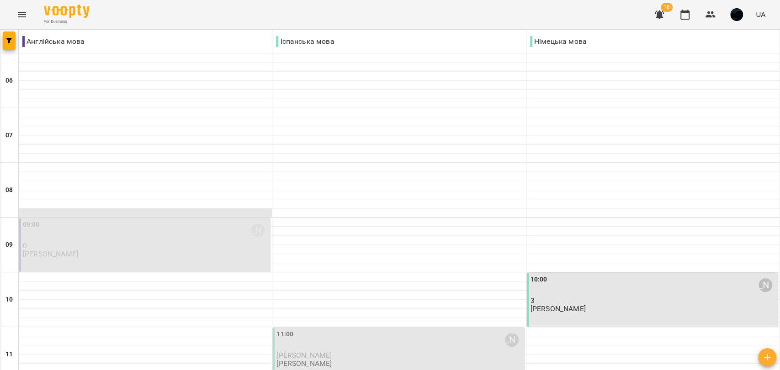
scroll to position [51, 0]
click at [6, 44] on button "button" at bounding box center [9, 41] width 13 height 18
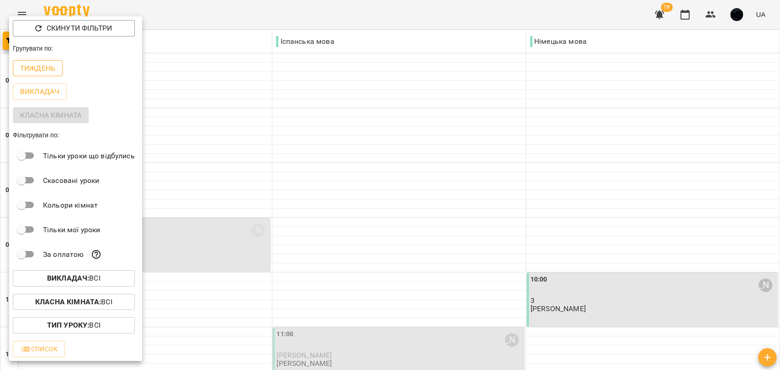
click at [30, 67] on p "Тиждень" at bounding box center [37, 68] width 35 height 11
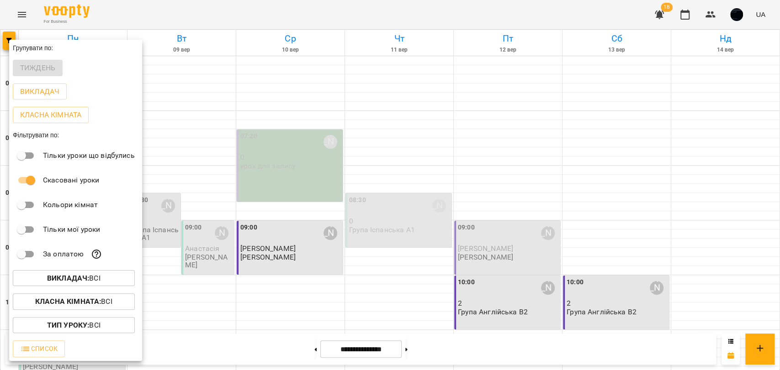
click at [161, 180] on div at bounding box center [390, 185] width 780 height 370
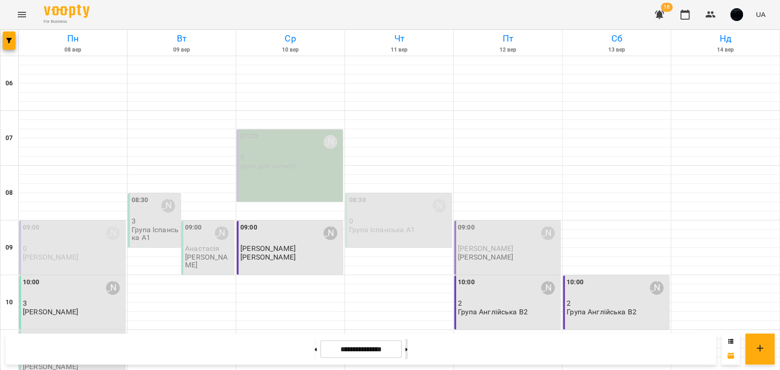
click at [407, 349] on button at bounding box center [406, 349] width 2 height 20
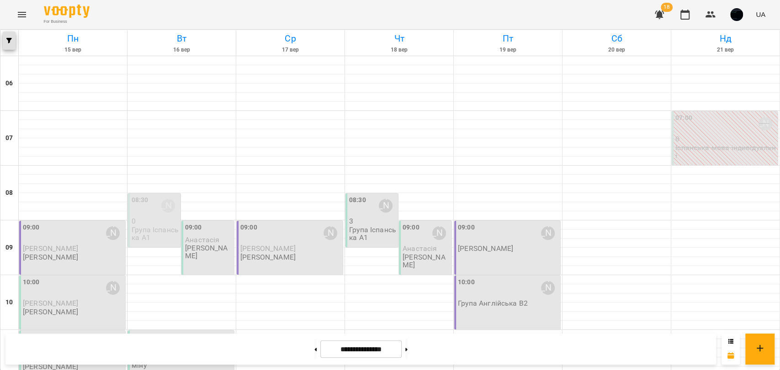
click at [14, 42] on span "button" at bounding box center [9, 40] width 13 height 5
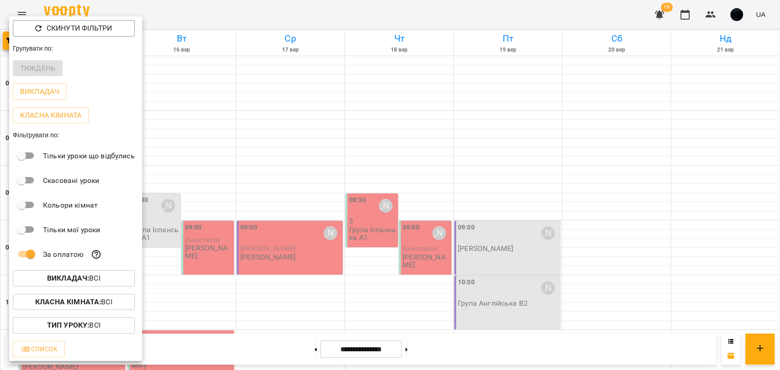
click at [194, 209] on div at bounding box center [390, 185] width 780 height 370
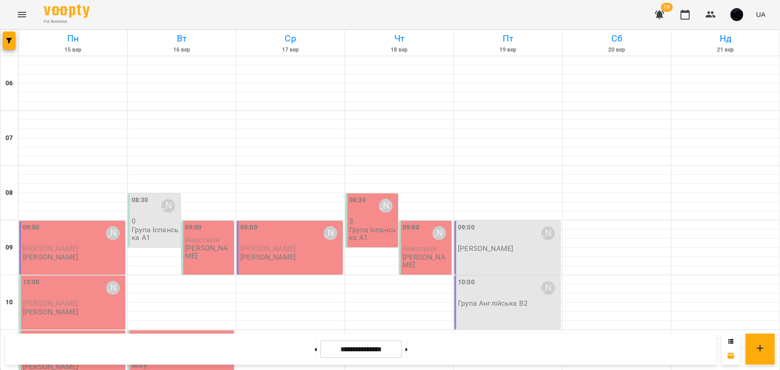
scroll to position [152, 0]
click at [314, 344] on button at bounding box center [315, 349] width 2 height 20
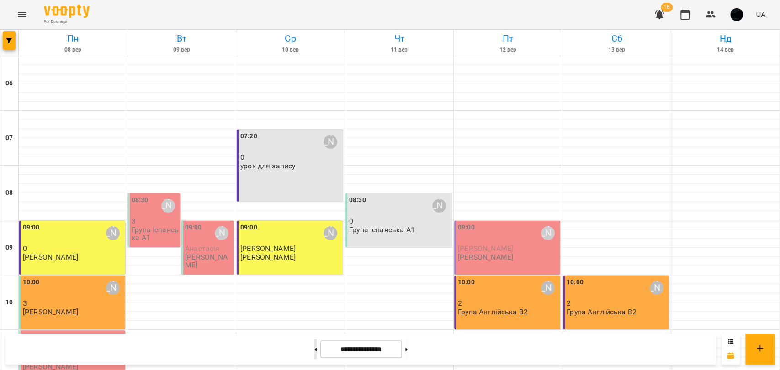
click at [314, 344] on button at bounding box center [315, 349] width 2 height 20
type input "**********"
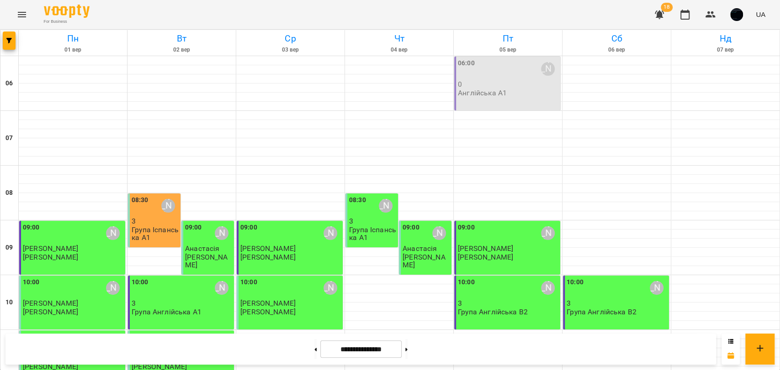
scroll to position [101, 0]
click at [279, 300] on p "[PERSON_NAME]" at bounding box center [290, 304] width 100 height 8
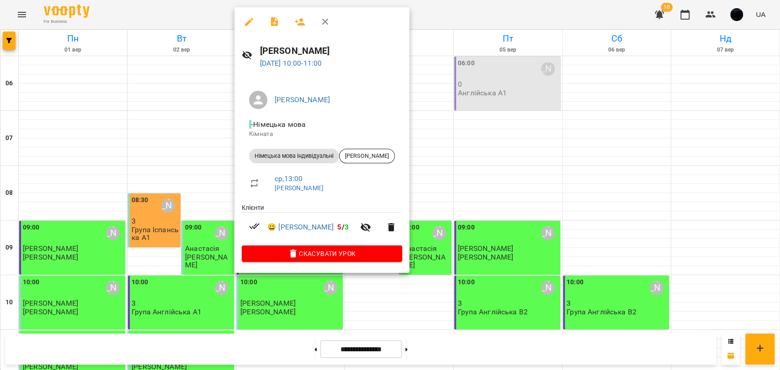
click at [391, 223] on div at bounding box center [390, 185] width 780 height 370
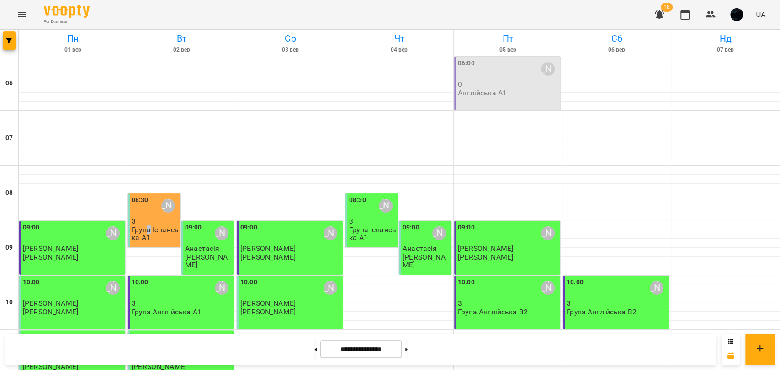
click at [147, 226] on p "Група Іспанська А1" at bounding box center [155, 234] width 47 height 16
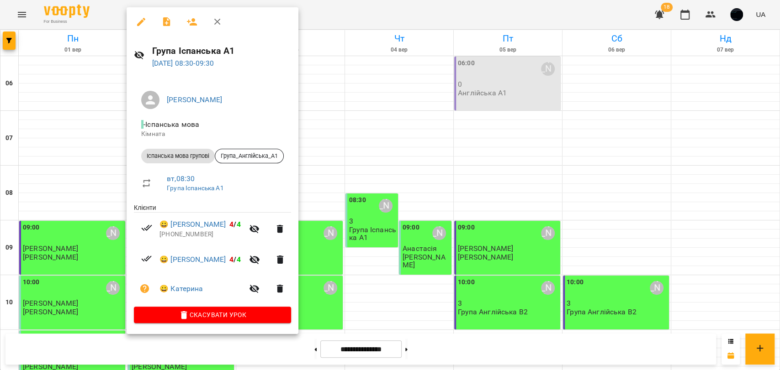
click at [107, 288] on div at bounding box center [390, 185] width 780 height 370
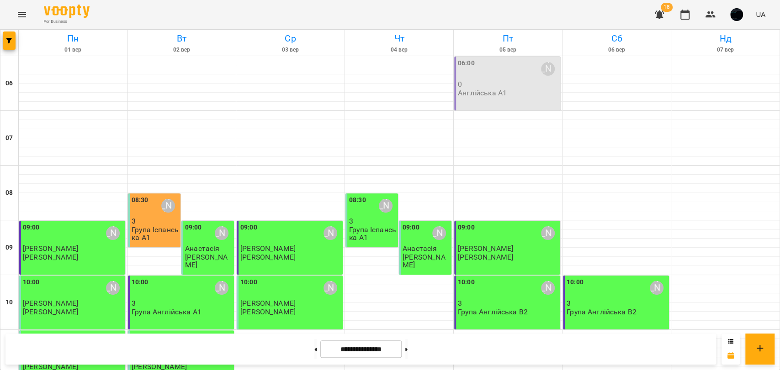
scroll to position [254, 0]
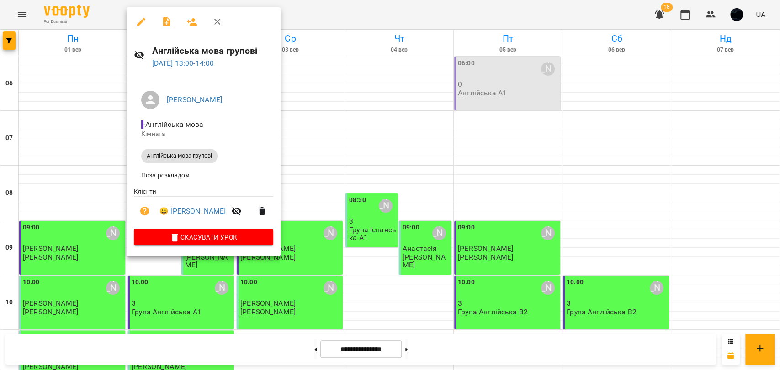
click at [112, 191] on div at bounding box center [390, 185] width 780 height 370
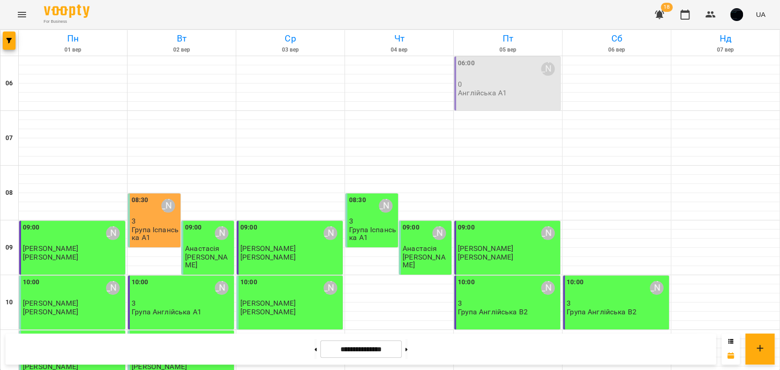
click at [5, 31] on div at bounding box center [9, 43] width 18 height 26
click at [7, 41] on icon "button" at bounding box center [8, 40] width 5 height 5
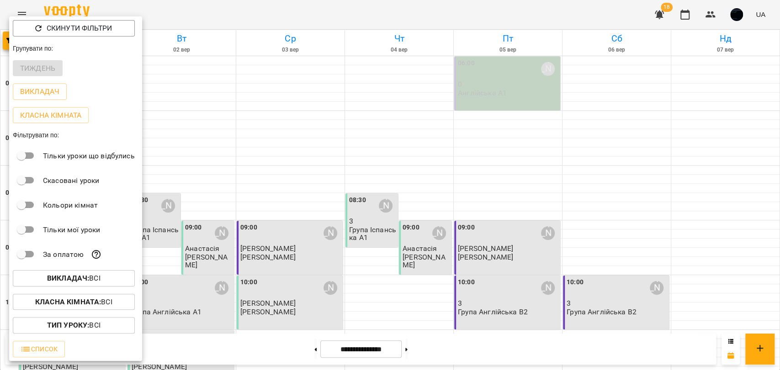
click at [275, 257] on div at bounding box center [390, 185] width 780 height 370
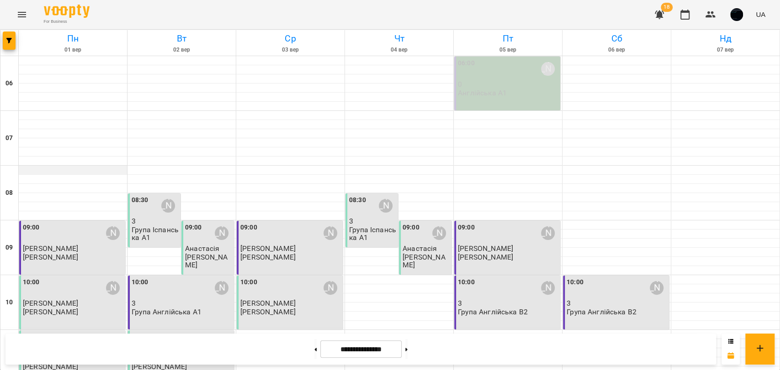
scroll to position [0, 0]
click at [6, 14] on div "For Business 18 UA" at bounding box center [390, 14] width 780 height 29
click at [20, 18] on icon "Menu" at bounding box center [21, 14] width 11 height 11
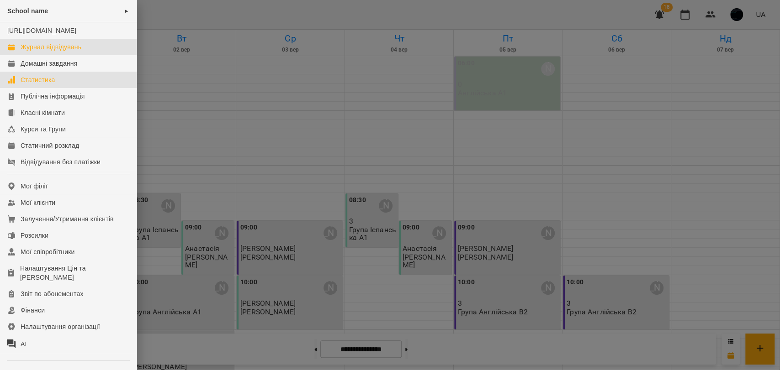
click at [48, 85] on div "Статистика" at bounding box center [38, 79] width 35 height 9
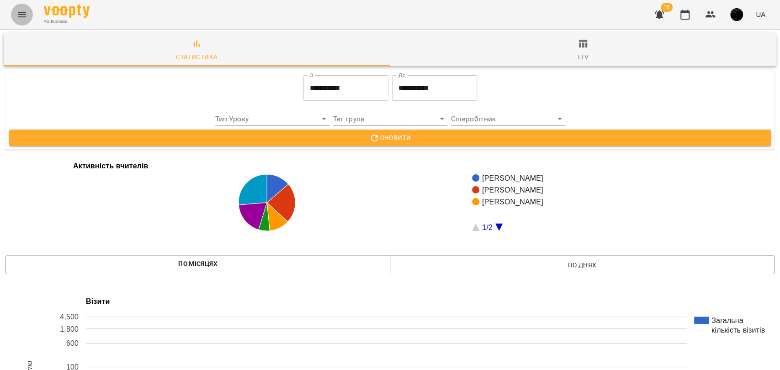
click at [16, 10] on button "Menu" at bounding box center [22, 15] width 22 height 22
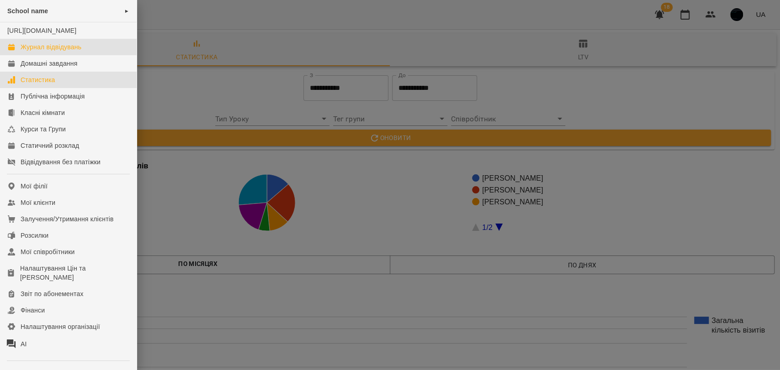
click at [26, 52] on div "Журнал відвідувань" at bounding box center [51, 46] width 61 height 9
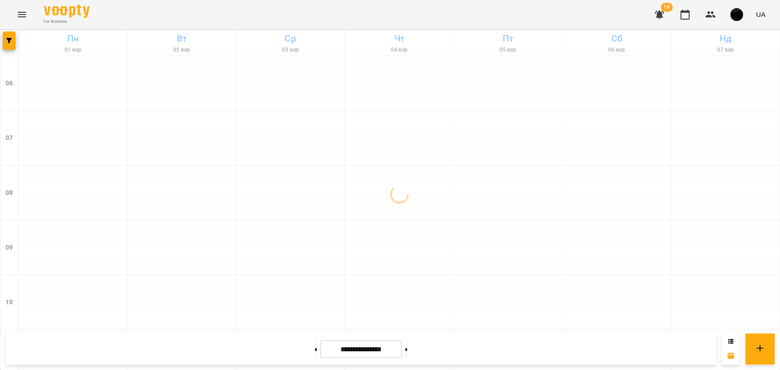
click at [15, 17] on button "Menu" at bounding box center [22, 15] width 22 height 22
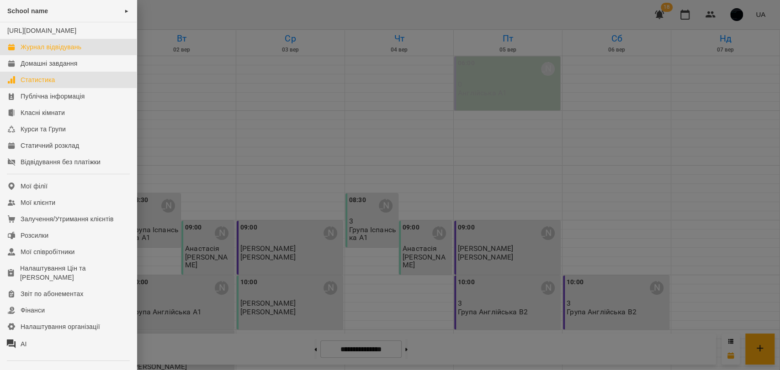
click at [33, 85] on div "Статистика" at bounding box center [38, 79] width 35 height 9
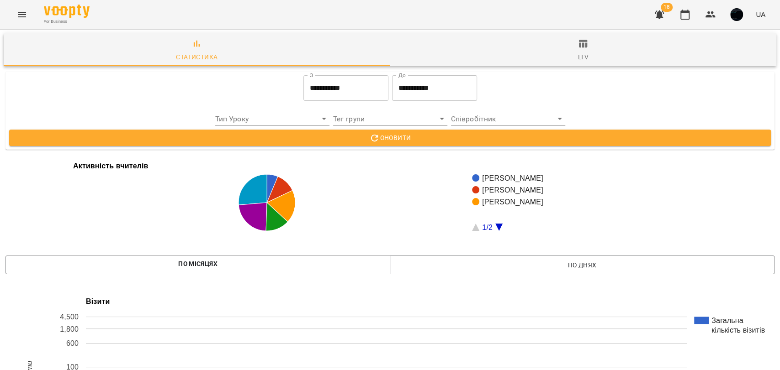
click at [339, 89] on input "**********" at bounding box center [345, 88] width 85 height 26
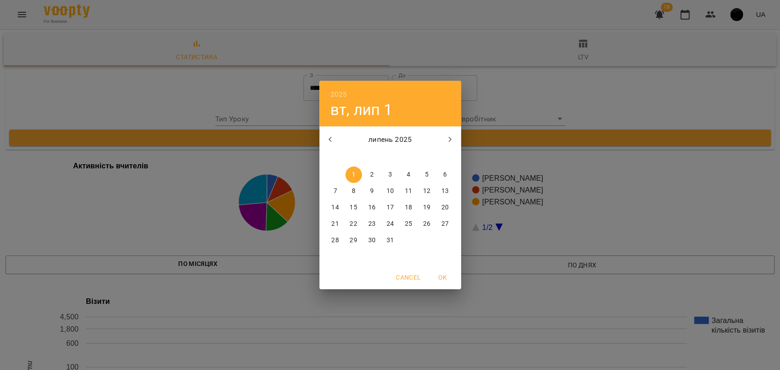
click at [440, 133] on div "липень 2025" at bounding box center [390, 140] width 142 height 22
click at [444, 134] on button "button" at bounding box center [450, 140] width 22 height 22
click at [409, 169] on button "1" at bounding box center [408, 175] width 16 height 16
type input "**********"
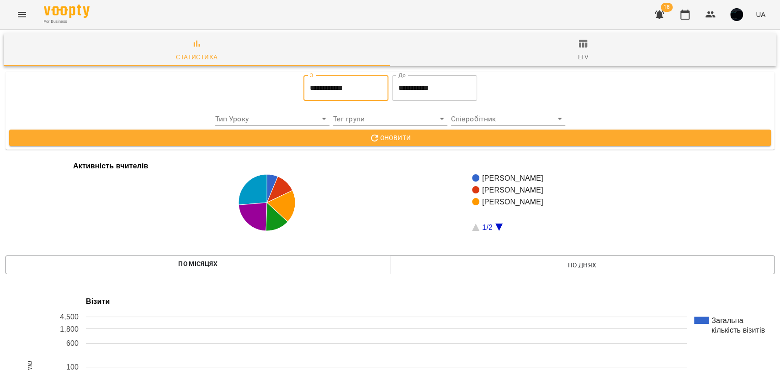
click at [407, 138] on span "Оновити" at bounding box center [389, 137] width 747 height 11
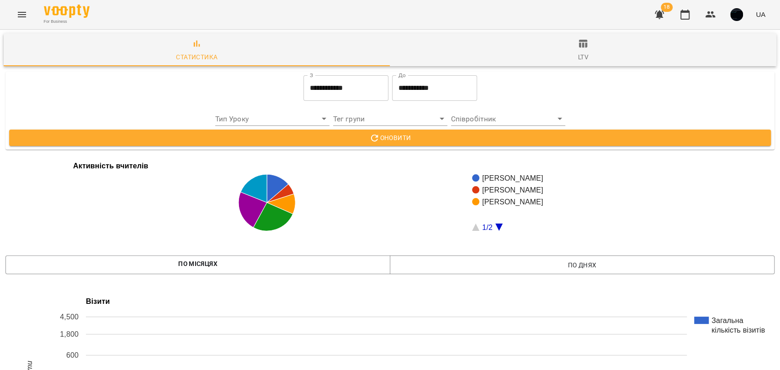
click at [581, 48] on icon "button" at bounding box center [582, 43] width 11 height 11
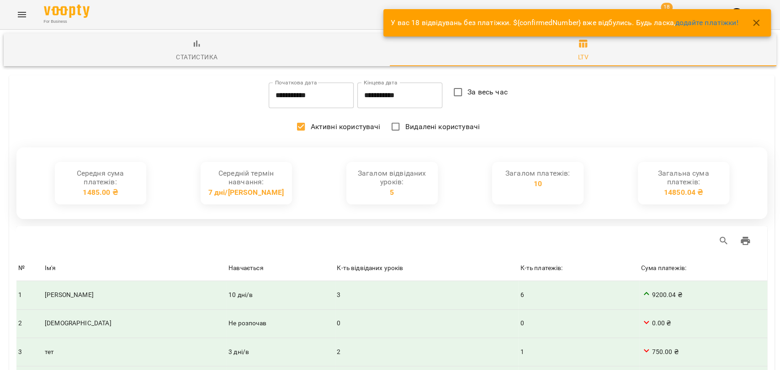
click at [760, 26] on icon "button" at bounding box center [755, 22] width 11 height 11
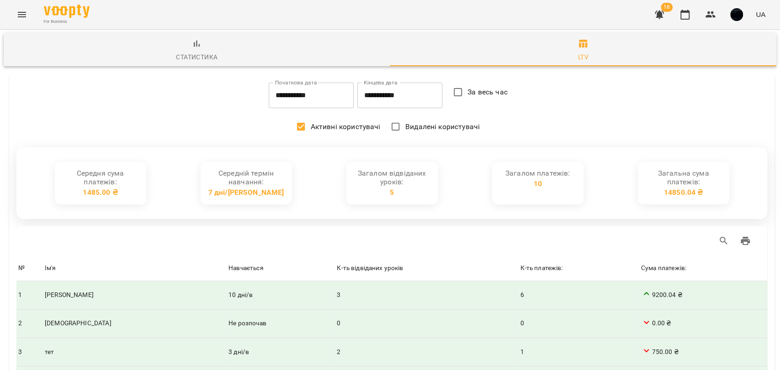
click at [206, 59] on div "Статистика" at bounding box center [197, 57] width 42 height 11
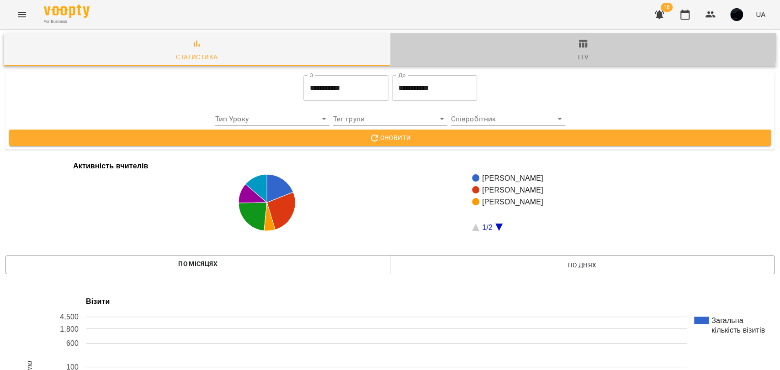
click at [578, 46] on icon "button" at bounding box center [582, 43] width 11 height 11
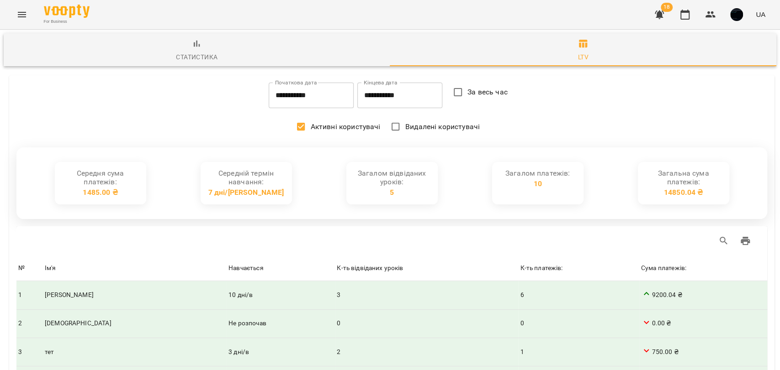
type input "**********"
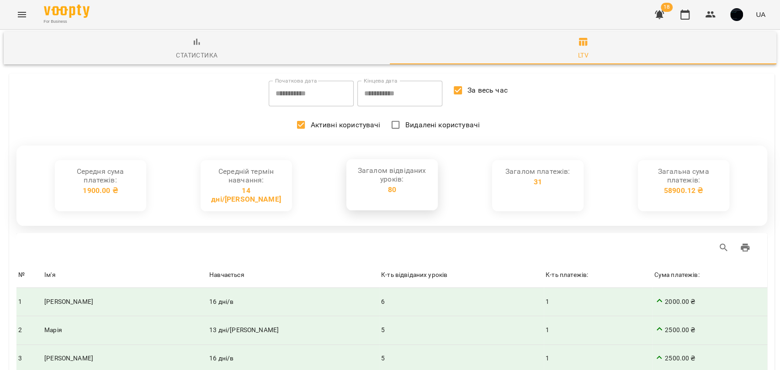
scroll to position [101, 0]
click at [654, 270] on div "Сума платежів:" at bounding box center [676, 275] width 45 height 11
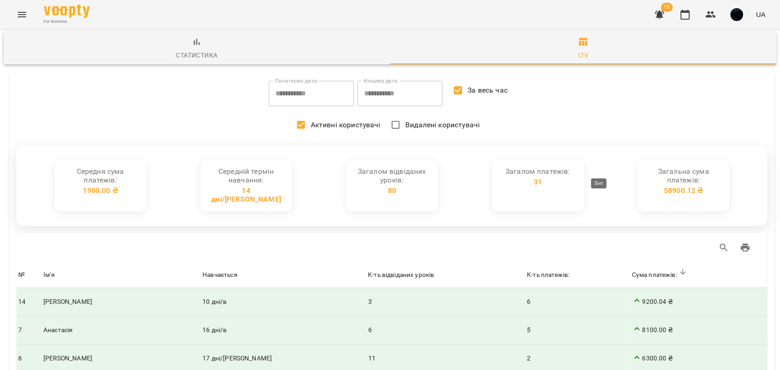
click at [676, 270] on div at bounding box center [682, 275] width 12 height 11
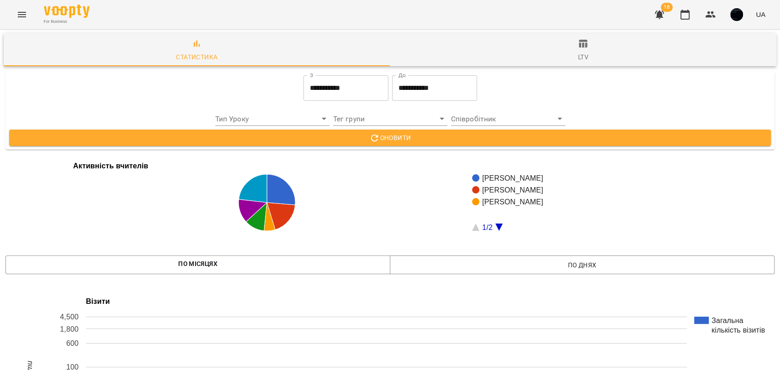
click at [219, 45] on span "Статистика" at bounding box center [196, 50] width 375 height 25
click at [579, 46] on icon "button" at bounding box center [583, 44] width 9 height 8
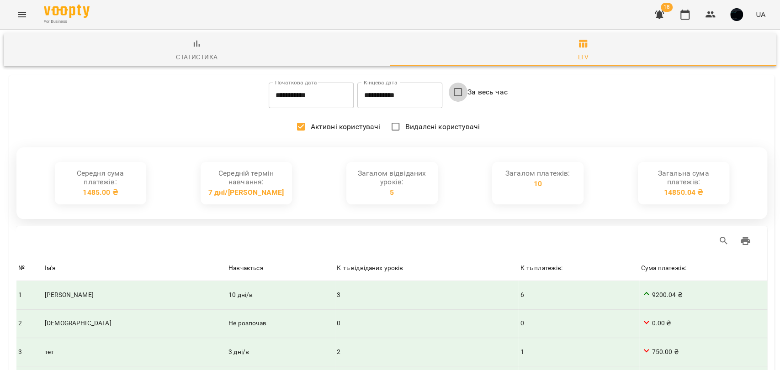
type input "**********"
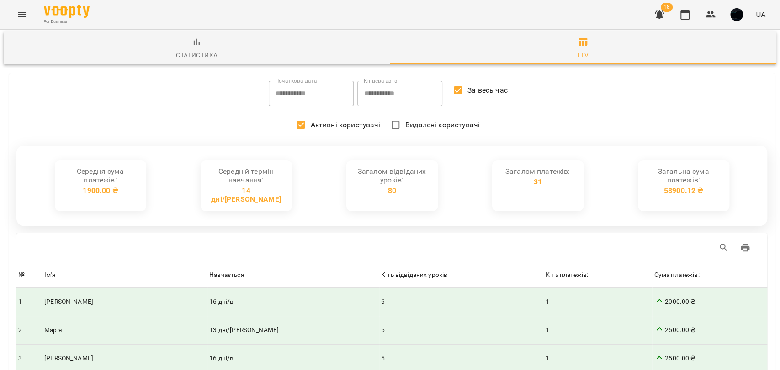
scroll to position [101, 0]
click at [654, 270] on div "Сума платежів:" at bounding box center [676, 275] width 45 height 11
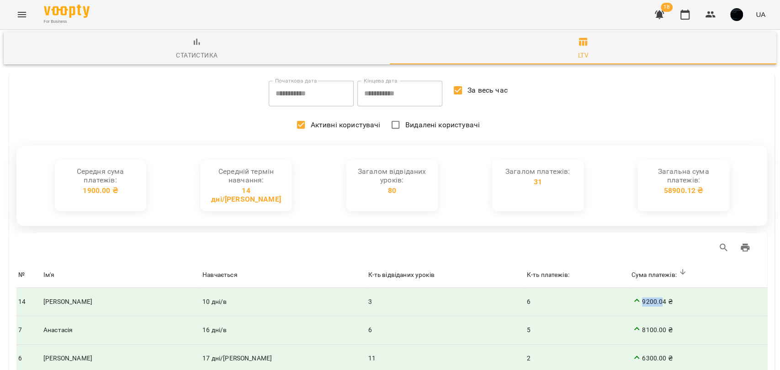
drag, startPoint x: 602, startPoint y: 194, endPoint x: 620, endPoint y: 194, distance: 18.7
click at [631, 296] on span "9200.04 ₴" at bounding box center [698, 302] width 134 height 13
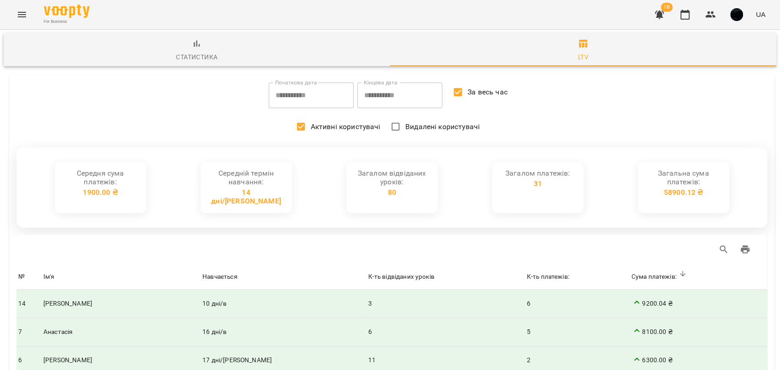
scroll to position [0, 0]
click at [192, 59] on div "Статистика" at bounding box center [197, 57] width 42 height 11
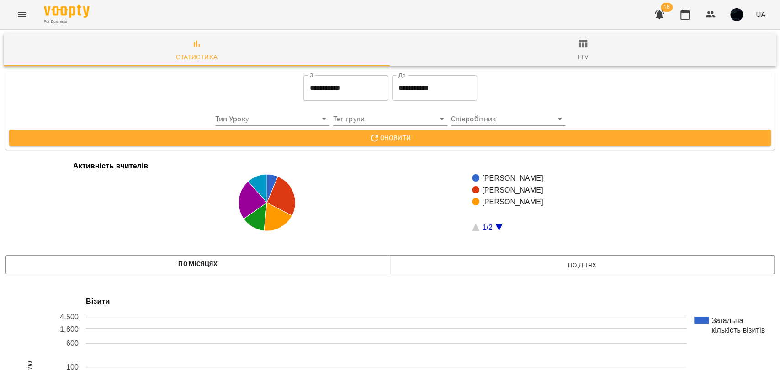
click at [22, 11] on icon "Menu" at bounding box center [21, 14] width 11 height 11
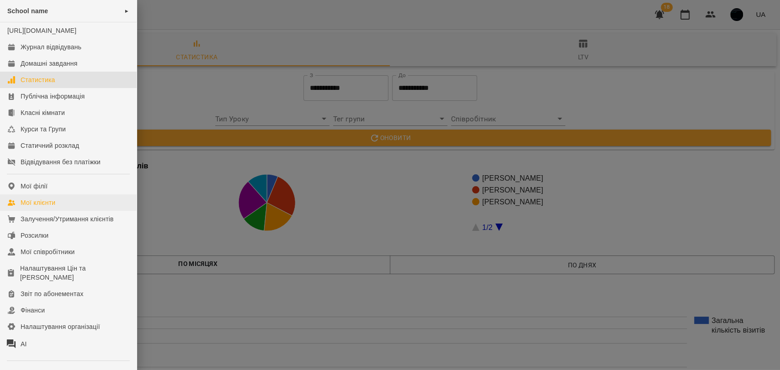
scroll to position [86, 0]
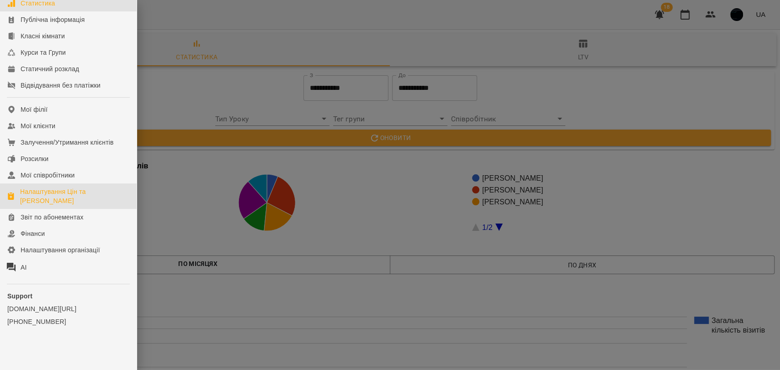
click at [55, 199] on div "Налаштування Цін та [PERSON_NAME]" at bounding box center [74, 196] width 109 height 18
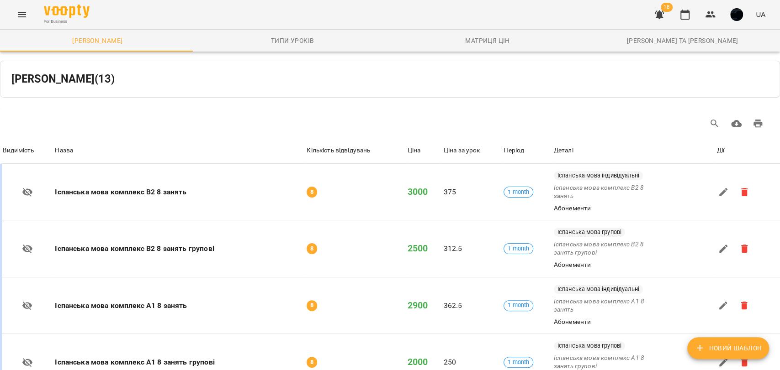
click at [27, 16] on icon "Menu" at bounding box center [21, 14] width 11 height 11
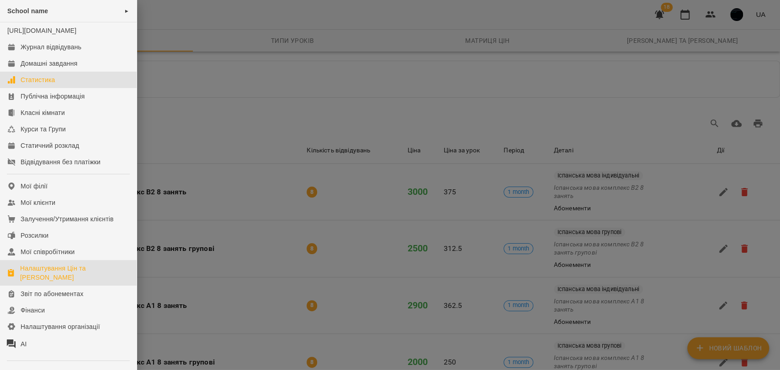
click at [52, 85] on div "Статистика" at bounding box center [38, 79] width 35 height 9
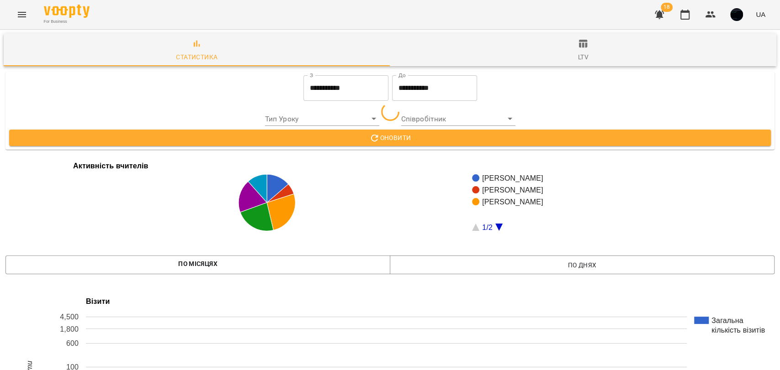
click at [24, 21] on button "Menu" at bounding box center [22, 15] width 22 height 22
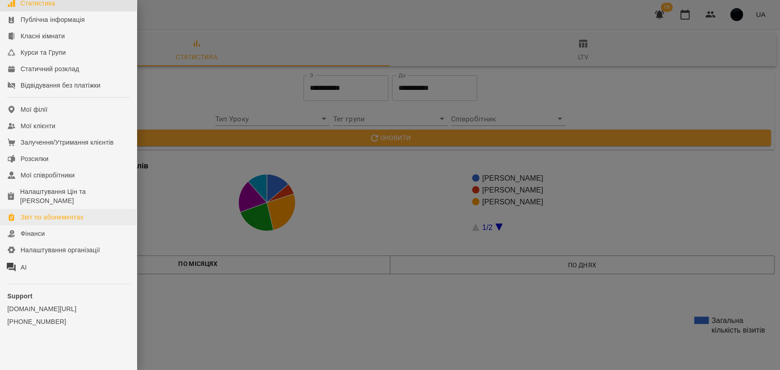
scroll to position [86, 0]
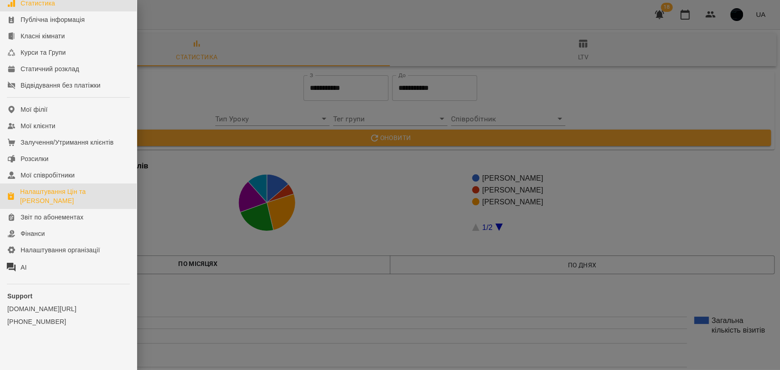
click at [36, 197] on div "Налаштування Цін та [PERSON_NAME]" at bounding box center [74, 196] width 109 height 18
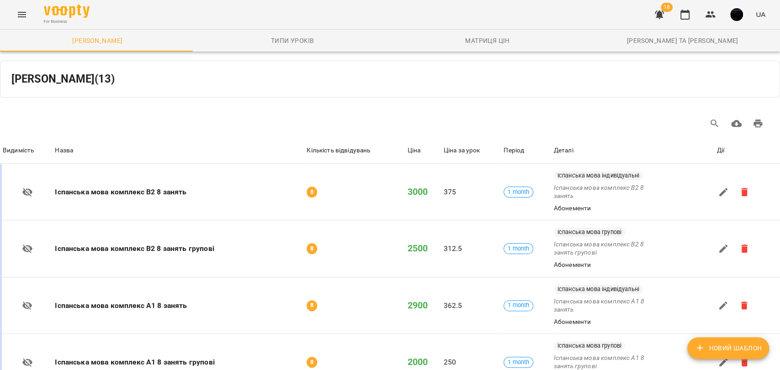
scroll to position [355, 0]
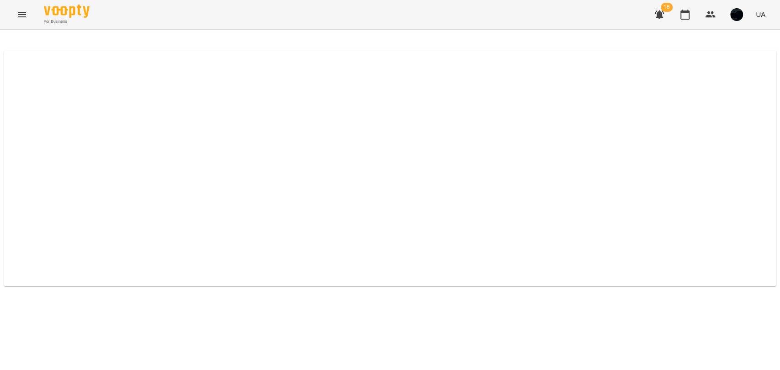
select select "*****"
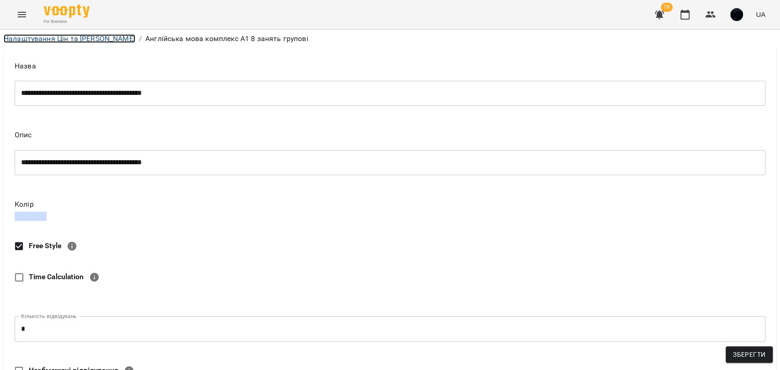
click at [58, 37] on link "Налаштування Цін та [PERSON_NAME]" at bounding box center [70, 38] width 132 height 9
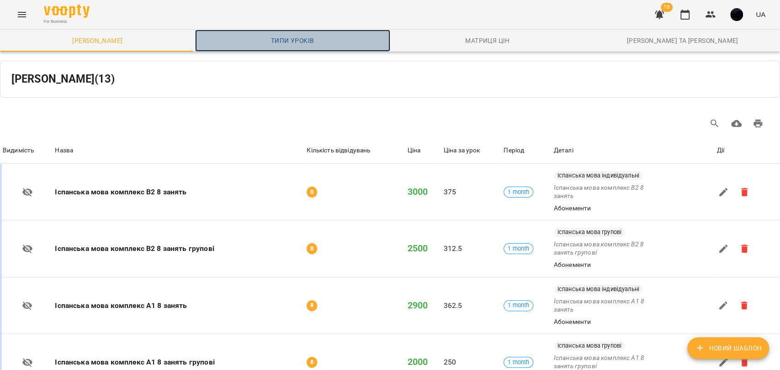
click at [275, 38] on span "Типи уроків" at bounding box center [293, 40] width 184 height 11
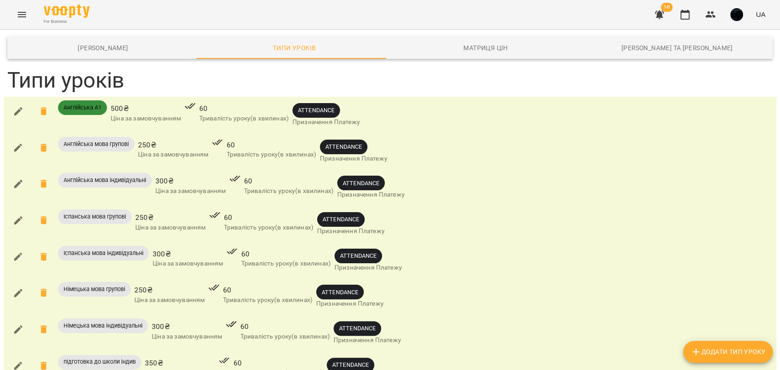
scroll to position [65, 0]
click at [18, 180] on icon "button" at bounding box center [18, 184] width 8 height 8
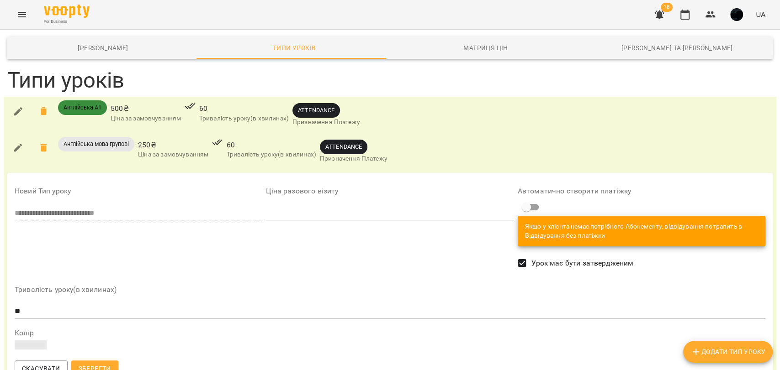
click at [33, 341] on span at bounding box center [31, 345] width 32 height 9
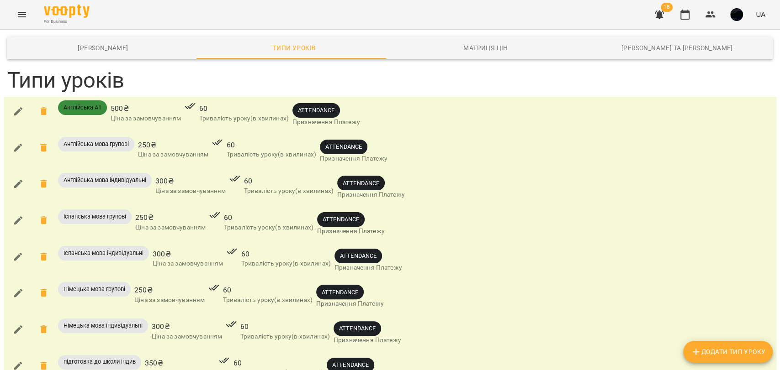
scroll to position [0, 0]
click at [17, 13] on icon "Menu" at bounding box center [21, 14] width 11 height 11
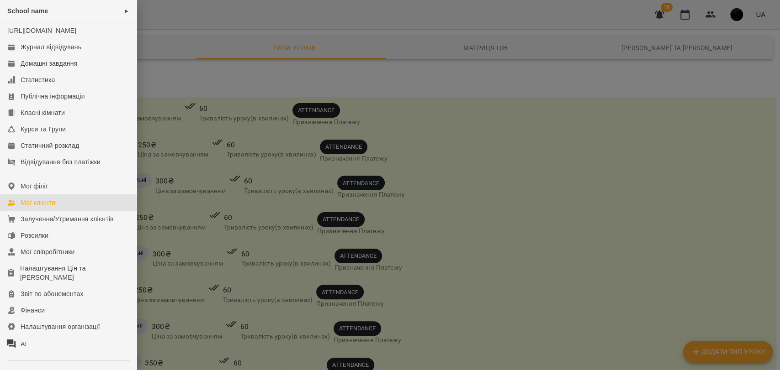
click at [55, 207] on div "Мої клієнти" at bounding box center [38, 202] width 35 height 9
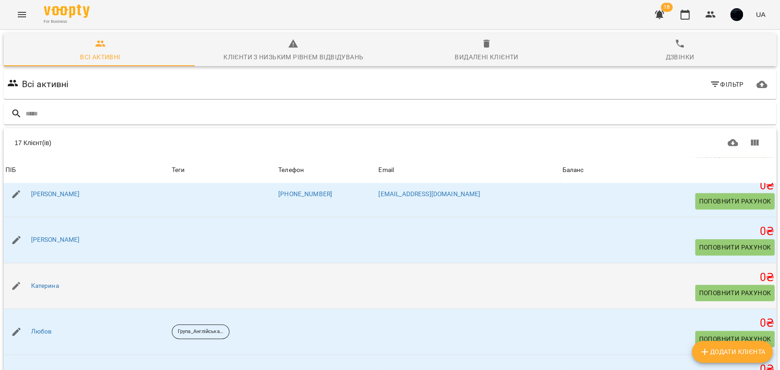
scroll to position [406, 0]
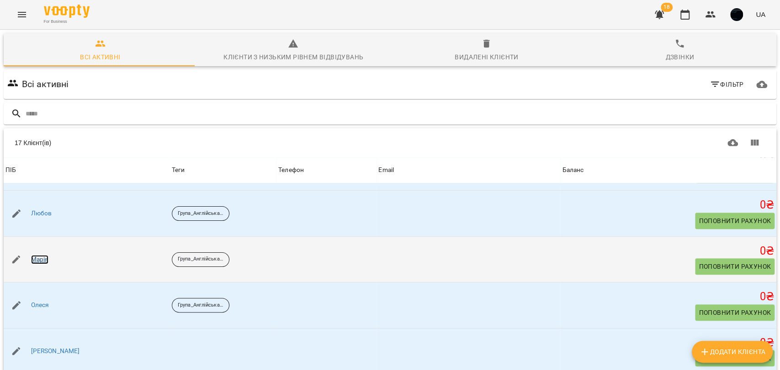
click at [35, 260] on link "Марія" at bounding box center [40, 259] width 18 height 9
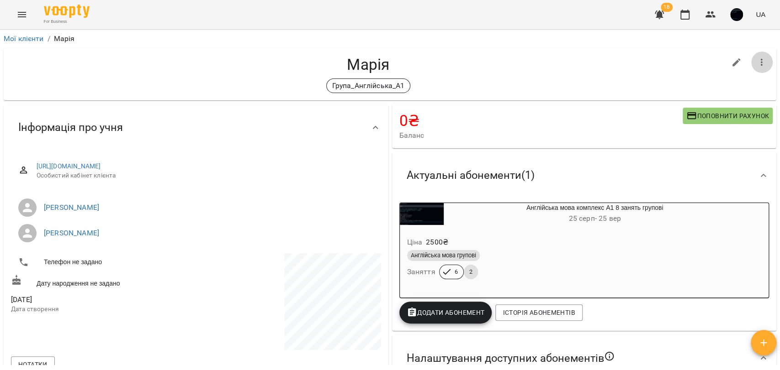
click at [759, 61] on button "button" at bounding box center [761, 63] width 22 height 22
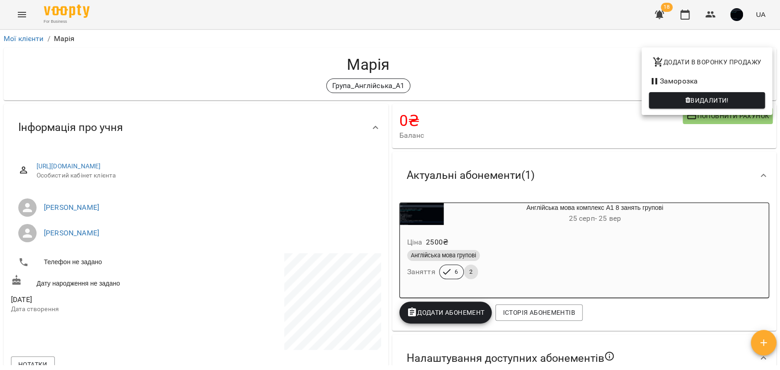
click at [611, 109] on div at bounding box center [390, 185] width 780 height 370
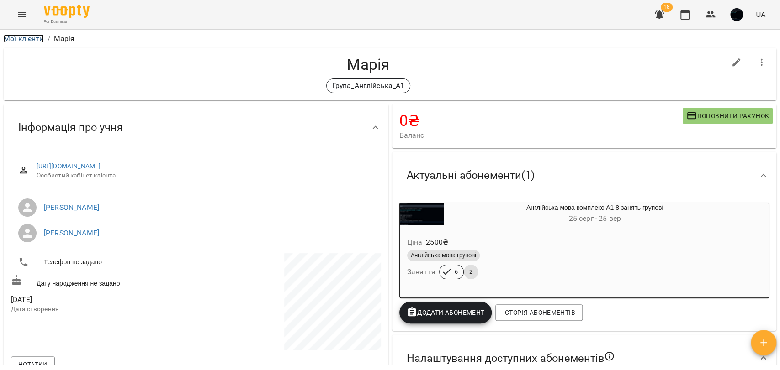
drag, startPoint x: 21, startPoint y: 37, endPoint x: 21, endPoint y: 26, distance: 10.1
click at [21, 37] on link "Мої клієнти" at bounding box center [24, 38] width 40 height 9
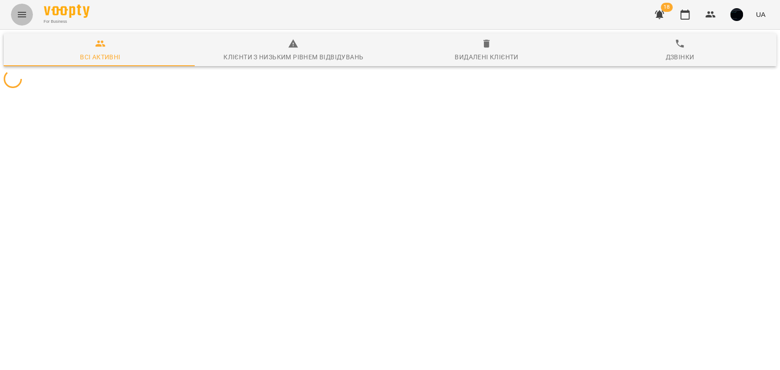
click at [22, 7] on button "Menu" at bounding box center [22, 15] width 22 height 22
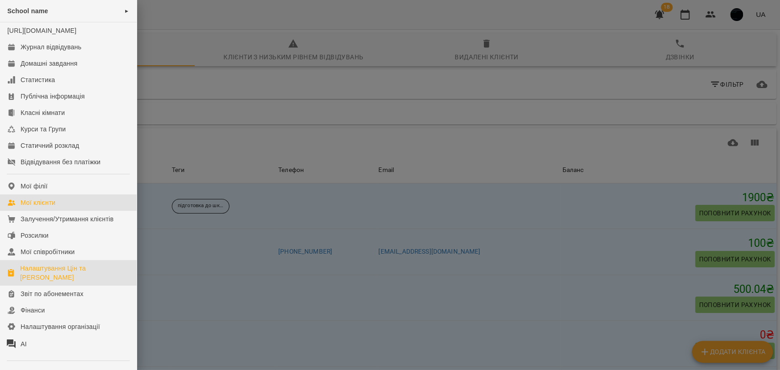
click at [49, 282] on div "Налаштування Цін та [PERSON_NAME]" at bounding box center [74, 273] width 109 height 18
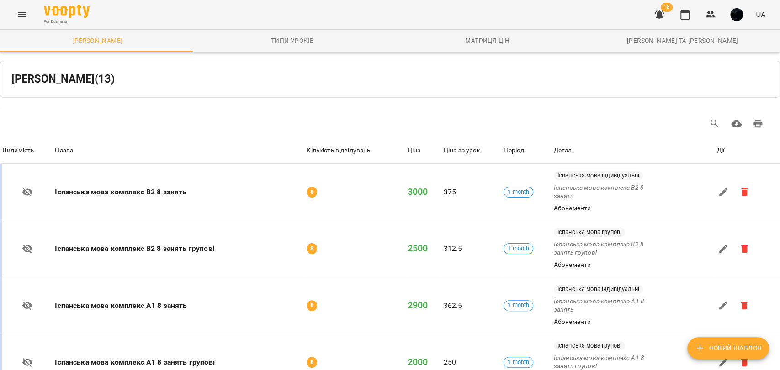
click at [15, 14] on button "Menu" at bounding box center [22, 15] width 22 height 22
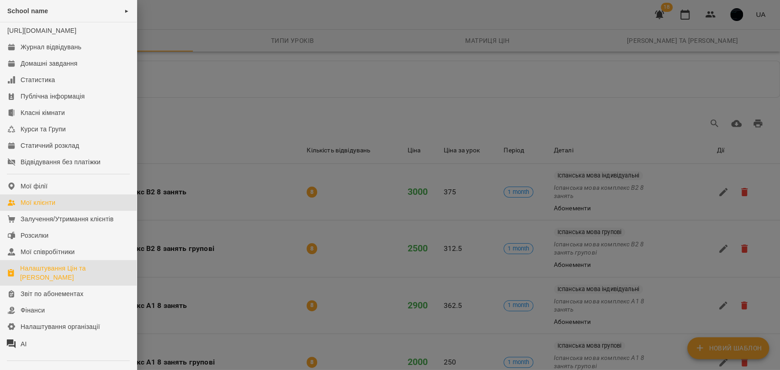
click at [39, 207] on div "Мої клієнти" at bounding box center [38, 202] width 35 height 9
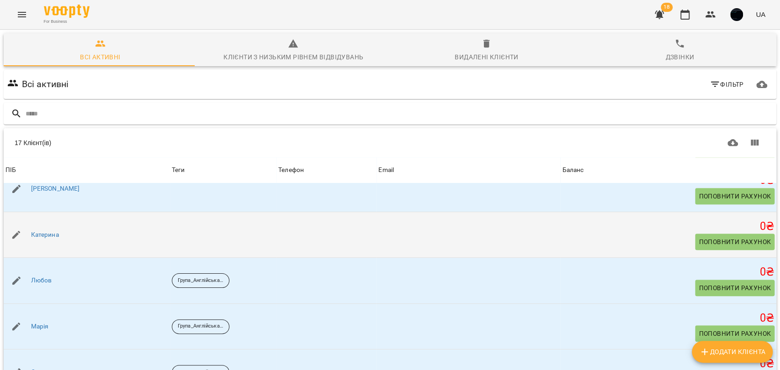
scroll to position [355, 0]
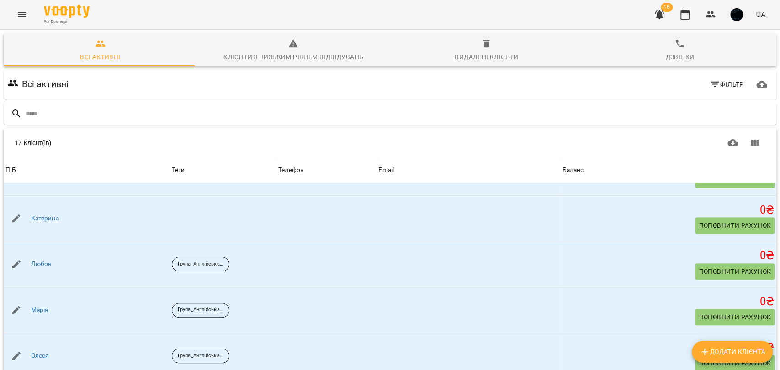
click at [726, 79] on span "Фільтр" at bounding box center [726, 84] width 34 height 11
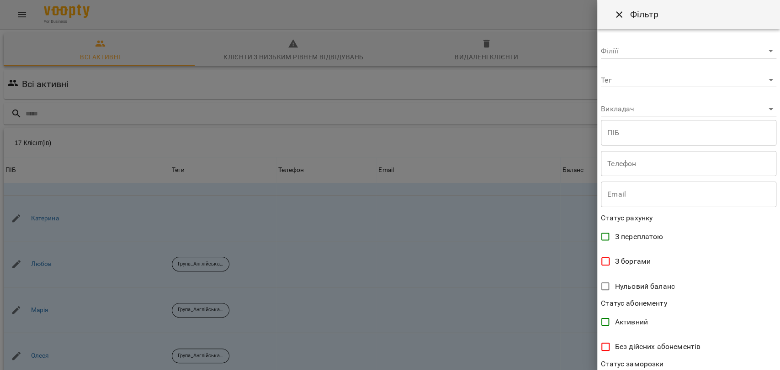
click at [620, 85] on body "For Business 18 UA Всі активні Клієнти з низьким рівнем відвідувань Видалені кл…" at bounding box center [390, 237] width 780 height 475
click at [625, 63] on div at bounding box center [390, 185] width 780 height 370
click at [615, 111] on body "For Business 18 UA Всі активні Клієнти з низьким рівнем відвідувань Видалені кл…" at bounding box center [390, 237] width 780 height 475
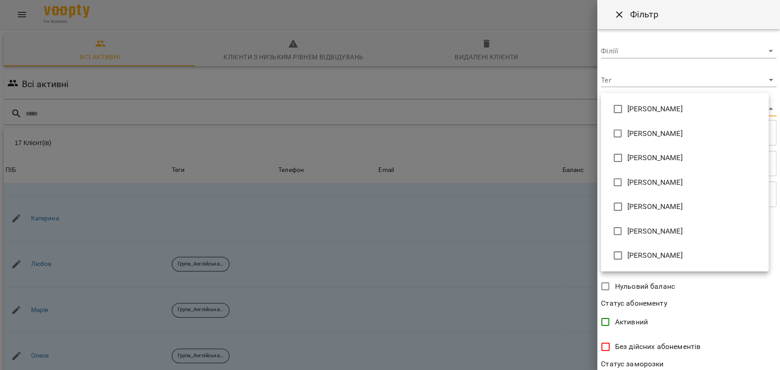
click at [605, 88] on div at bounding box center [390, 185] width 780 height 370
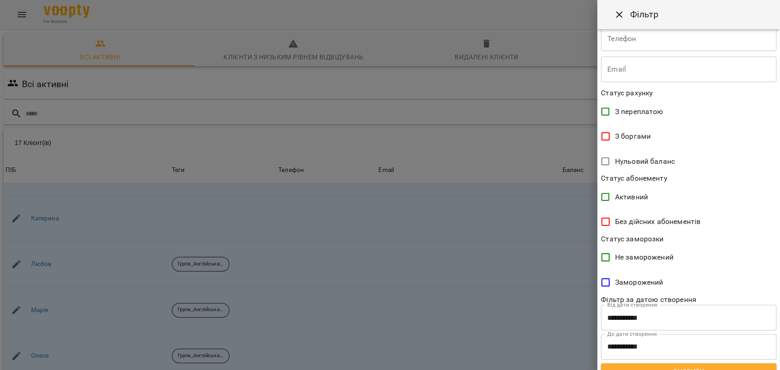
scroll to position [138, 0]
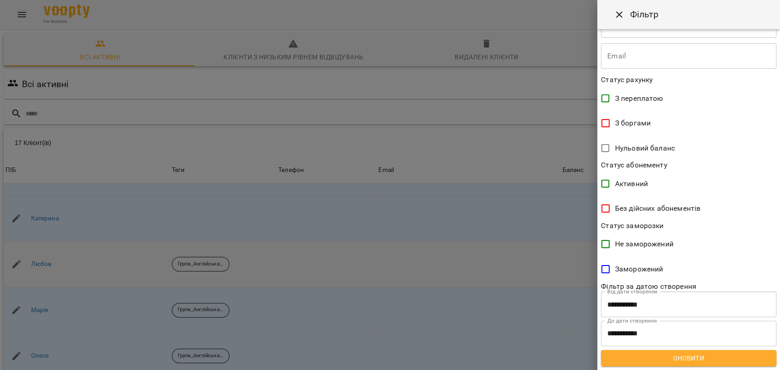
click at [538, 204] on div at bounding box center [390, 185] width 780 height 370
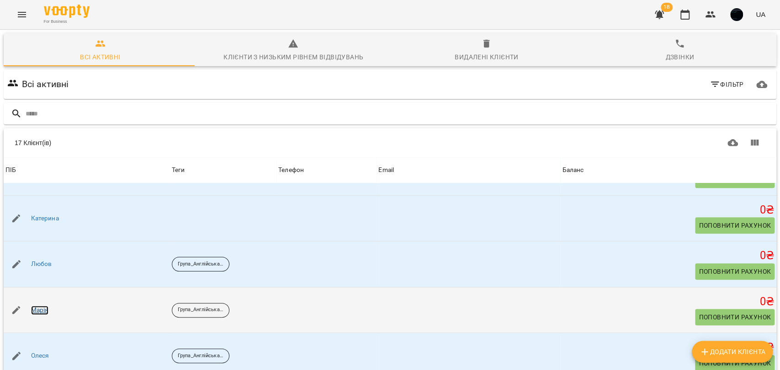
click at [42, 306] on link "Марія" at bounding box center [40, 310] width 18 height 9
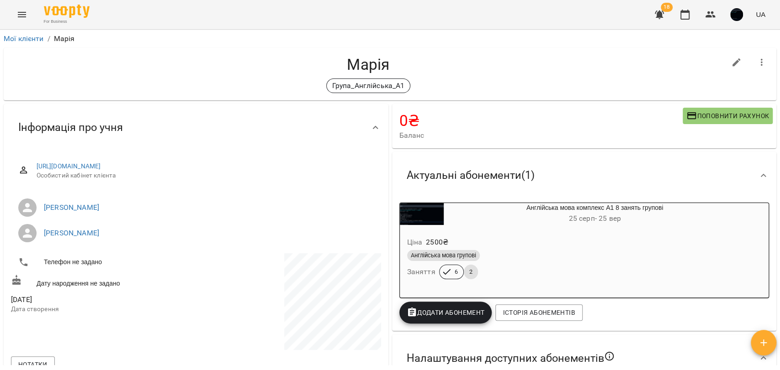
scroll to position [51, 0]
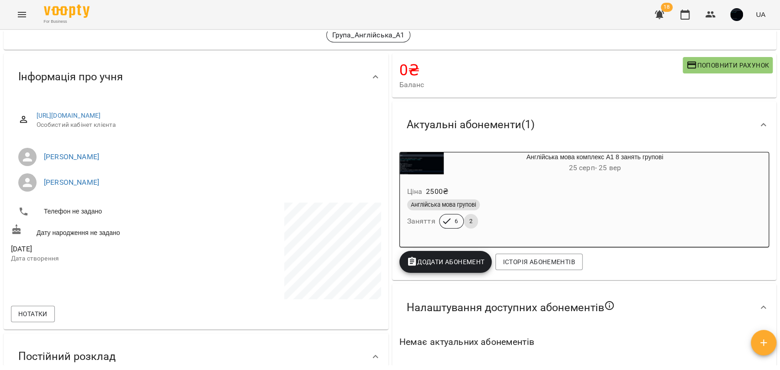
click at [498, 204] on div "Англійська мова групові" at bounding box center [573, 205] width 332 height 11
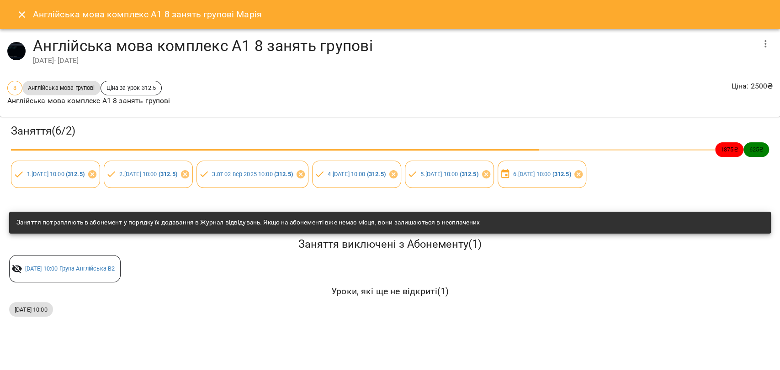
click at [22, 19] on icon "Close" at bounding box center [21, 14] width 11 height 11
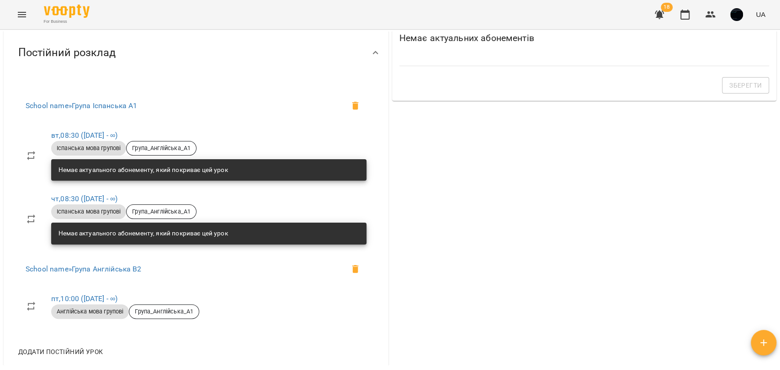
scroll to position [406, 0]
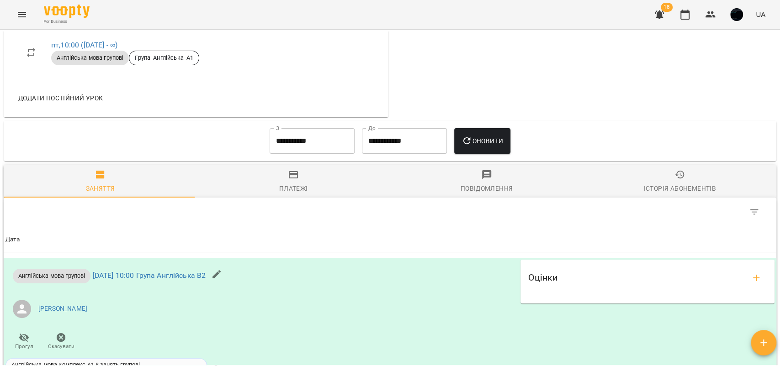
click at [292, 186] on div "Платежі" at bounding box center [293, 188] width 29 height 11
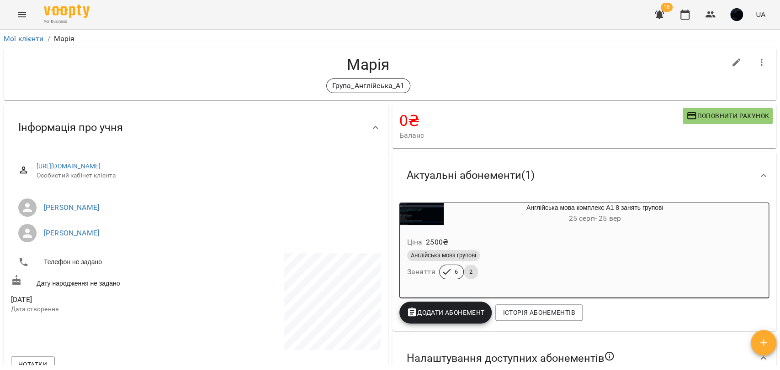
scroll to position [0, 0]
click at [757, 63] on icon "button" at bounding box center [761, 62] width 11 height 11
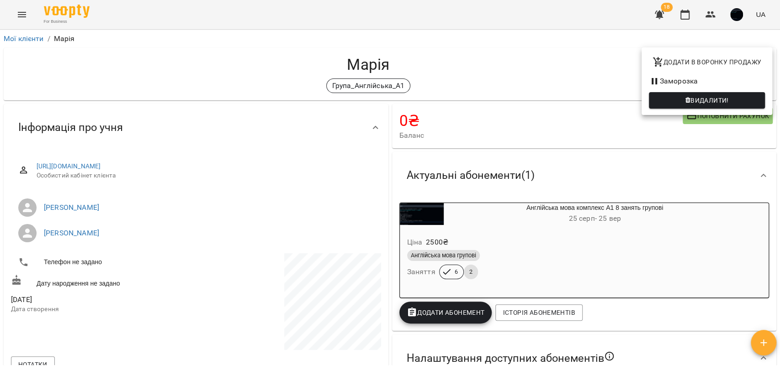
click at [621, 81] on div at bounding box center [390, 185] width 780 height 370
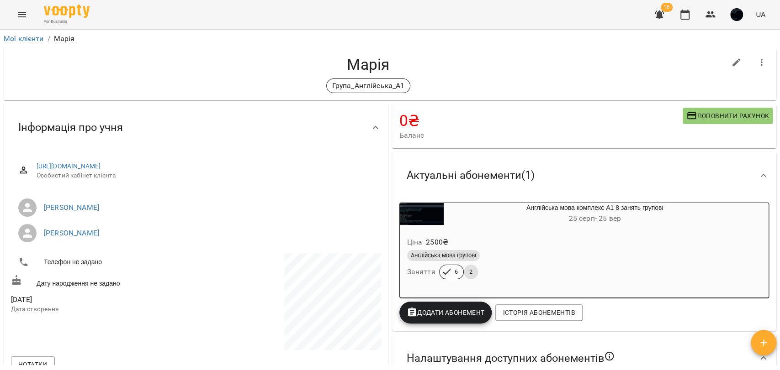
click at [732, 63] on icon "button" at bounding box center [736, 62] width 8 height 8
select select "**"
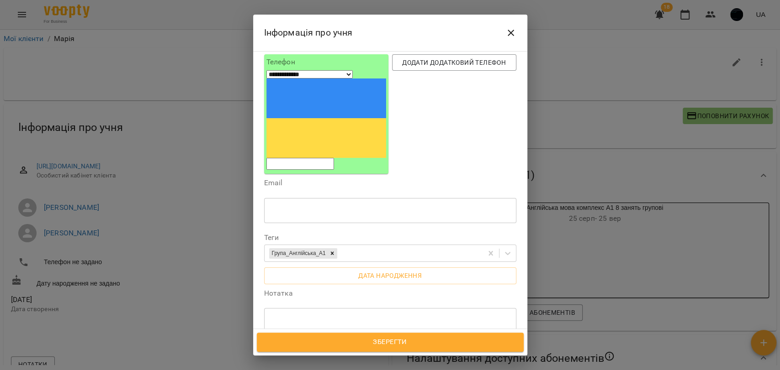
scroll to position [51, 0]
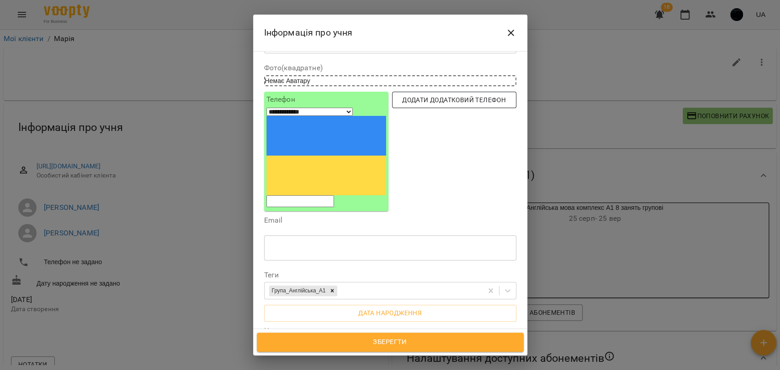
click at [424, 103] on span "Додати додатковий телефон" at bounding box center [454, 100] width 110 height 11
select select "**"
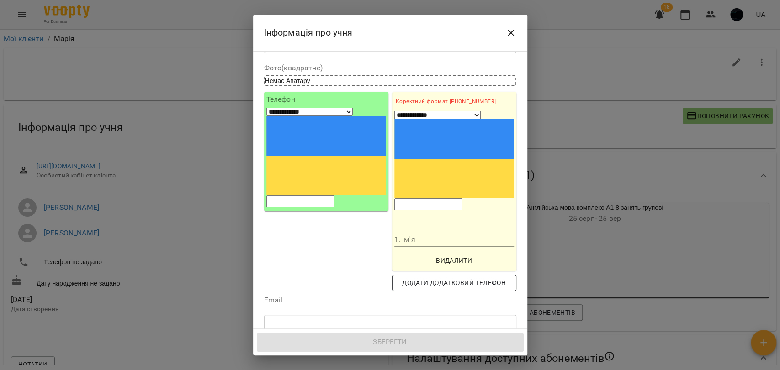
click at [436, 278] on span "Додати додатковий телефон" at bounding box center [454, 283] width 110 height 11
select select "**"
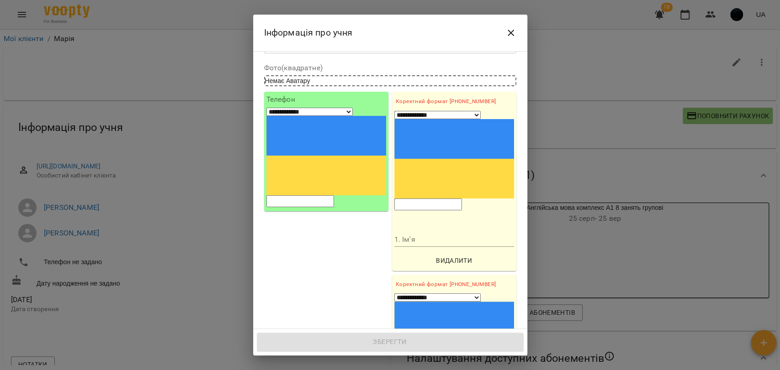
click at [424, 199] on input "tel" at bounding box center [428, 205] width 68 height 12
click at [417, 232] on input "1. Ім'я" at bounding box center [454, 239] width 120 height 15
click at [508, 154] on div "**********" at bounding box center [454, 181] width 128 height 183
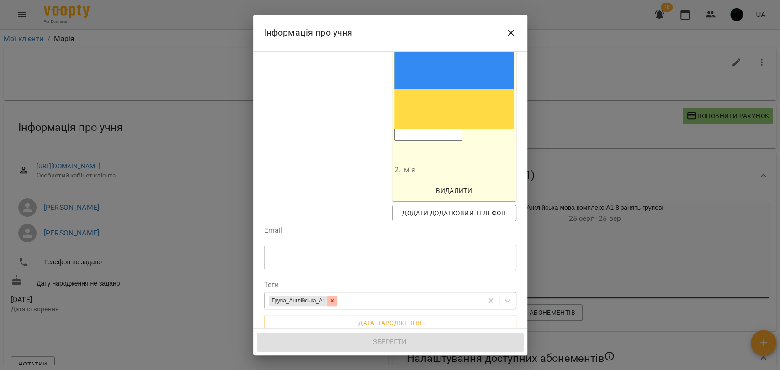
scroll to position [304, 0]
click at [363, 317] on span "Дата народження" at bounding box center [390, 322] width 238 height 11
click at [391, 320] on icon "button" at bounding box center [385, 325] width 11 height 11
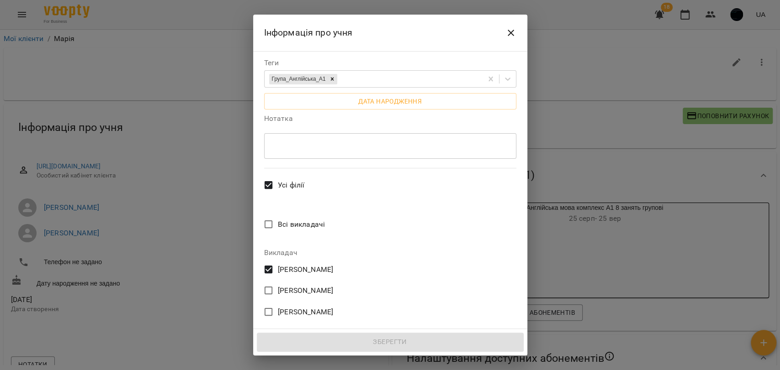
scroll to position [535, 0]
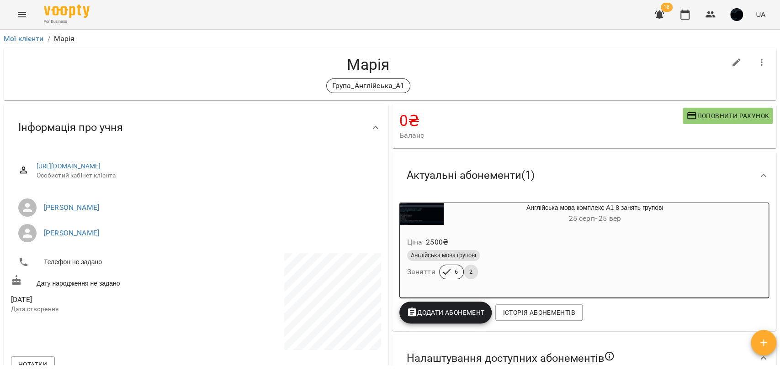
drag, startPoint x: 315, startPoint y: 167, endPoint x: 31, endPoint y: 157, distance: 283.8
click at [31, 157] on div "[URL][DOMAIN_NAME] Особистий кабінет клієнта" at bounding box center [196, 171] width 370 height 32
click at [40, 36] on link "Мої клієнти" at bounding box center [24, 38] width 40 height 9
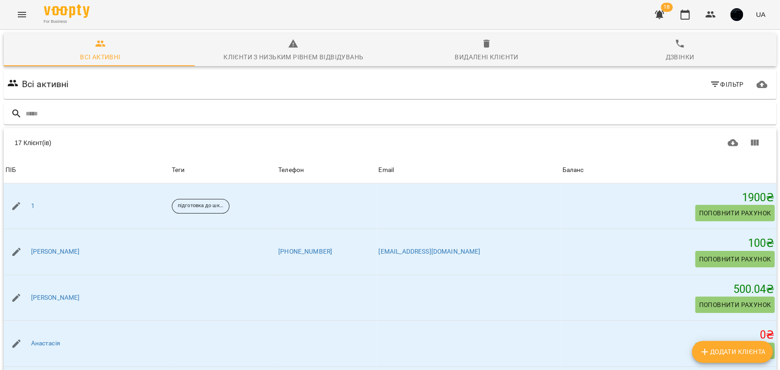
click at [21, 12] on icon "Menu" at bounding box center [21, 14] width 11 height 11
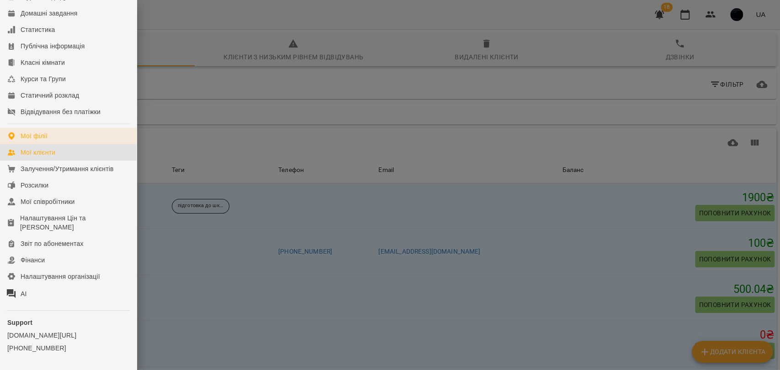
scroll to position [51, 0]
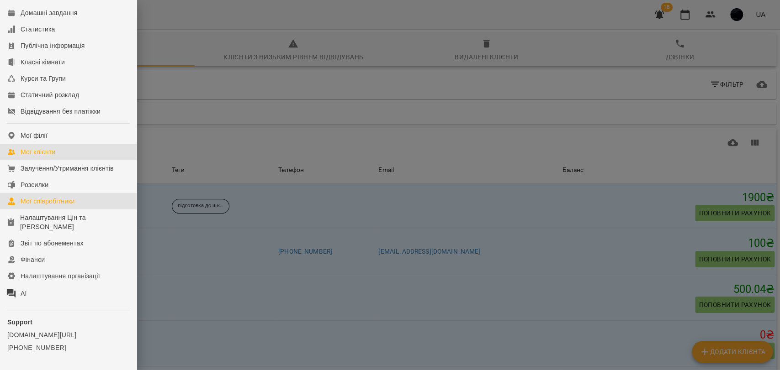
click at [44, 206] on div "Мої співробітники" at bounding box center [48, 201] width 54 height 9
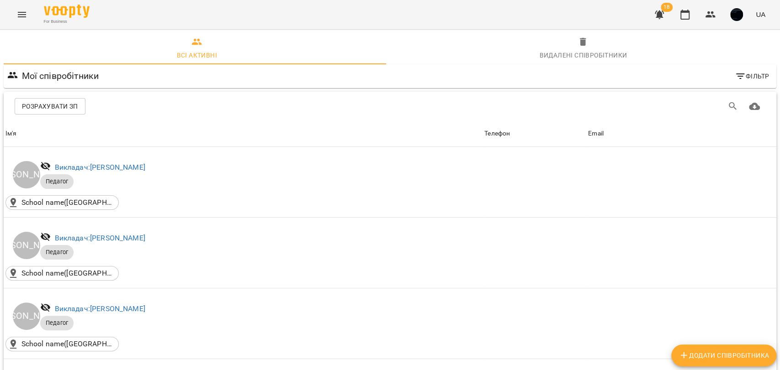
scroll to position [40, 0]
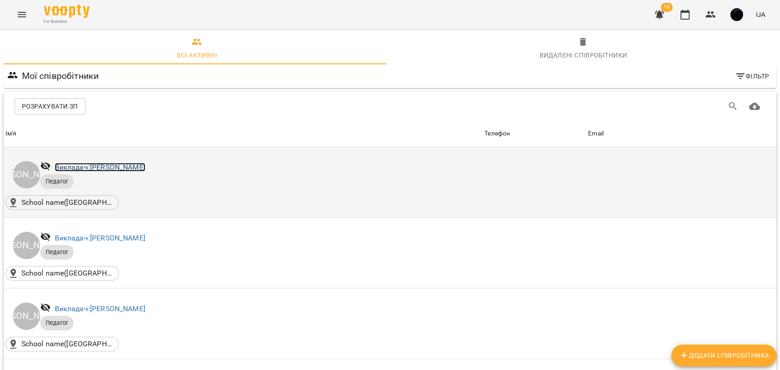
click at [120, 163] on link "Викладач: [PERSON_NAME]" at bounding box center [100, 167] width 90 height 9
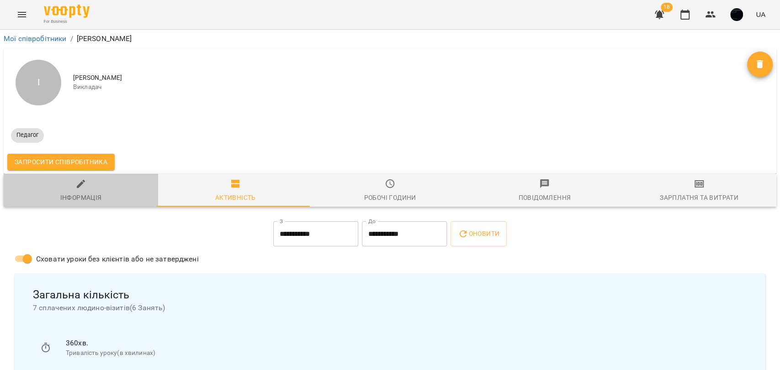
click at [91, 182] on span "Інформація" at bounding box center [80, 191] width 143 height 25
select select "**"
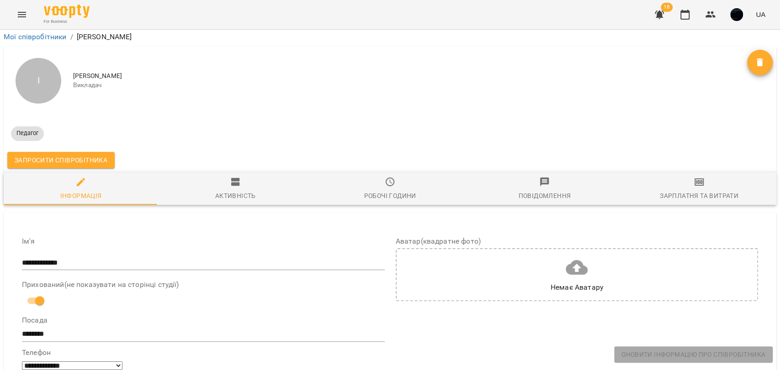
scroll to position [51, 0]
click at [380, 177] on span "Робочі години" at bounding box center [389, 189] width 143 height 25
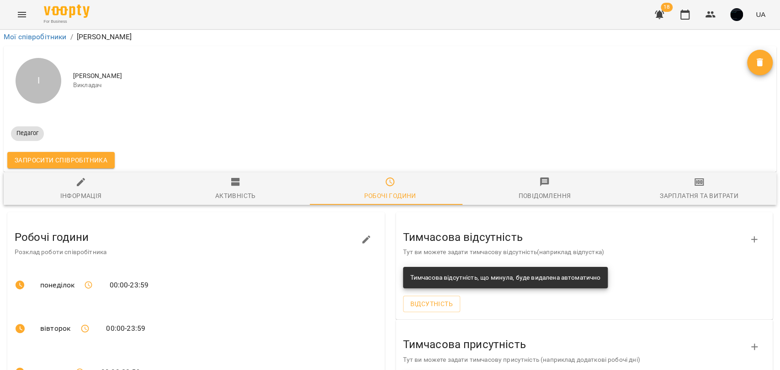
scroll to position [0, 0]
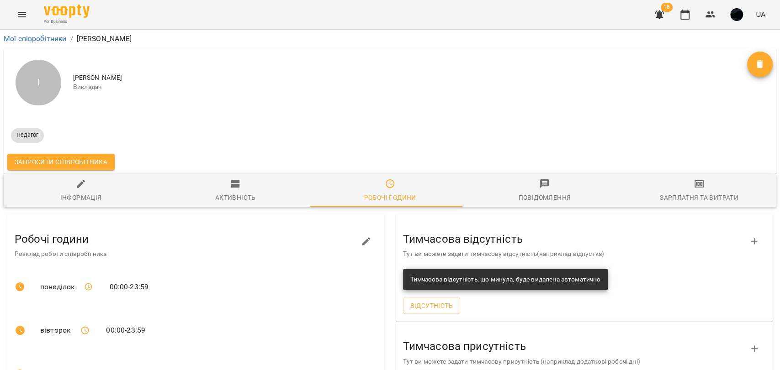
click at [695, 187] on icon "button" at bounding box center [698, 183] width 9 height 7
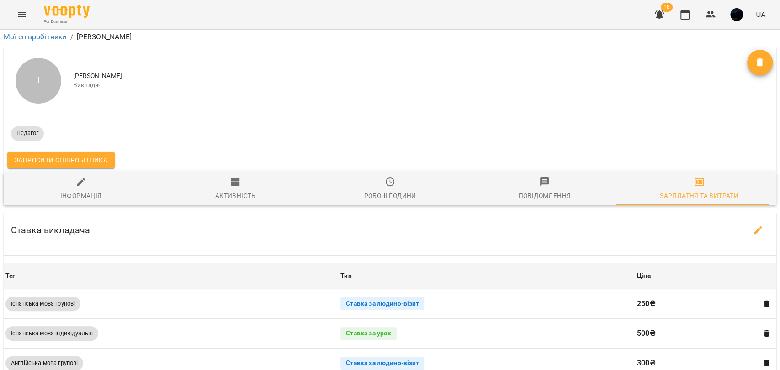
scroll to position [254, 0]
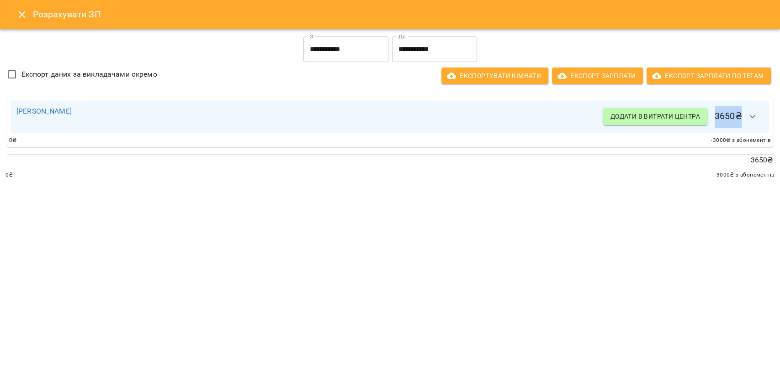
drag, startPoint x: 717, startPoint y: 112, endPoint x: 743, endPoint y: 114, distance: 26.6
click at [743, 114] on h6 "Додати в витрати центра 3650 ₴" at bounding box center [683, 117] width 160 height 22
click at [750, 115] on icon "button" at bounding box center [752, 116] width 11 height 11
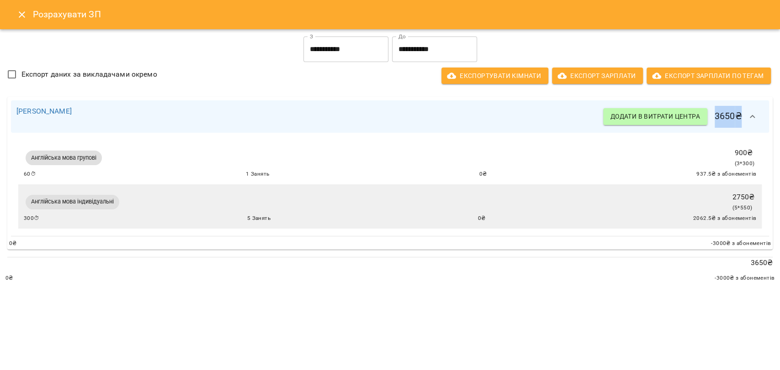
click at [732, 115] on h6 "Додати в витрати центра 3650 ₴" at bounding box center [683, 117] width 160 height 22
drag, startPoint x: 269, startPoint y: 220, endPoint x: 290, endPoint y: 221, distance: 20.6
click at [287, 221] on div "300 ⏱ 5 Занять 0 ₴ 2062.5 ₴ з абонементів" at bounding box center [390, 218] width 732 height 9
click at [294, 221] on div "300 ⏱ 5 Занять 0 ₴ 2062.5 ₴ з абонементів" at bounding box center [390, 218] width 732 height 9
click at [256, 220] on span "5 Занять" at bounding box center [258, 218] width 23 height 9
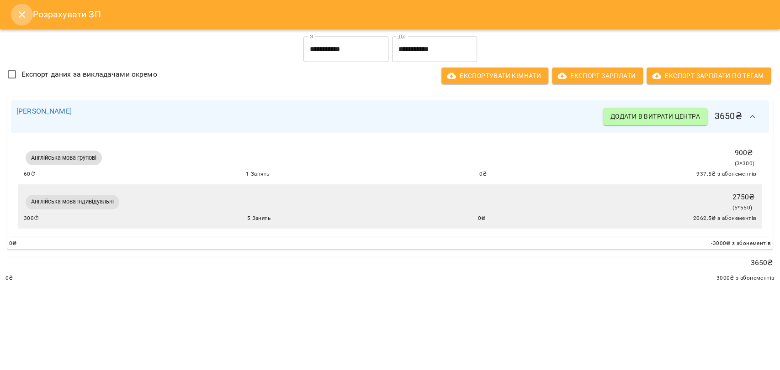
click at [15, 15] on button "Close" at bounding box center [22, 15] width 22 height 22
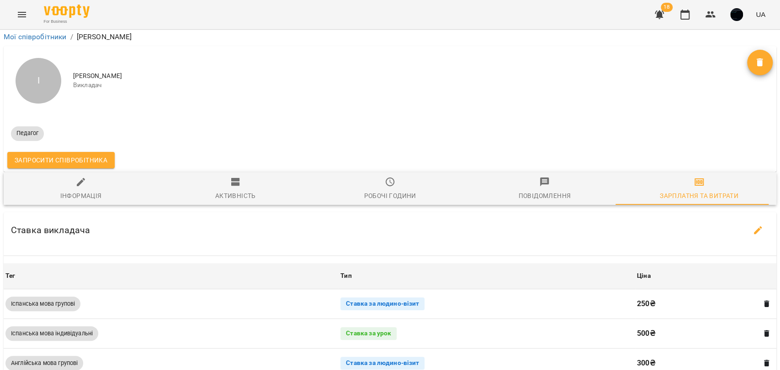
scroll to position [0, 0]
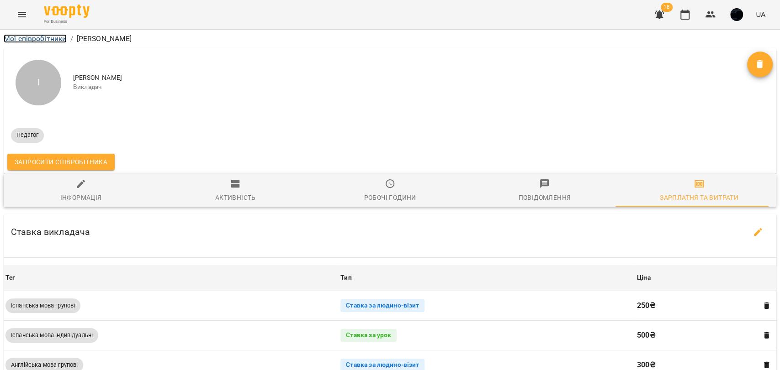
click at [56, 38] on link "Мої співробітники" at bounding box center [35, 38] width 63 height 9
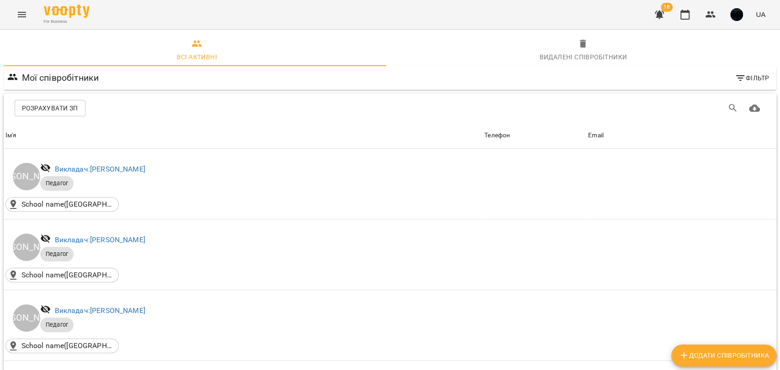
click at [59, 111] on span "Розрахувати ЗП" at bounding box center [50, 108] width 56 height 11
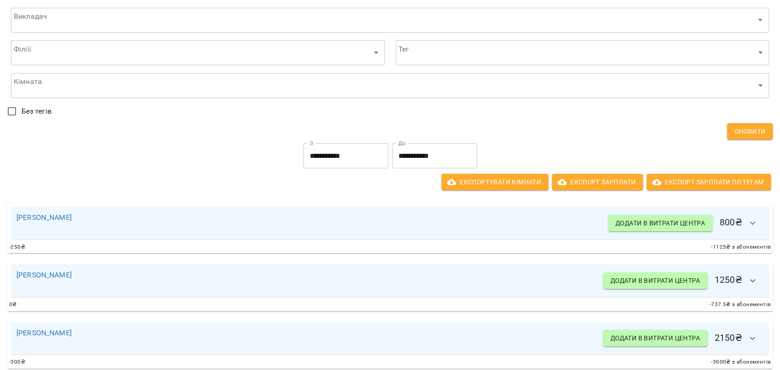
scroll to position [51, 0]
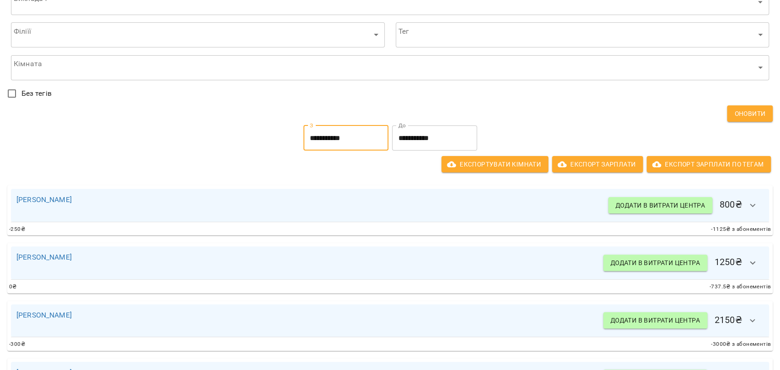
click at [318, 141] on input "**********" at bounding box center [345, 139] width 85 height 26
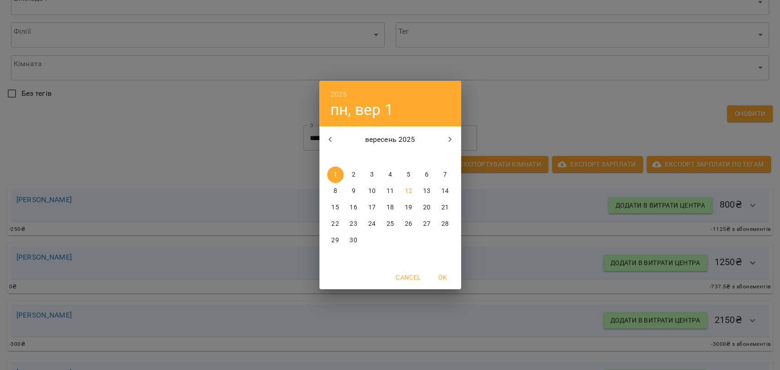
click at [332, 140] on icon "button" at bounding box center [330, 139] width 11 height 11
click at [404, 171] on span "1" at bounding box center [408, 174] width 16 height 9
type input "**********"
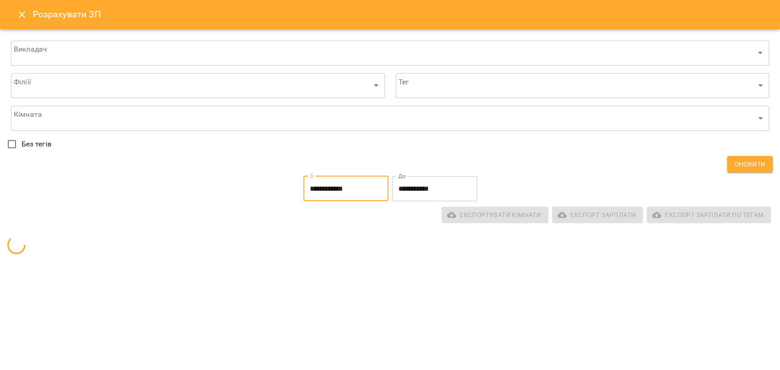
scroll to position [0, 0]
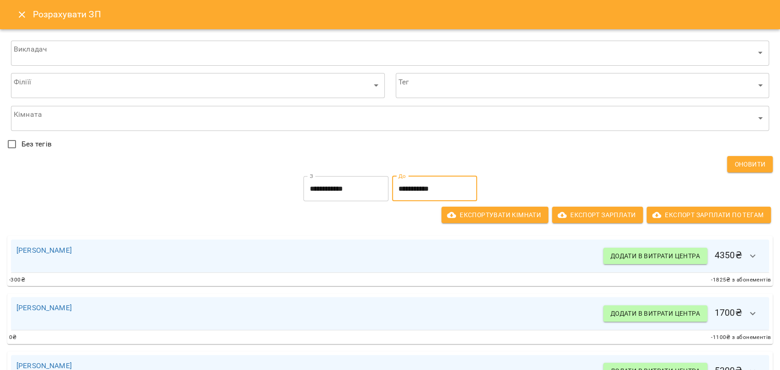
click at [409, 186] on input "**********" at bounding box center [434, 189] width 85 height 26
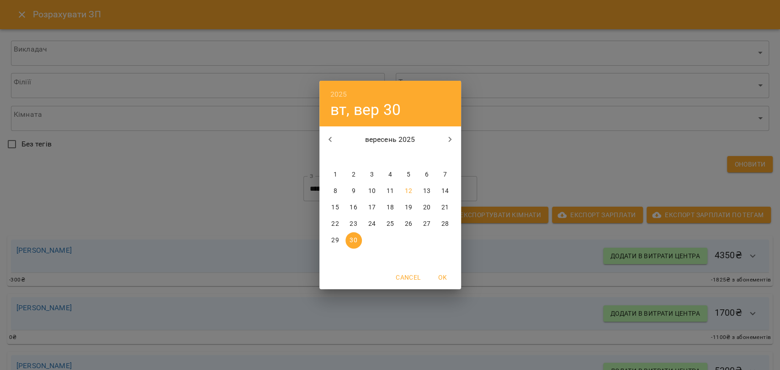
click at [335, 136] on button "button" at bounding box center [330, 140] width 22 height 22
click at [444, 242] on p "31" at bounding box center [444, 240] width 7 height 9
type input "**********"
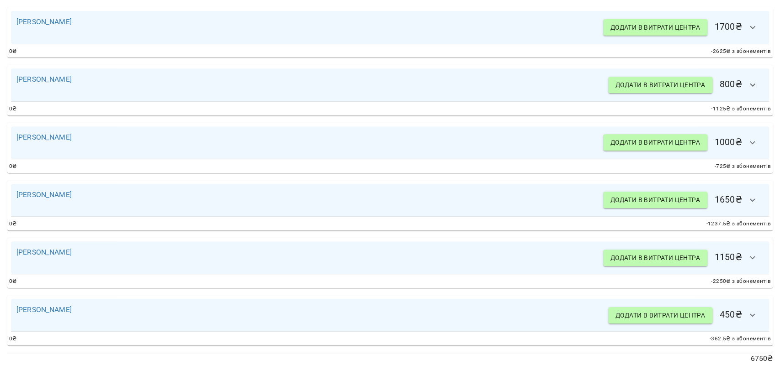
scroll to position [252, 0]
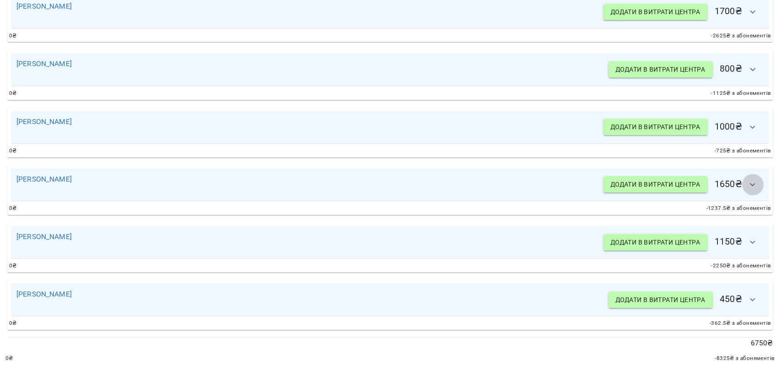
click at [747, 180] on icon "button" at bounding box center [752, 185] width 11 height 11
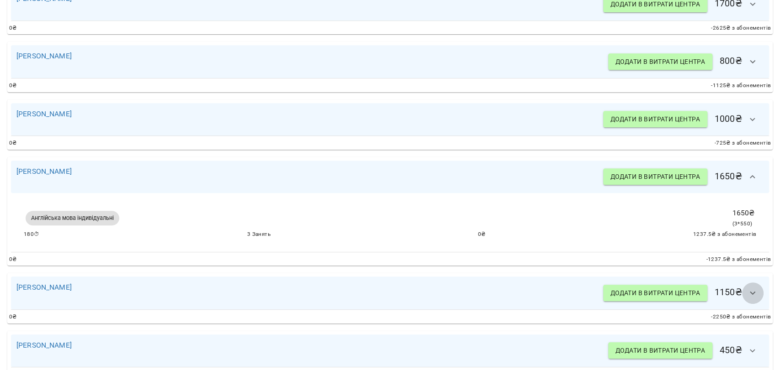
click at [747, 291] on icon "button" at bounding box center [752, 293] width 11 height 11
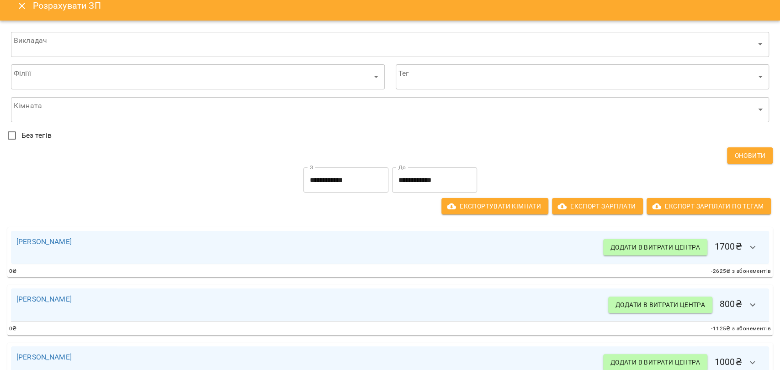
scroll to position [0, 0]
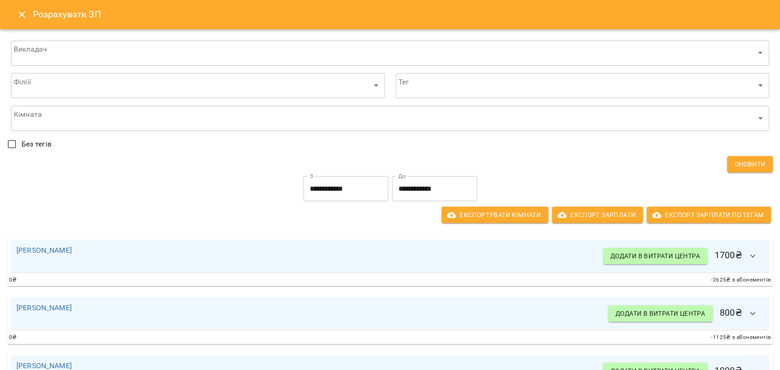
click at [13, 12] on button "Close" at bounding box center [22, 15] width 22 height 22
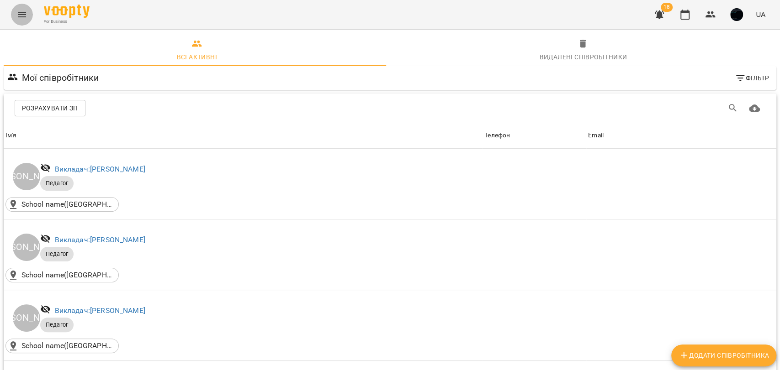
click at [25, 6] on button "Menu" at bounding box center [22, 15] width 22 height 22
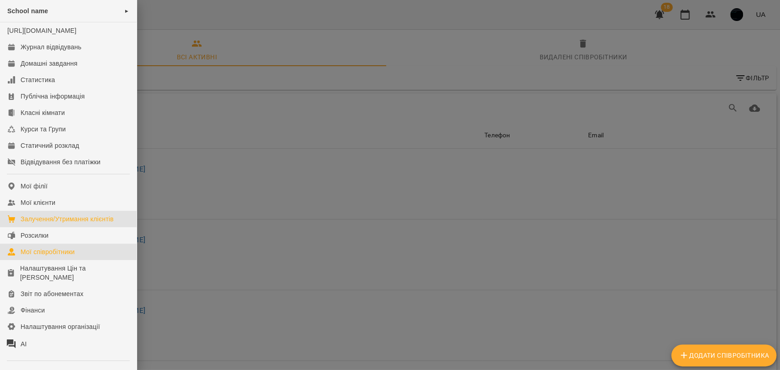
click at [59, 224] on div "Залучення/Утримання клієнтів" at bounding box center [67, 219] width 93 height 9
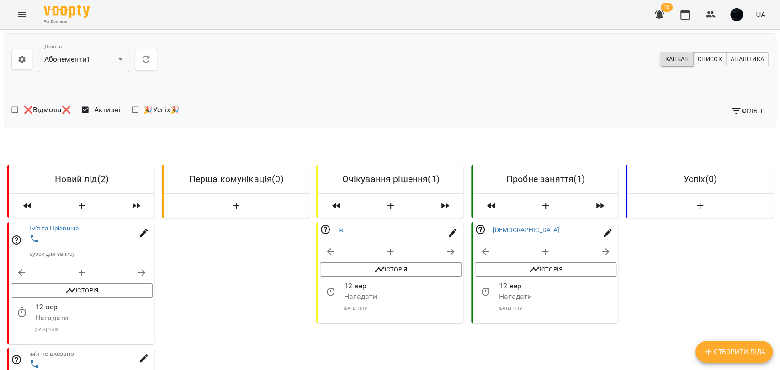
click at [449, 235] on icon "button" at bounding box center [453, 233] width 8 height 8
select select "**"
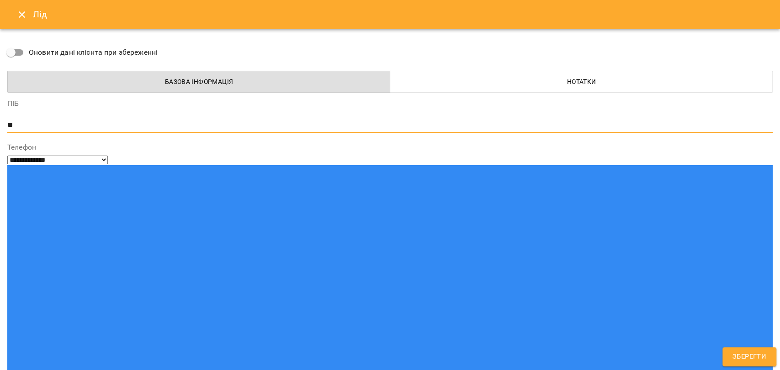
drag, startPoint x: 70, startPoint y: 122, endPoint x: 0, endPoint y: 124, distance: 70.4
click at [0, 124] on div "**********" at bounding box center [390, 185] width 780 height 370
type textarea "*********"
click at [755, 355] on span "Зберегти" at bounding box center [749, 357] width 34 height 12
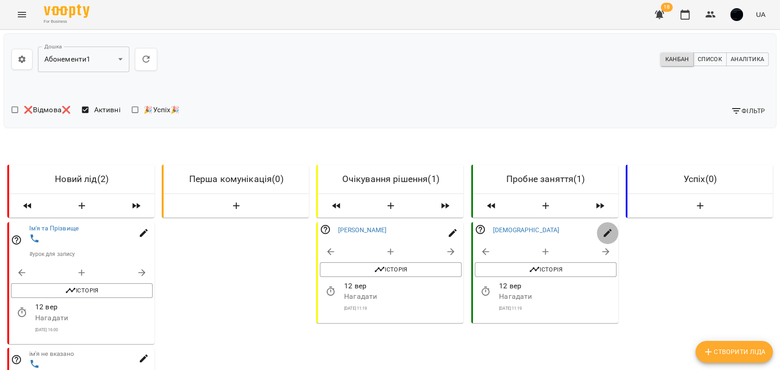
click at [603, 235] on icon "button" at bounding box center [607, 233] width 8 height 8
select select "**"
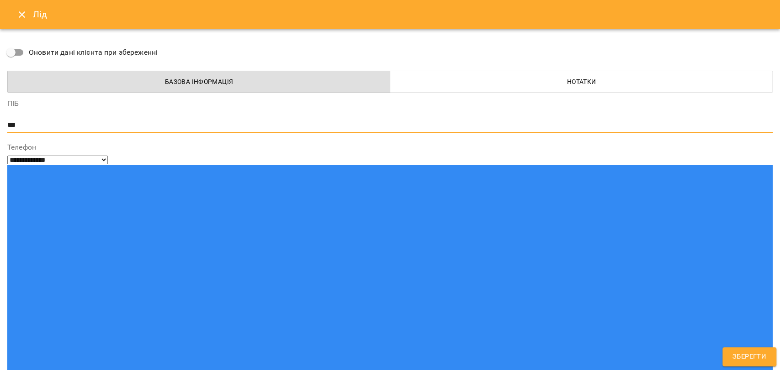
drag, startPoint x: 46, startPoint y: 126, endPoint x: 0, endPoint y: 128, distance: 46.2
click at [0, 128] on div "**********" at bounding box center [390, 185] width 780 height 370
type textarea "****"
click at [747, 355] on span "Зберегти" at bounding box center [749, 357] width 34 height 12
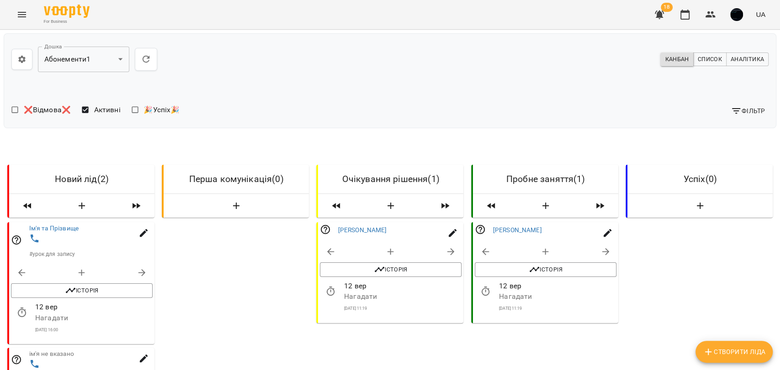
scroll to position [51, 0]
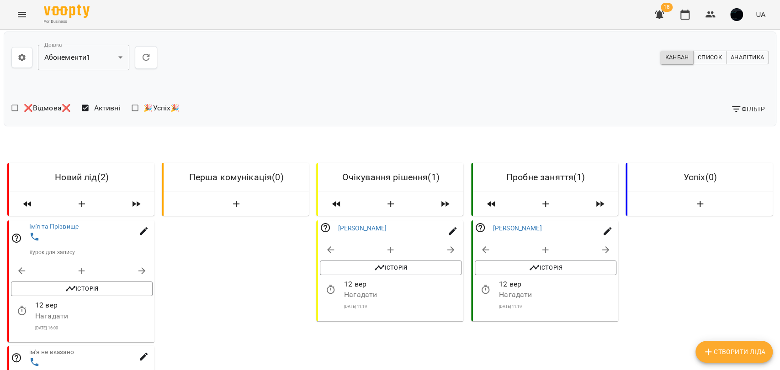
click at [135, 221] on button "button" at bounding box center [144, 232] width 22 height 22
select select "**"
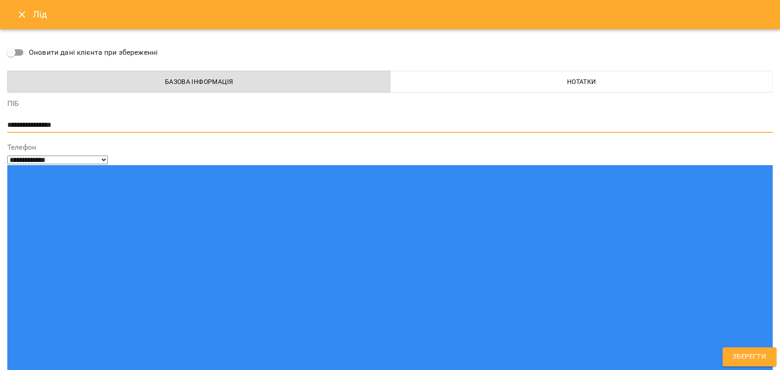
drag, startPoint x: 78, startPoint y: 125, endPoint x: 0, endPoint y: 126, distance: 78.1
click at [0, 126] on div "**********" at bounding box center [390, 185] width 780 height 370
type textarea "*****"
click at [739, 352] on span "Зберегти" at bounding box center [749, 357] width 34 height 12
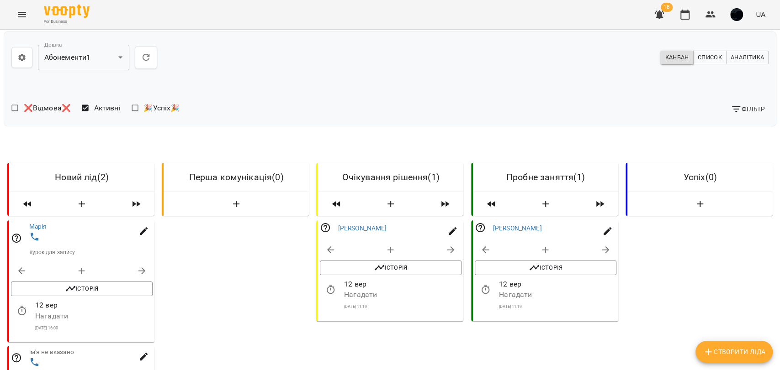
scroll to position [101, 0]
click at [143, 353] on icon "button" at bounding box center [144, 357] width 8 height 8
select select "**"
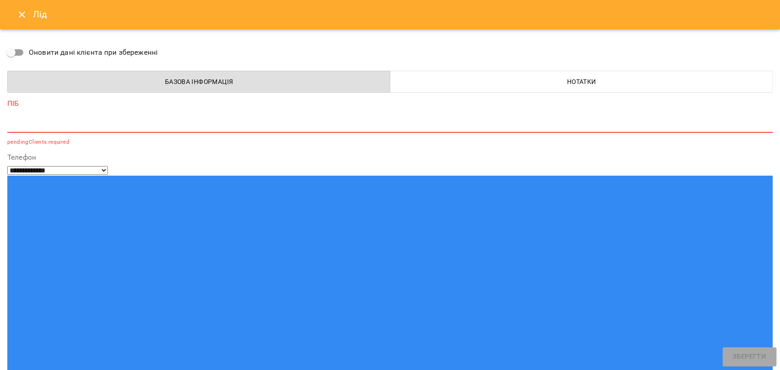
click at [85, 123] on textarea at bounding box center [389, 125] width 765 height 9
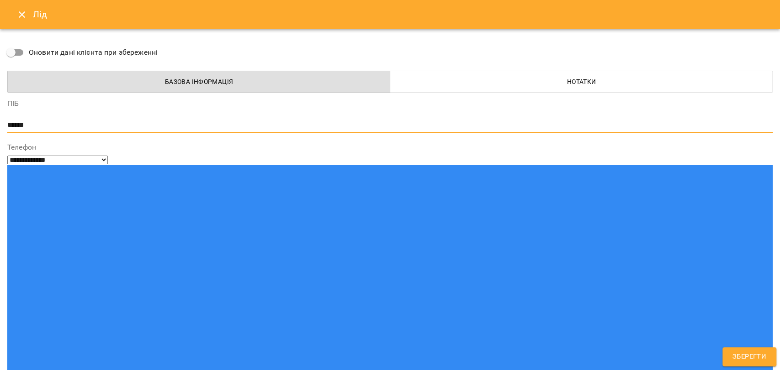
type textarea "******"
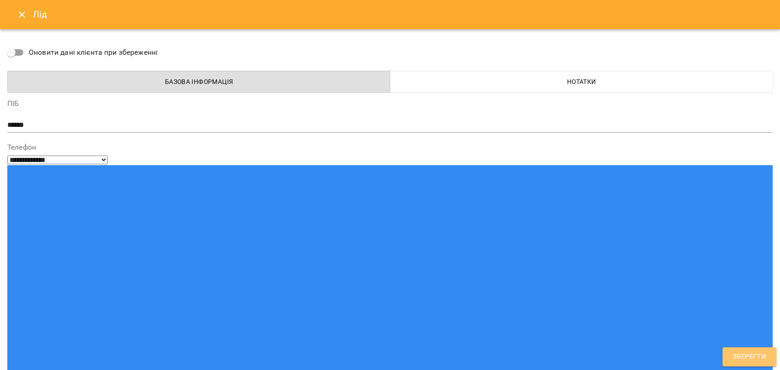
click at [743, 351] on span "Зберегти" at bounding box center [749, 357] width 34 height 12
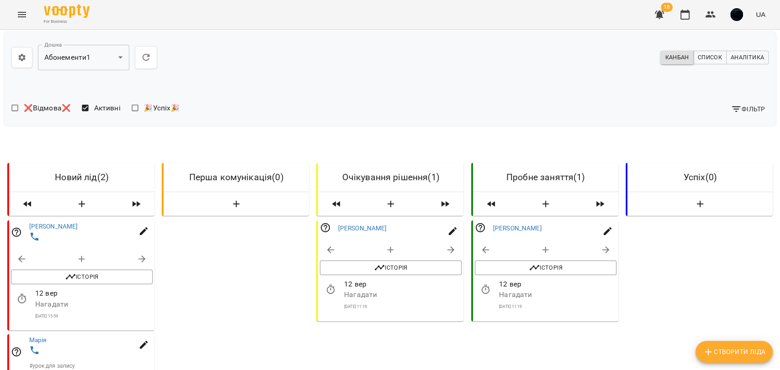
scroll to position [0, 0]
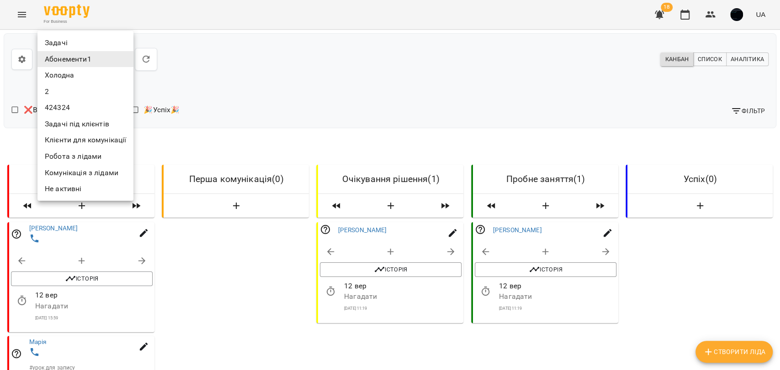
click at [77, 66] on body "**********" at bounding box center [390, 262] width 780 height 524
click at [228, 113] on div at bounding box center [390, 185] width 780 height 370
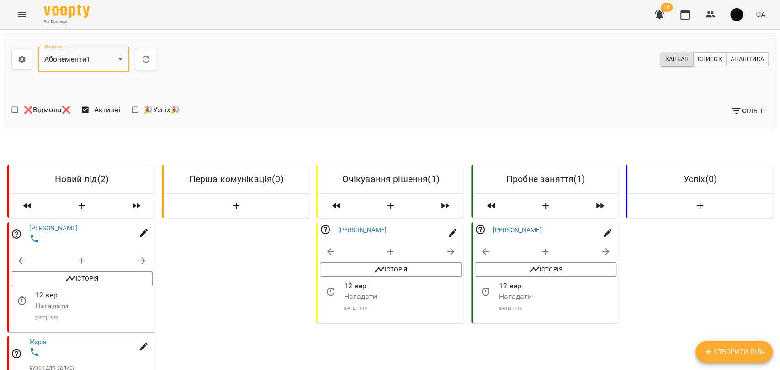
click at [97, 62] on body "**********" at bounding box center [390, 262] width 780 height 524
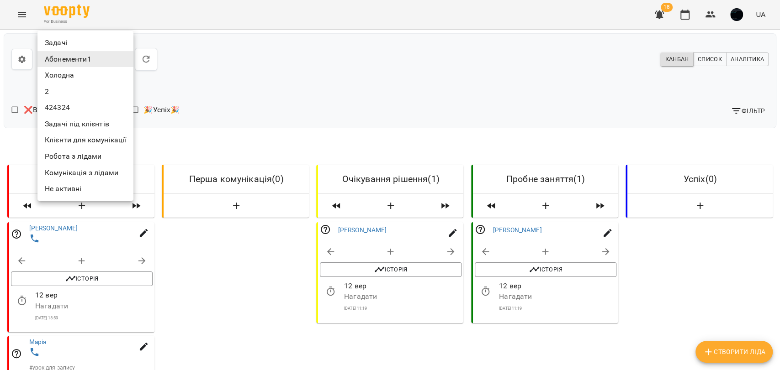
click at [84, 73] on li "Холодна" at bounding box center [85, 75] width 96 height 16
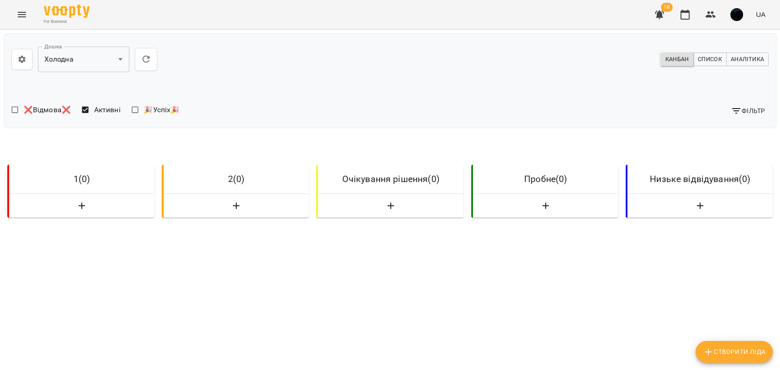
click at [85, 51] on body "**********" at bounding box center [390, 260] width 780 height 521
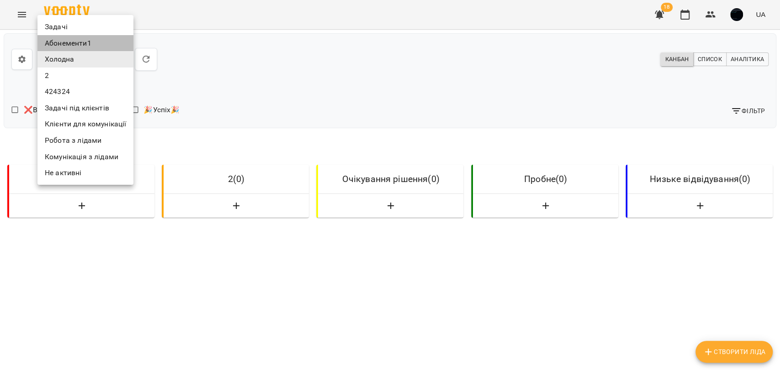
click at [77, 42] on li "Абонементи1" at bounding box center [85, 43] width 96 height 16
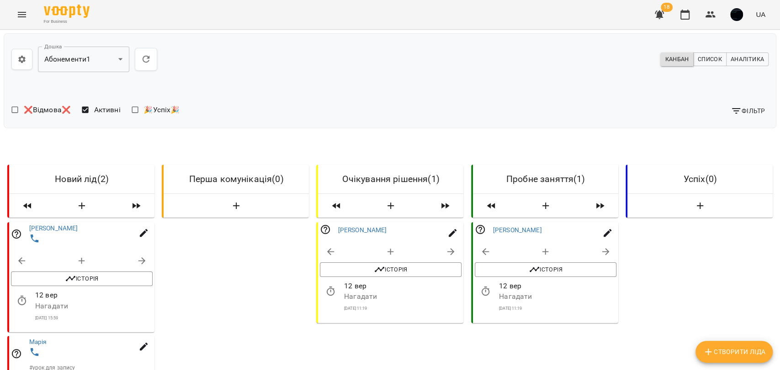
click at [26, 19] on icon "Menu" at bounding box center [21, 14] width 11 height 11
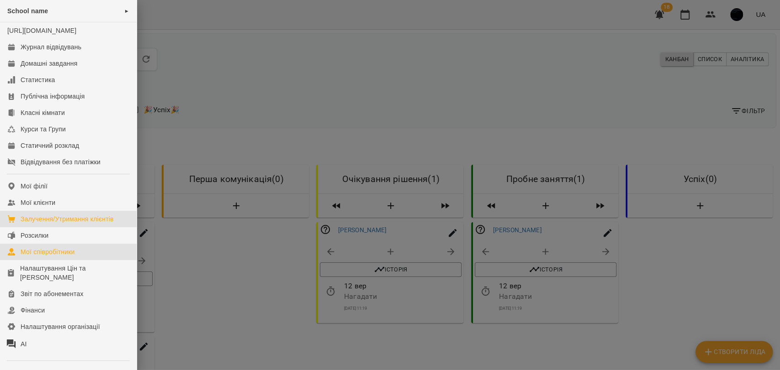
click at [62, 257] on div "Мої співробітники" at bounding box center [48, 252] width 54 height 9
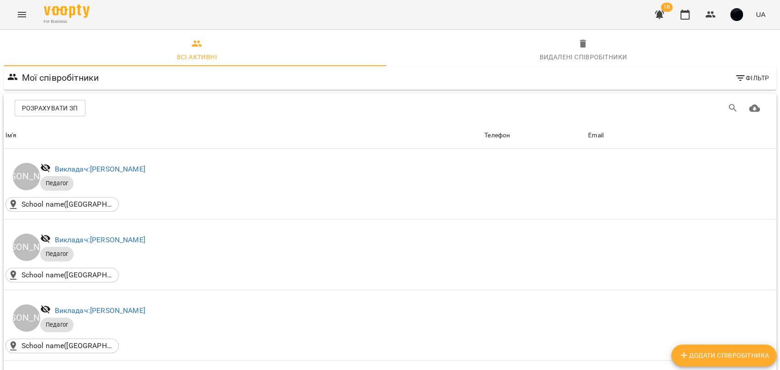
click at [24, 25] on button "Menu" at bounding box center [22, 15] width 22 height 22
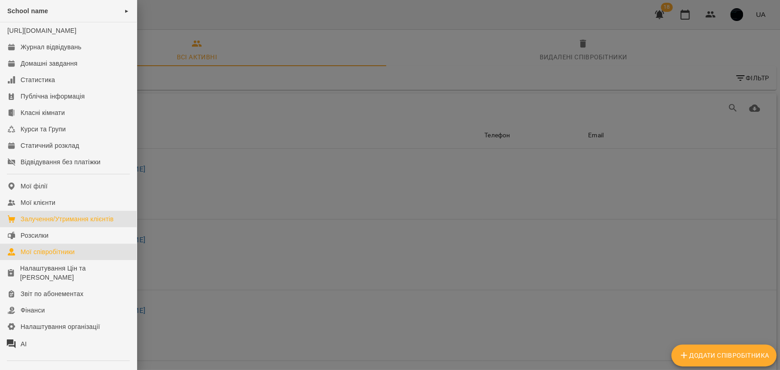
click at [37, 224] on div "Залучення/Утримання клієнтів" at bounding box center [67, 219] width 93 height 9
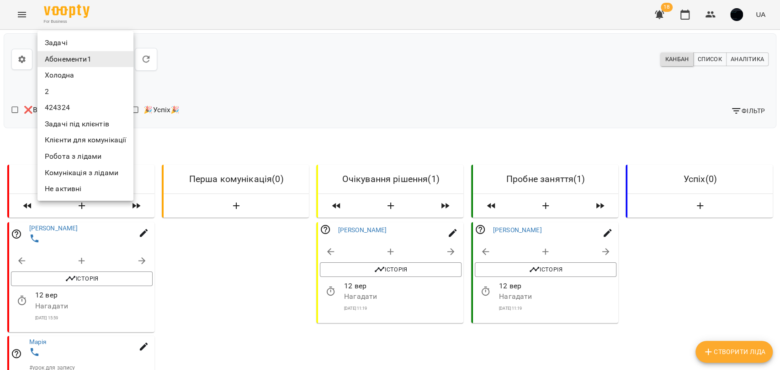
click at [88, 65] on body "**********" at bounding box center [390, 262] width 780 height 524
click at [147, 87] on div at bounding box center [390, 185] width 780 height 370
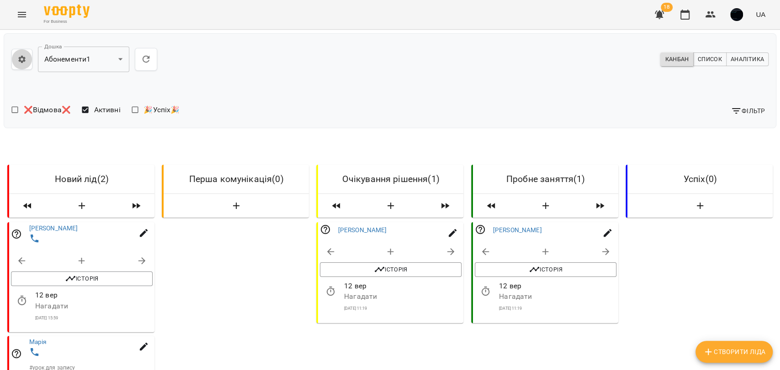
click at [26, 61] on icon "button" at bounding box center [21, 59] width 9 height 9
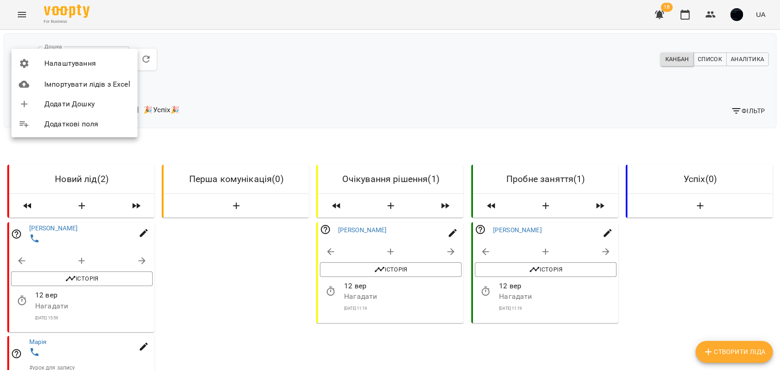
click at [64, 63] on span "Налаштування" at bounding box center [87, 63] width 86 height 11
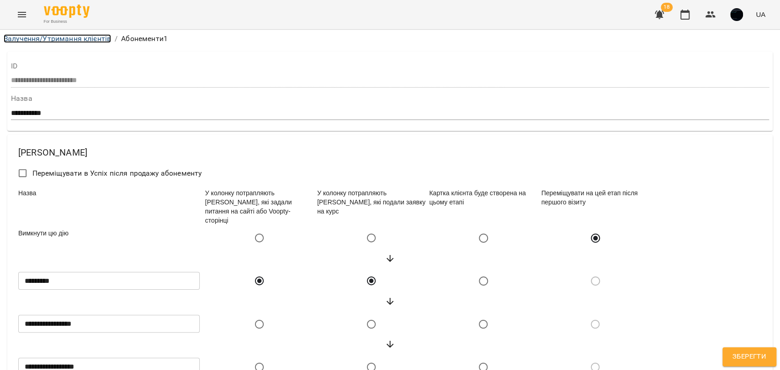
click at [60, 40] on link "Залучення/Утримання клієнтів" at bounding box center [57, 38] width 107 height 9
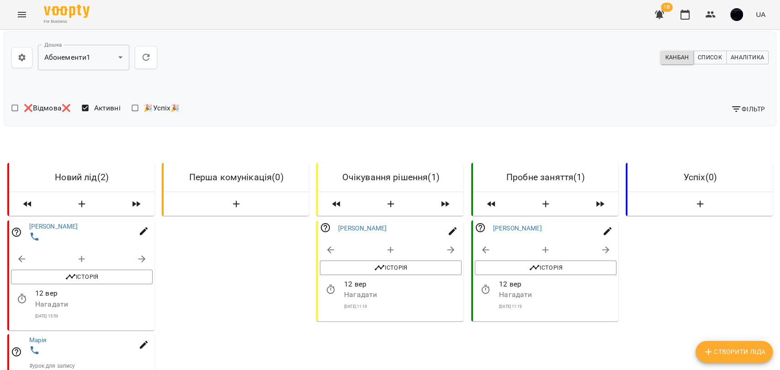
scroll to position [101, 0]
click at [139, 248] on button "button" at bounding box center [142, 259] width 22 height 22
select select "**********"
select select "*"
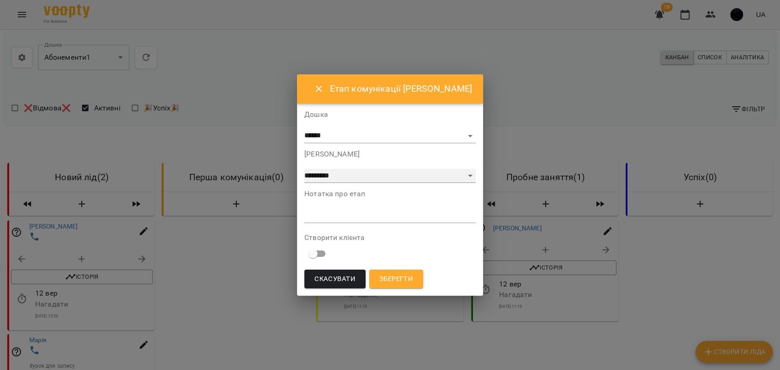
click at [343, 180] on select "**********" at bounding box center [389, 176] width 171 height 15
click at [327, 160] on div "**********" at bounding box center [389, 167] width 171 height 32
click at [403, 277] on span "Зберегти" at bounding box center [396, 280] width 34 height 12
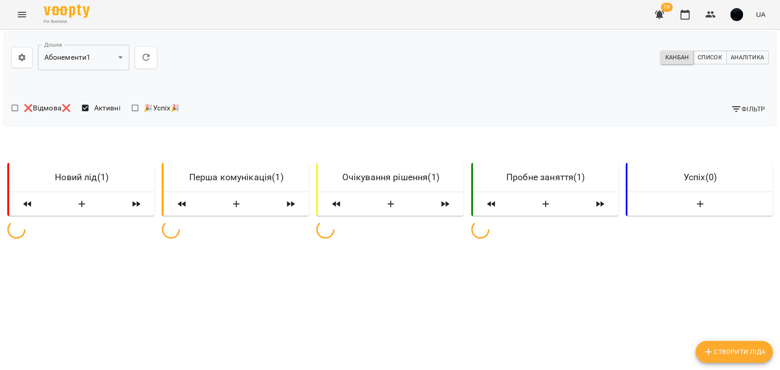
scroll to position [0, 0]
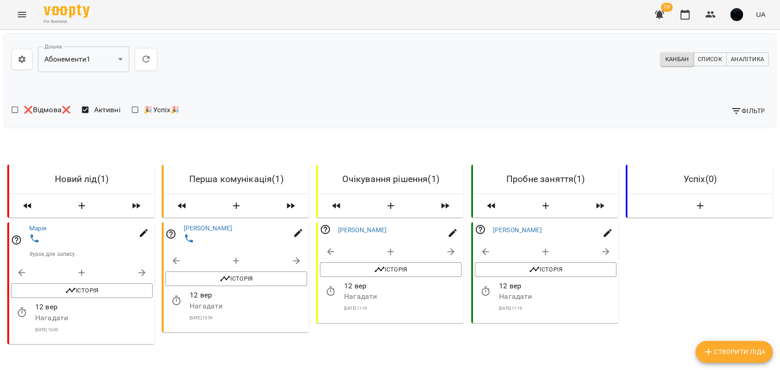
click at [730, 58] on span "Аналітика" at bounding box center [746, 59] width 33 height 10
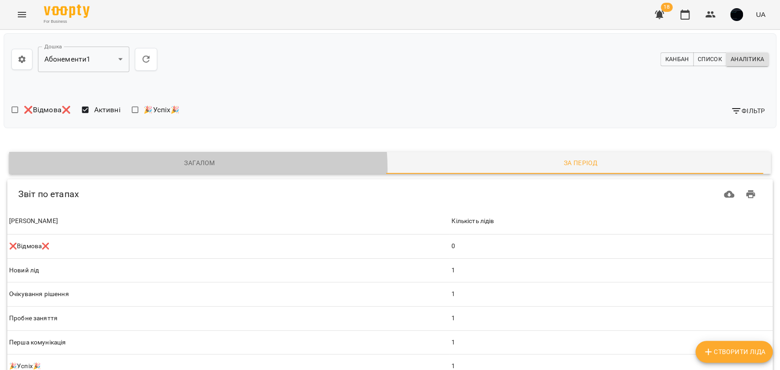
click at [182, 169] on button "Загалом" at bounding box center [199, 163] width 381 height 22
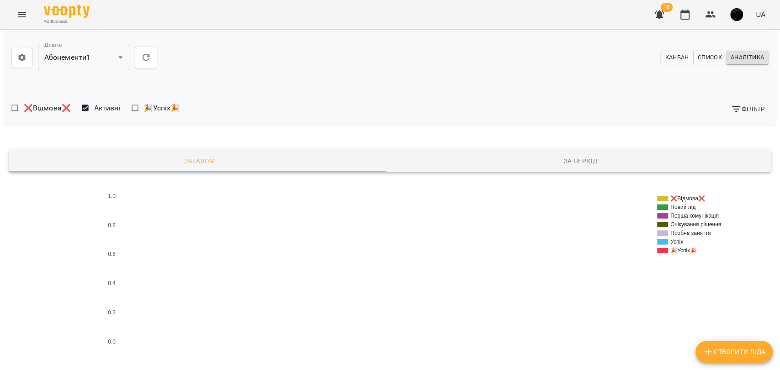
scroll to position [3, 0]
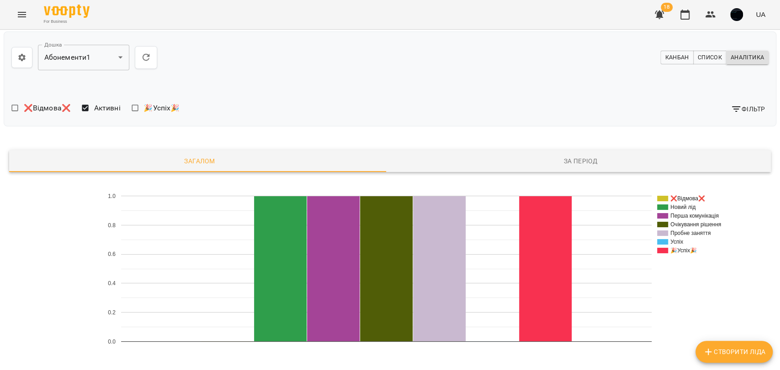
click at [675, 60] on span "Канбан" at bounding box center [677, 58] width 24 height 10
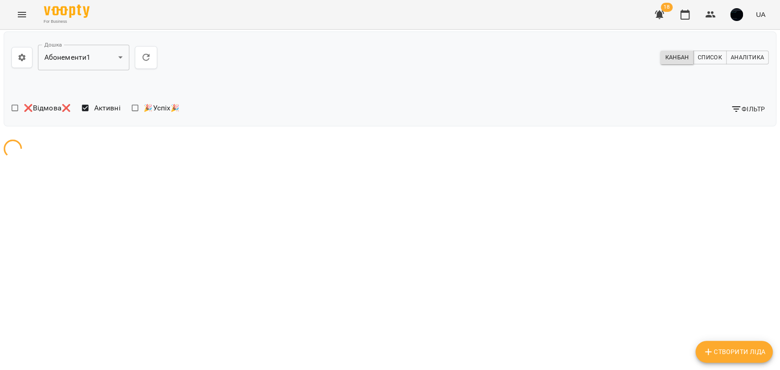
scroll to position [0, 0]
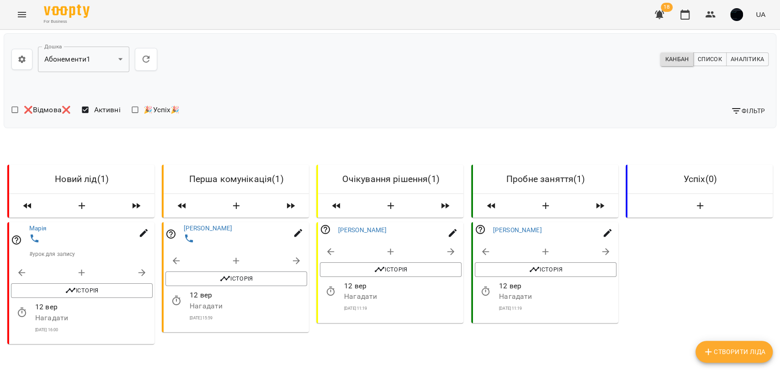
drag, startPoint x: 164, startPoint y: 249, endPoint x: 167, endPoint y: 253, distance: 5.2
click at [164, 250] on div "Історія" at bounding box center [236, 268] width 145 height 40
click at [172, 256] on icon "button" at bounding box center [176, 261] width 11 height 11
select select "**********"
select select "*"
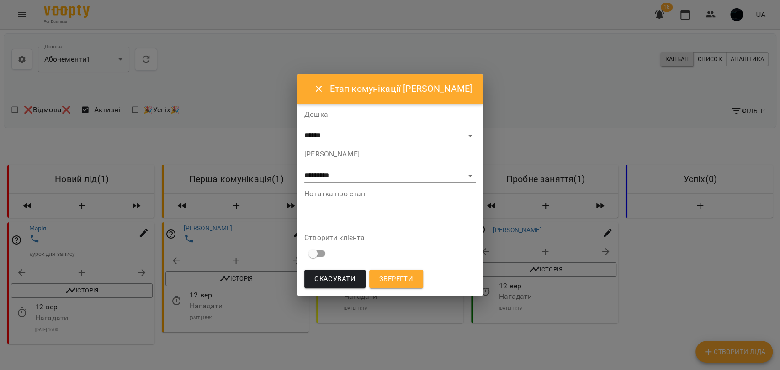
click at [407, 282] on span "Зберегти" at bounding box center [396, 280] width 34 height 12
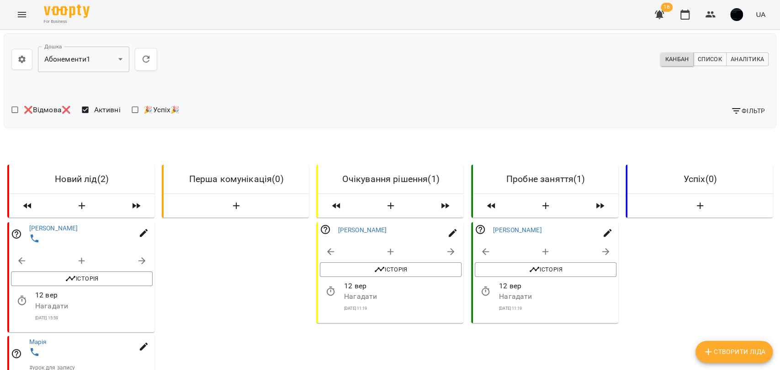
click at [21, 11] on icon "Menu" at bounding box center [21, 14] width 11 height 11
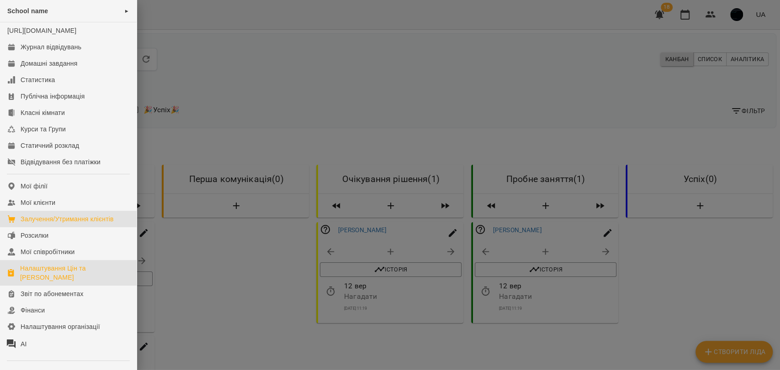
click at [62, 281] on div "Налаштування Цін та [PERSON_NAME]" at bounding box center [74, 273] width 109 height 18
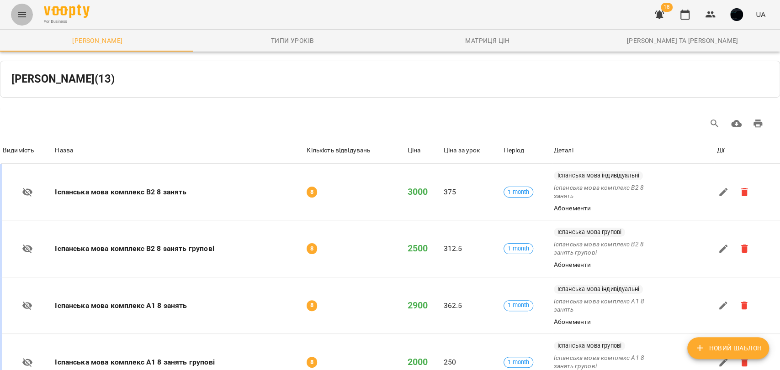
click at [22, 21] on button "Menu" at bounding box center [22, 15] width 22 height 22
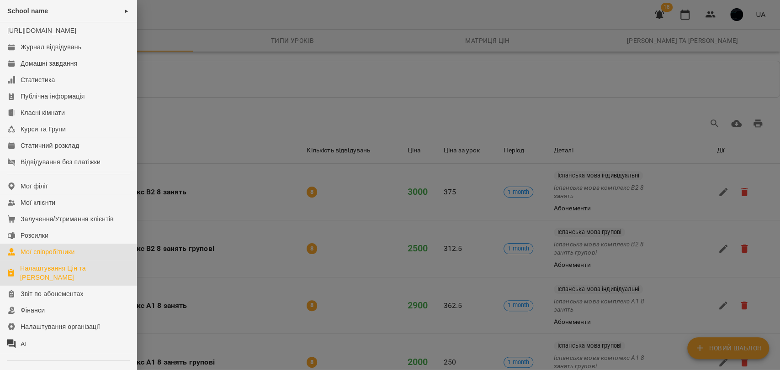
click at [63, 257] on div "Мої співробітники" at bounding box center [48, 252] width 54 height 9
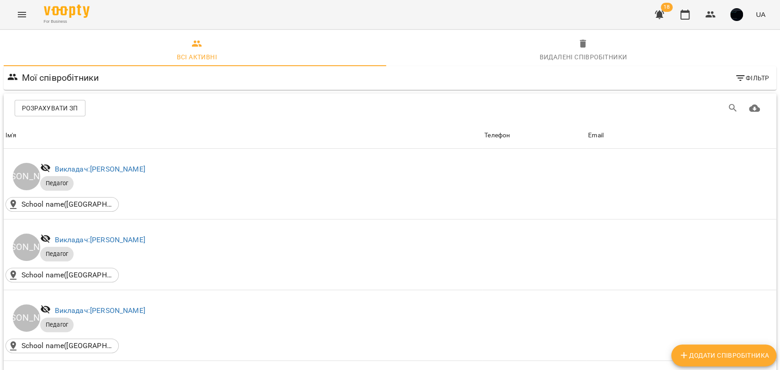
click at [22, 11] on icon "Menu" at bounding box center [21, 14] width 11 height 11
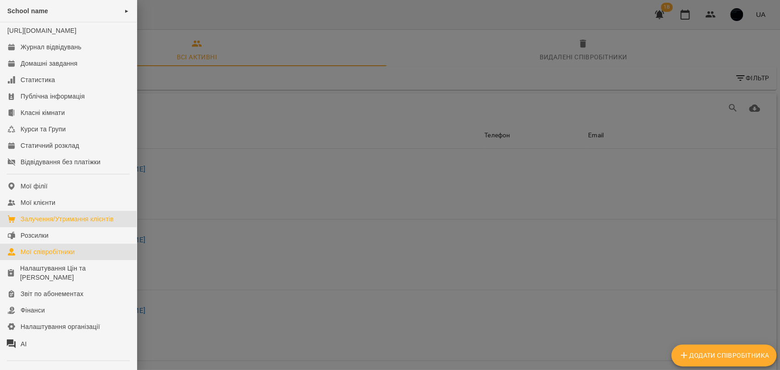
click at [51, 224] on div "Залучення/Утримання клієнтів" at bounding box center [67, 219] width 93 height 9
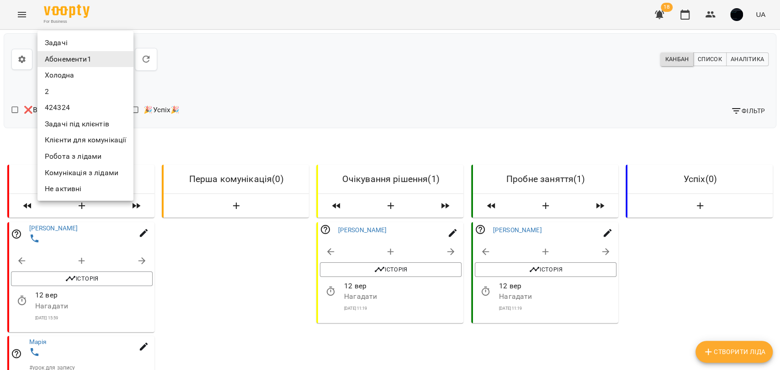
click at [116, 62] on body "**********" at bounding box center [390, 262] width 780 height 524
click at [157, 89] on div at bounding box center [390, 185] width 780 height 370
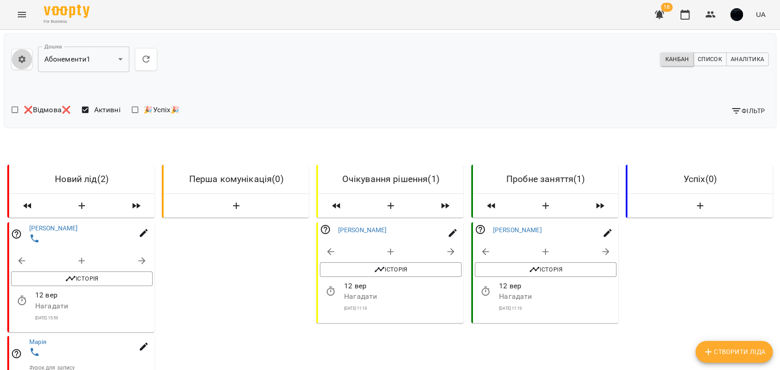
click at [27, 63] on button "button" at bounding box center [21, 59] width 21 height 21
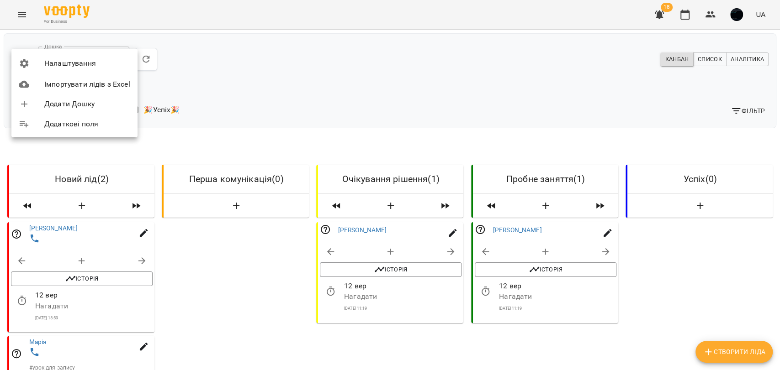
click at [66, 59] on span "Налаштування" at bounding box center [87, 63] width 86 height 11
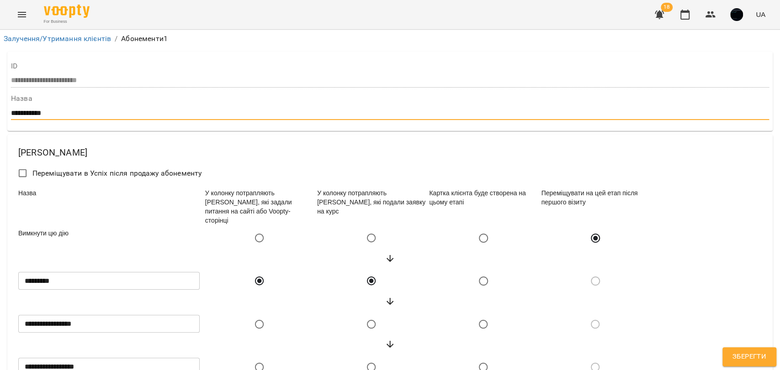
drag, startPoint x: 66, startPoint y: 114, endPoint x: 56, endPoint y: 113, distance: 10.6
click at [56, 113] on input "**********" at bounding box center [390, 113] width 758 height 15
click at [58, 113] on input "**********" at bounding box center [390, 113] width 758 height 15
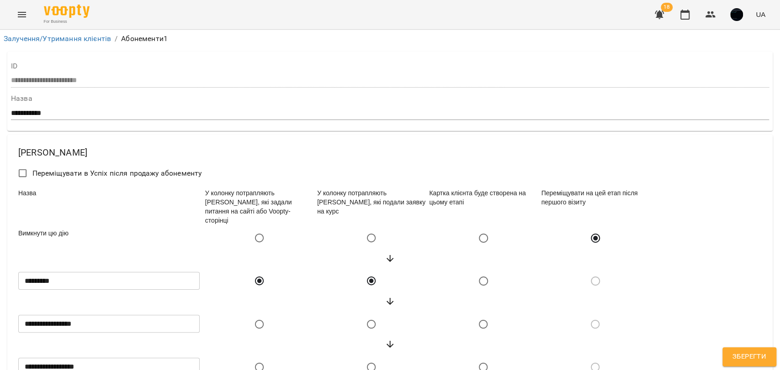
click at [92, 40] on link "Залучення/Утримання клієнтів" at bounding box center [57, 38] width 107 height 9
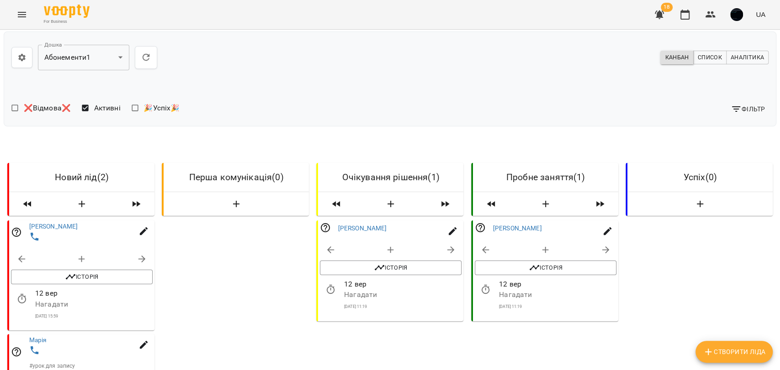
scroll to position [101, 0]
click at [143, 254] on icon "button" at bounding box center [142, 259] width 11 height 11
select select "**********"
select select "*"
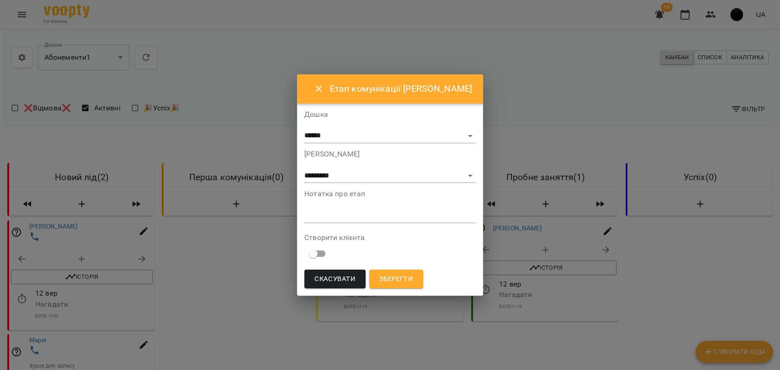
click at [387, 220] on div "*" at bounding box center [389, 216] width 171 height 15
click at [408, 276] on span "Зберегти" at bounding box center [396, 280] width 34 height 12
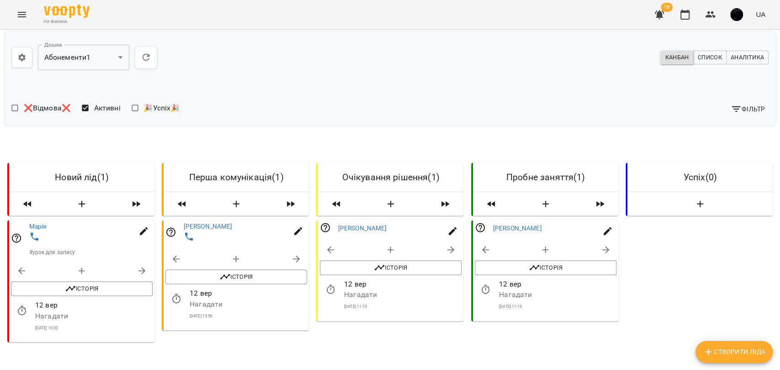
scroll to position [51, 0]
click at [174, 294] on icon "button" at bounding box center [176, 299] width 11 height 11
click at [189, 264] on input "**********" at bounding box center [215, 261] width 85 height 26
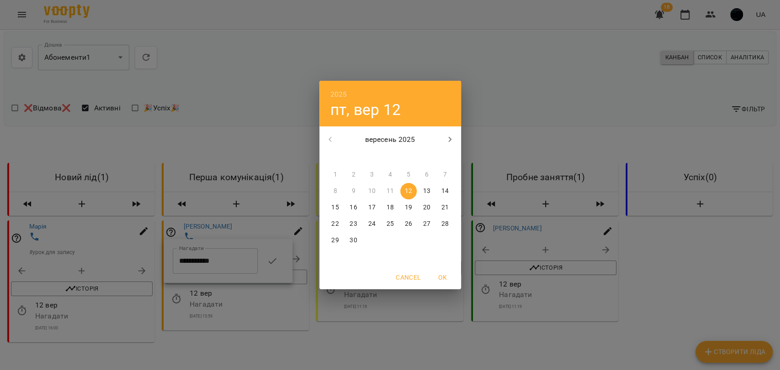
click at [494, 260] on div "2025 пт, вер [DATE] вт ср чт пт сб нд 1 2 3 4 5 6 7 8 9 10 11 12 13 14 15 16 17…" at bounding box center [390, 185] width 780 height 370
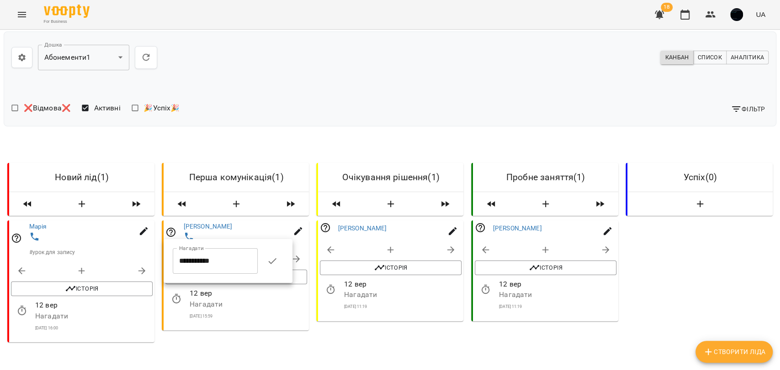
click at [434, 293] on div at bounding box center [390, 185] width 780 height 370
click at [709, 351] on icon "Створити Ліда" at bounding box center [708, 352] width 11 height 11
select select "**"
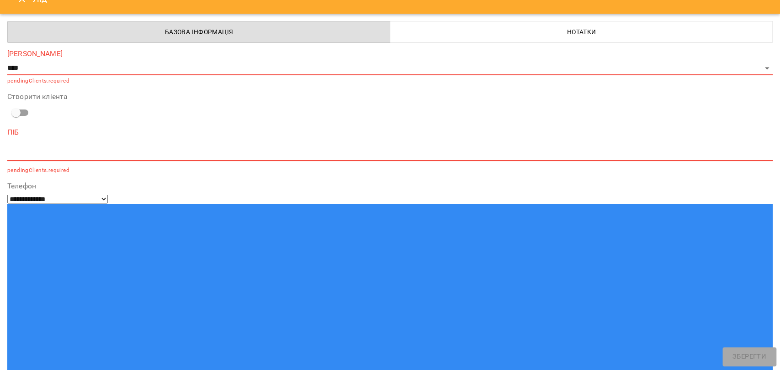
scroll to position [0, 0]
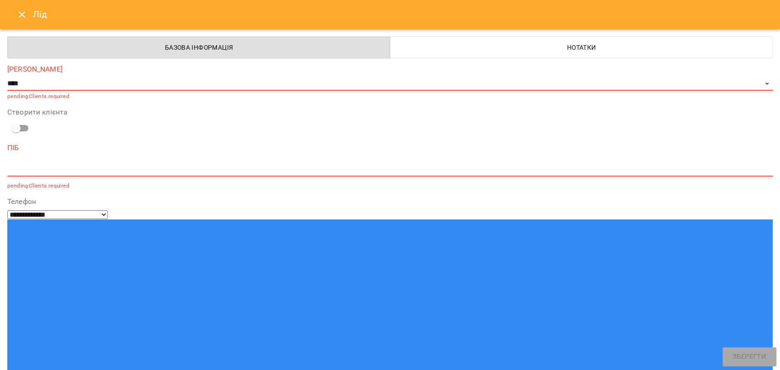
click at [17, 15] on icon "Close" at bounding box center [21, 14] width 11 height 11
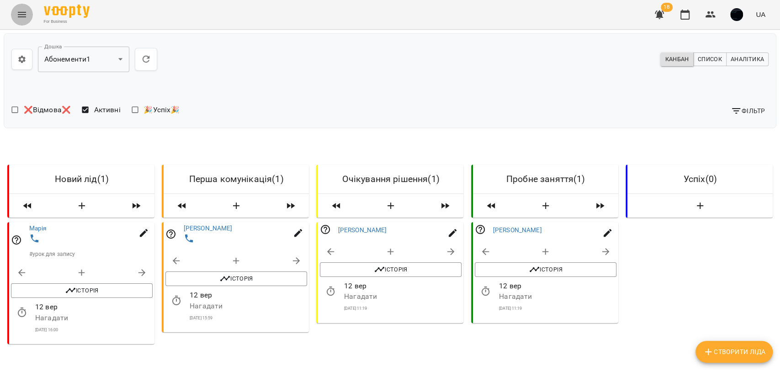
click at [25, 20] on button "Menu" at bounding box center [22, 15] width 22 height 22
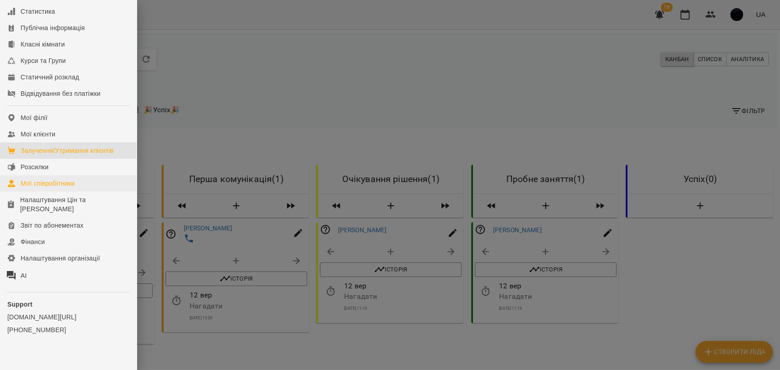
scroll to position [86, 0]
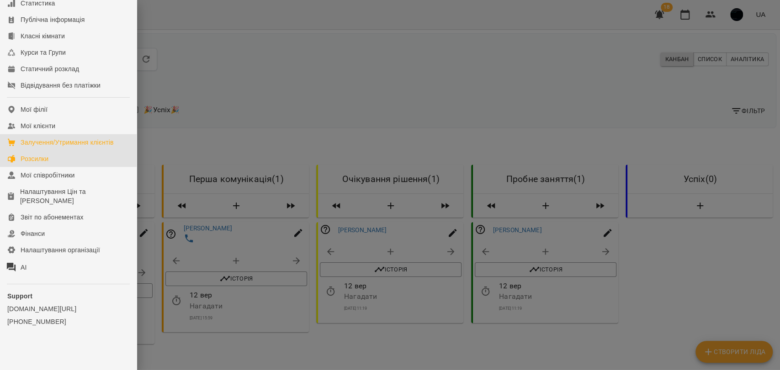
click at [41, 159] on div "Розсилки" at bounding box center [35, 158] width 28 height 9
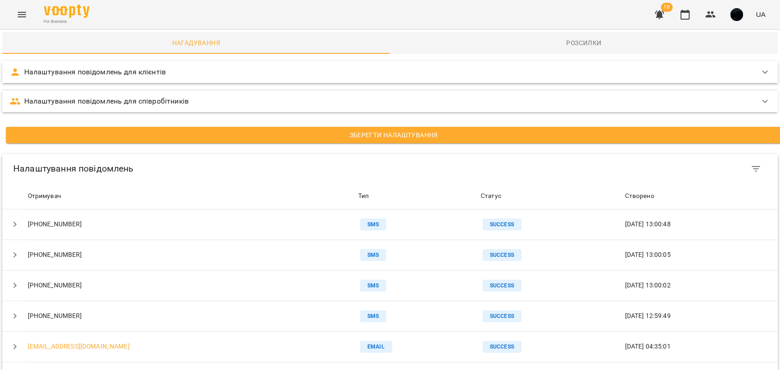
click at [128, 70] on p "Налаштування повідомлень для клієнтів" at bounding box center [95, 72] width 142 height 11
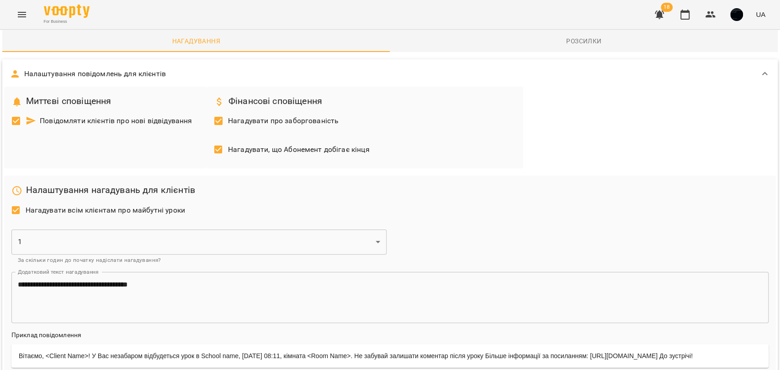
scroll to position [254, 0]
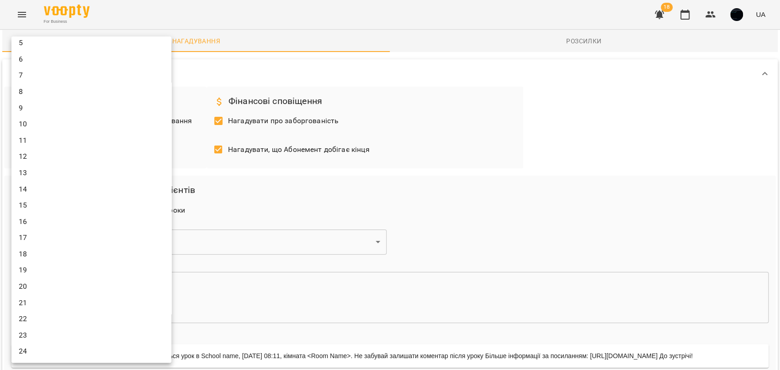
click at [396, 188] on div at bounding box center [390, 185] width 780 height 370
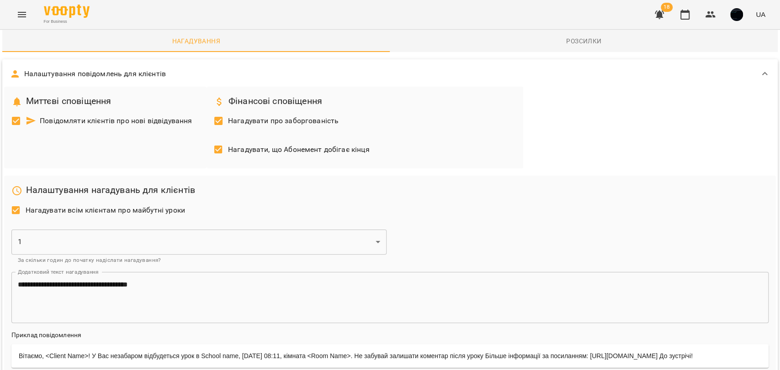
scroll to position [0, 0]
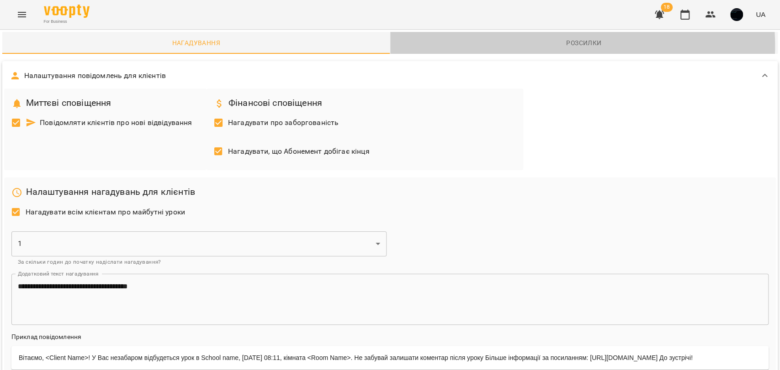
click at [569, 46] on span "Розсилки" at bounding box center [584, 42] width 377 height 11
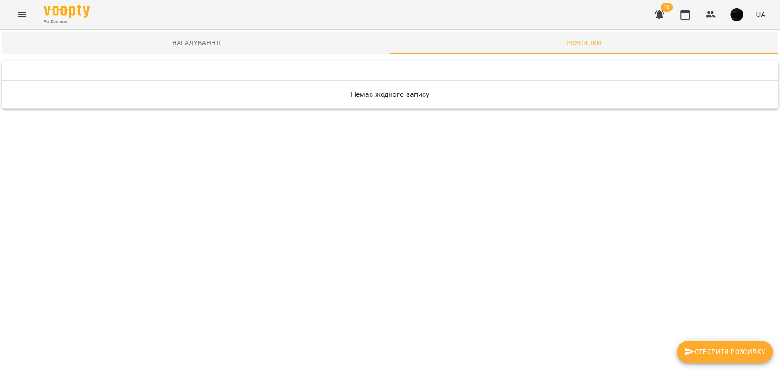
click at [701, 348] on span "Створити розсилку" at bounding box center [724, 352] width 81 height 11
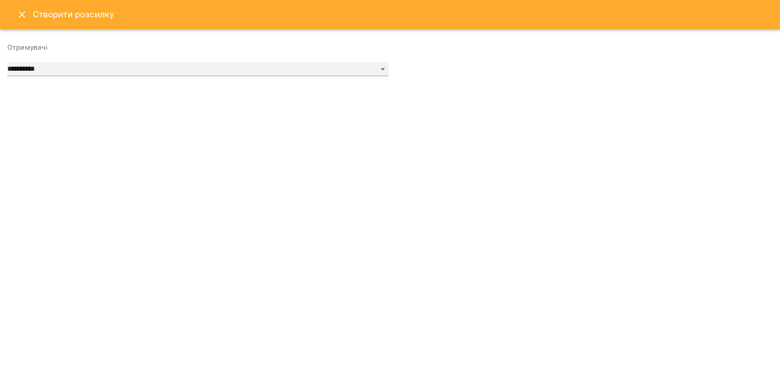
click at [213, 71] on select "**********" at bounding box center [197, 69] width 381 height 15
select select "******"
click at [7, 62] on select "**********" at bounding box center [197, 69] width 381 height 15
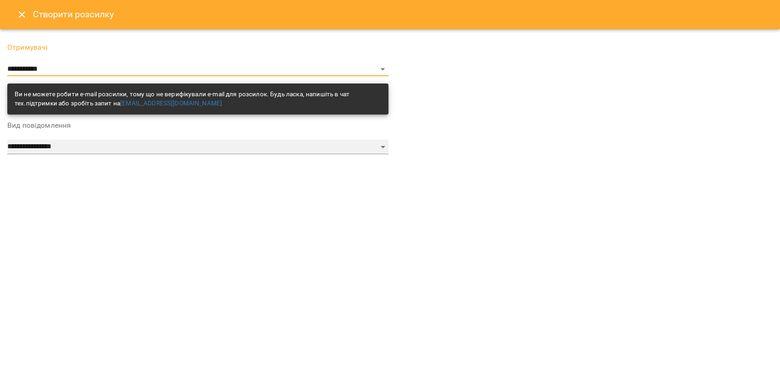
click at [81, 147] on select "**********" at bounding box center [197, 147] width 381 height 15
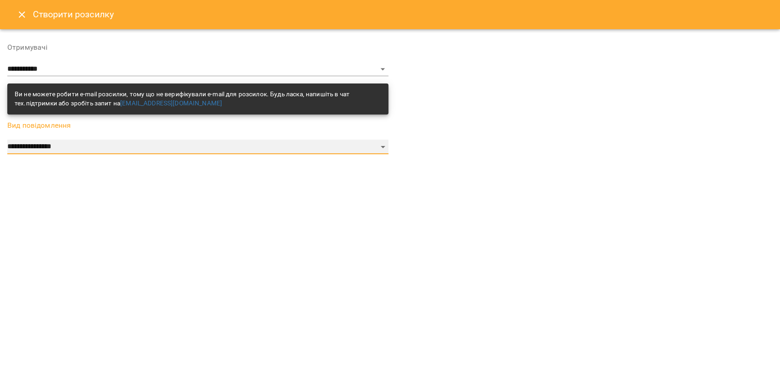
select select "*********"
click at [7, 140] on select "**********" at bounding box center [197, 147] width 381 height 15
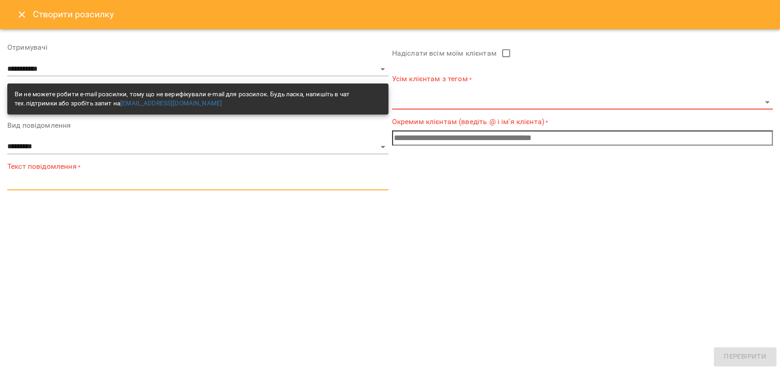
click at [42, 184] on textarea at bounding box center [197, 183] width 381 height 9
click at [455, 103] on body "**********" at bounding box center [390, 55] width 780 height 111
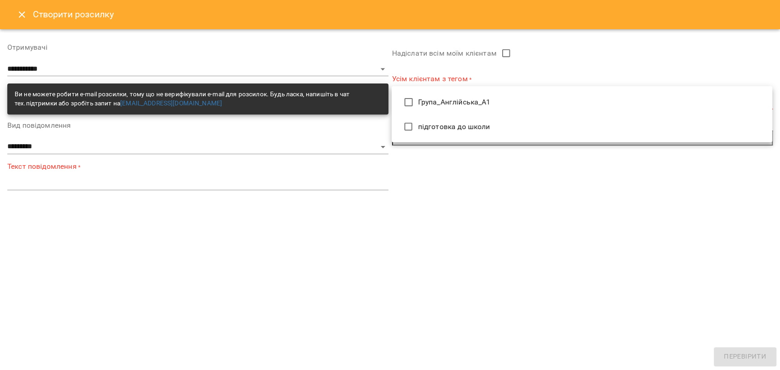
click at [435, 155] on div at bounding box center [390, 185] width 780 height 370
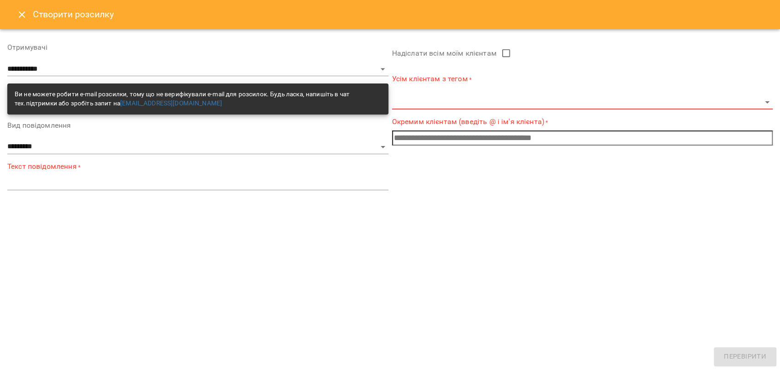
click at [438, 140] on input "text" at bounding box center [582, 138] width 381 height 15
click at [23, 16] on icon "Close" at bounding box center [22, 14] width 6 height 6
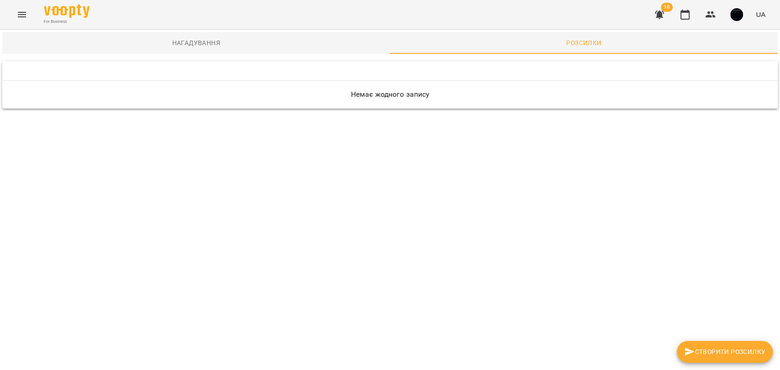
click at [175, 17] on div "For Business 18 UA" at bounding box center [390, 14] width 780 height 29
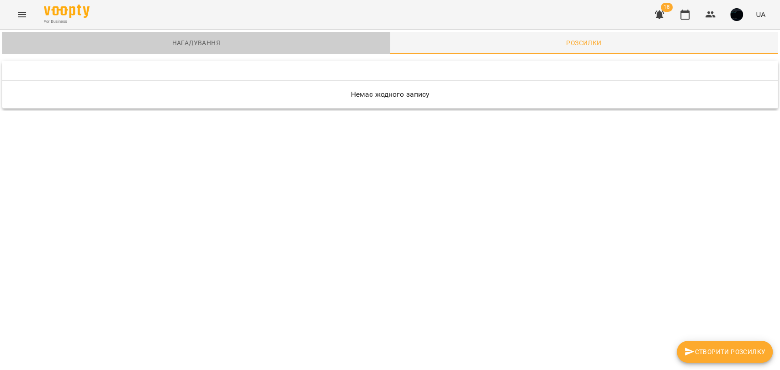
click at [186, 32] on button "Нагадування" at bounding box center [196, 43] width 388 height 22
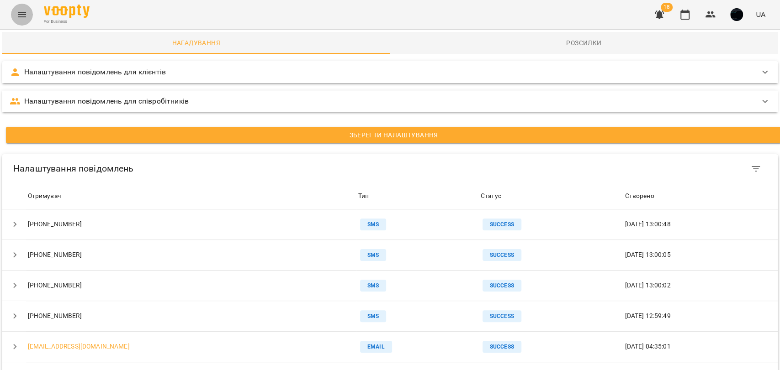
click at [20, 16] on icon "Menu" at bounding box center [21, 14] width 11 height 11
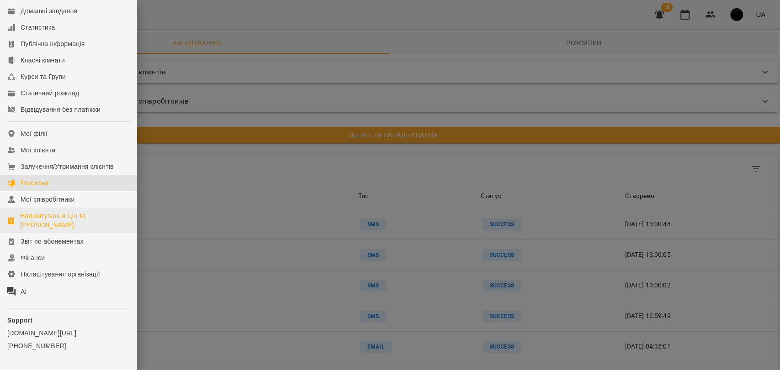
scroll to position [86, 0]
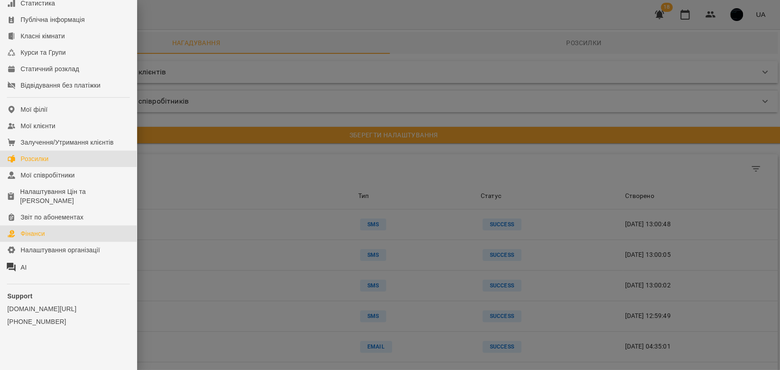
click at [42, 234] on div "Фінанси" at bounding box center [33, 233] width 24 height 9
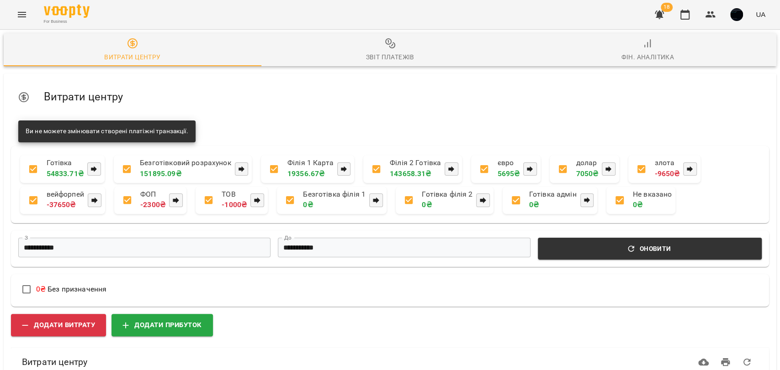
scroll to position [127, 0]
click at [138, 319] on span "Додати прибуток" at bounding box center [161, 325] width 79 height 12
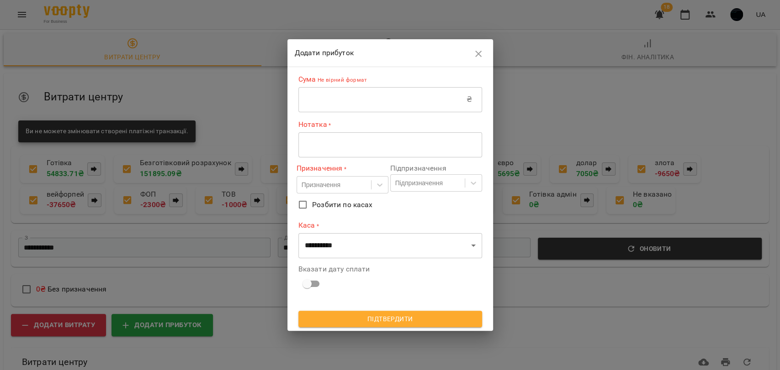
click at [329, 108] on input "text" at bounding box center [382, 100] width 168 height 26
type input "**"
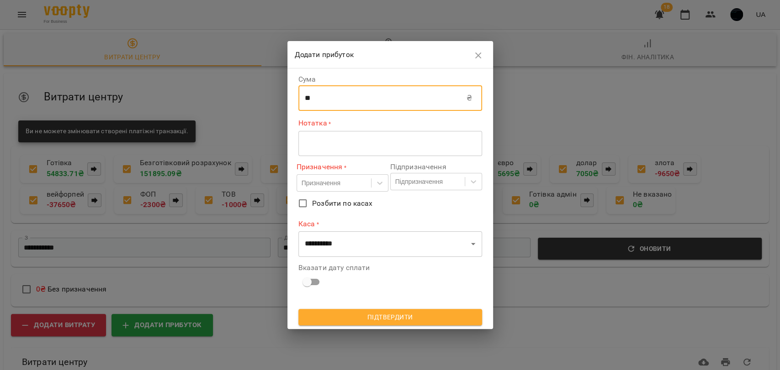
click at [324, 139] on textarea at bounding box center [390, 143] width 171 height 9
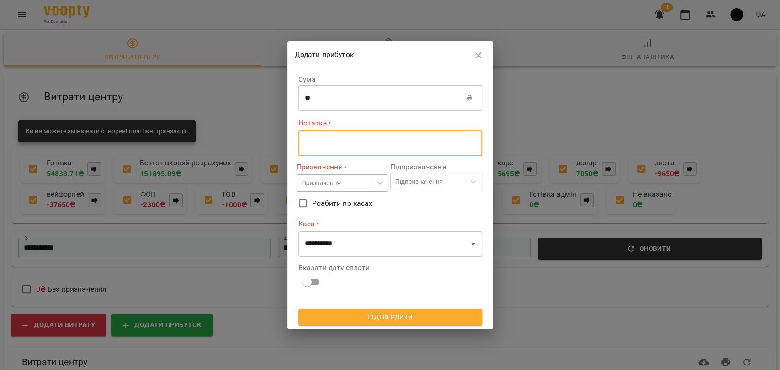
click at [314, 183] on div "Призначення" at bounding box center [320, 183] width 39 height 9
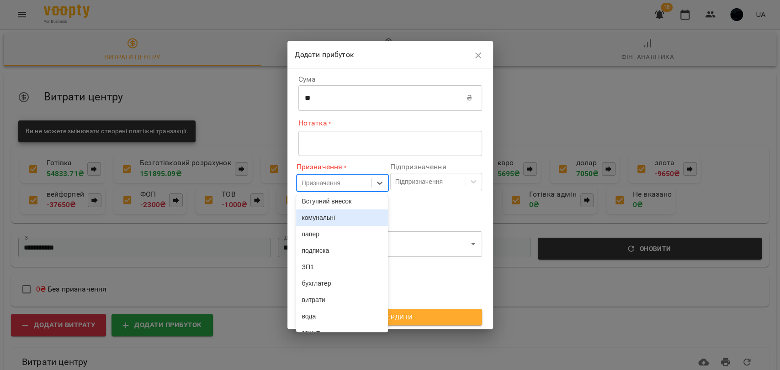
scroll to position [203, 0]
click at [409, 217] on div "**********" at bounding box center [390, 183] width 184 height 222
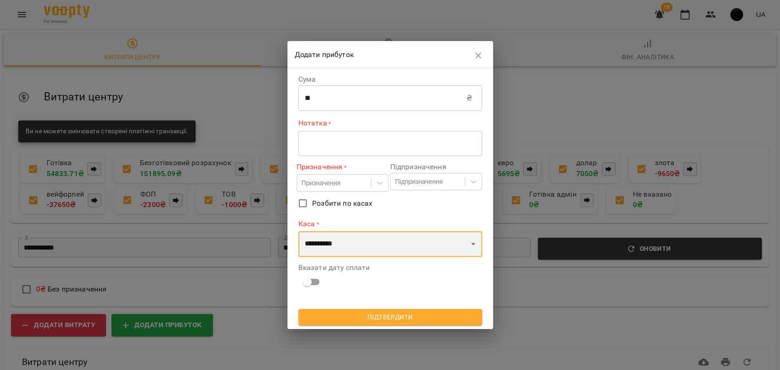
click at [346, 246] on select "**********" at bounding box center [390, 245] width 184 height 26
select select "****"
click at [298, 232] on select "**********" at bounding box center [390, 245] width 184 height 26
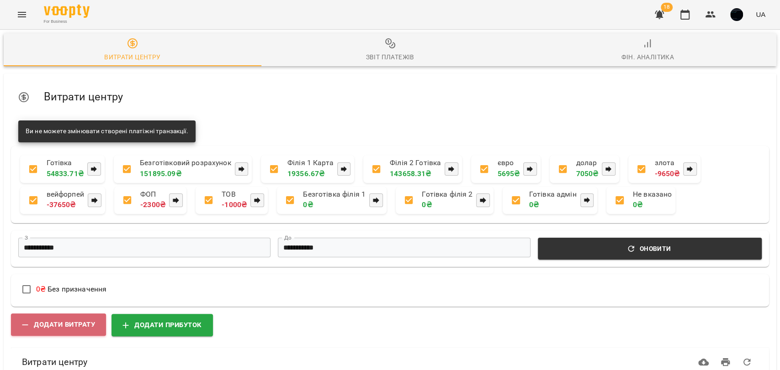
click at [72, 319] on span "Додати витрату" at bounding box center [58, 325] width 73 height 12
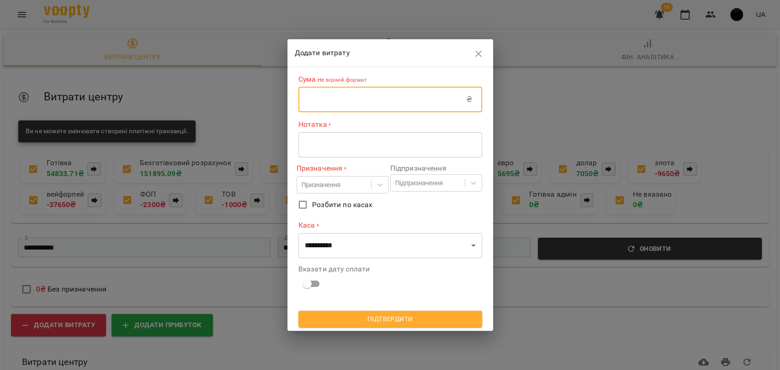
click at [312, 101] on input "text" at bounding box center [382, 100] width 168 height 26
click at [310, 143] on textarea at bounding box center [390, 145] width 171 height 9
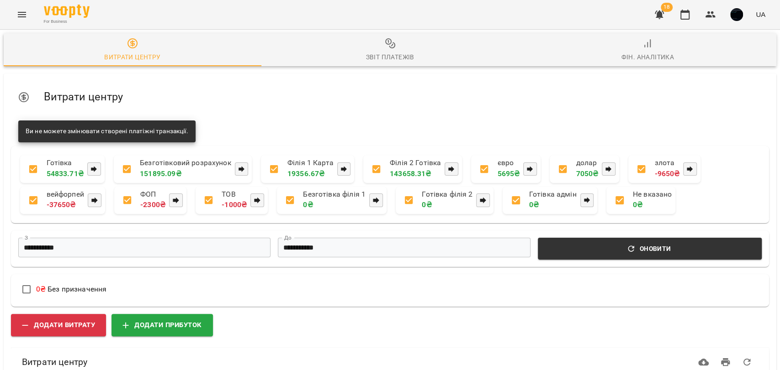
scroll to position [0, 0]
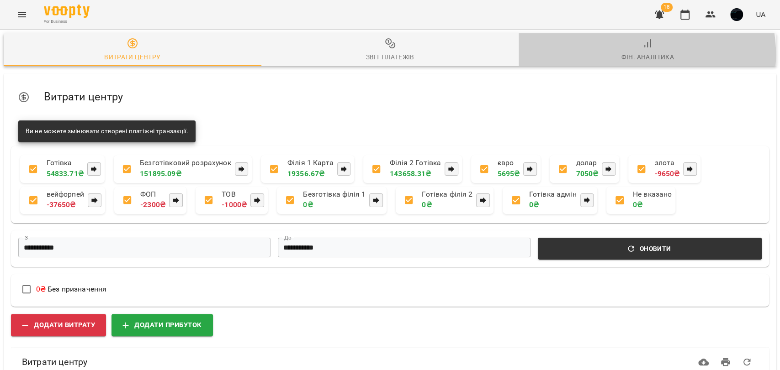
click at [634, 54] on div "Фін. Аналітика" at bounding box center [647, 57] width 53 height 11
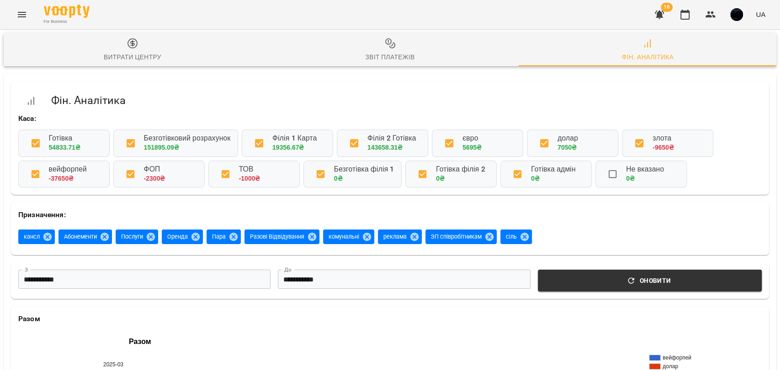
scroll to position [203, 0]
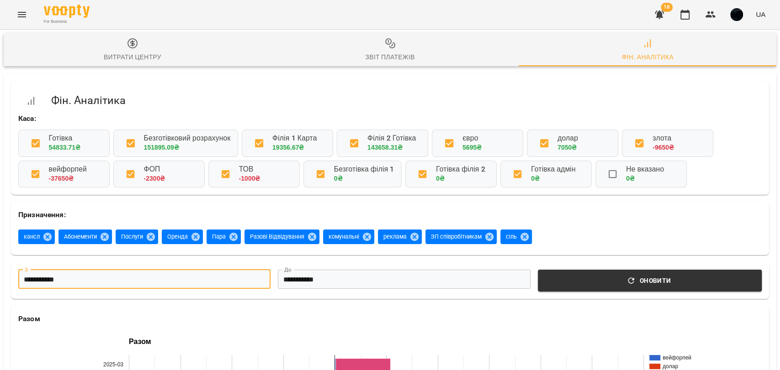
click at [213, 270] on input "**********" at bounding box center [144, 280] width 252 height 20
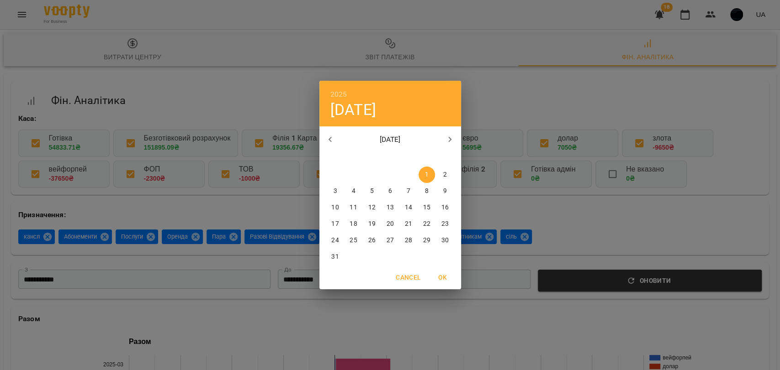
click at [449, 137] on icon "button" at bounding box center [449, 139] width 11 height 11
click at [386, 169] on button "1" at bounding box center [390, 175] width 16 height 16
type input "**********"
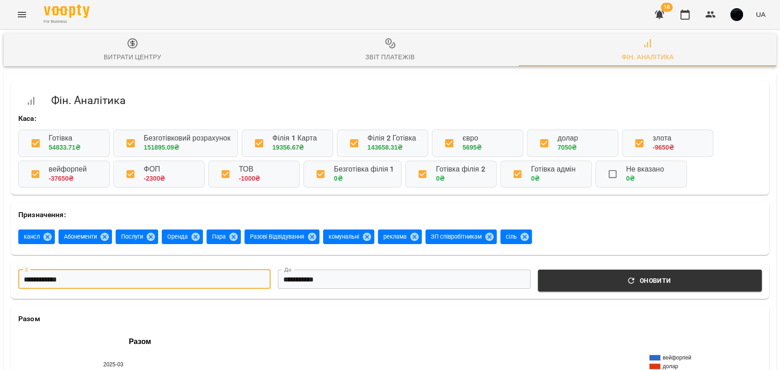
click at [573, 270] on button "Оновити" at bounding box center [650, 281] width 224 height 22
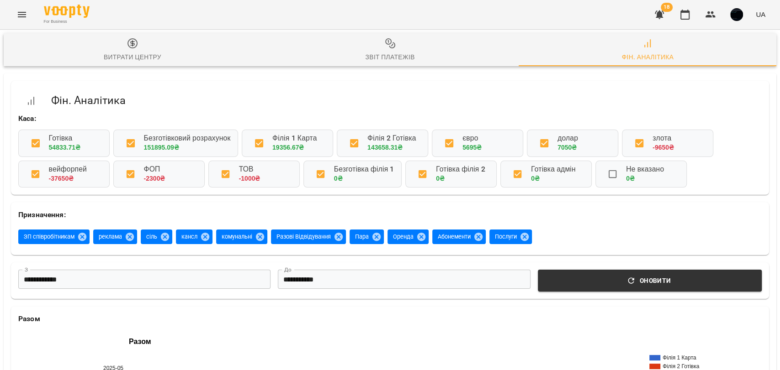
scroll to position [0, 0]
click at [141, 55] on div "Витрати центру" at bounding box center [133, 57] width 58 height 11
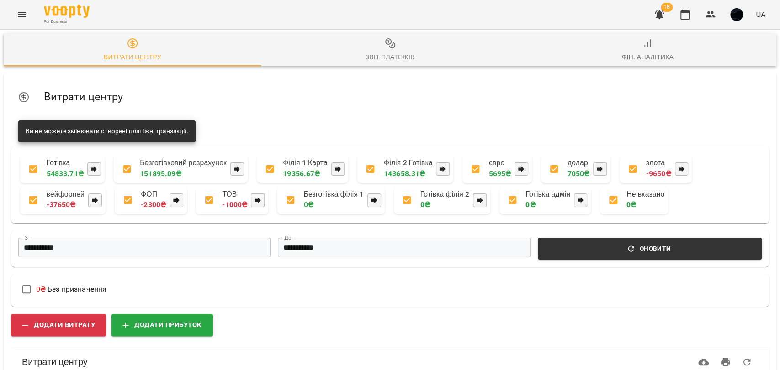
click at [26, 16] on icon "Menu" at bounding box center [21, 14] width 11 height 11
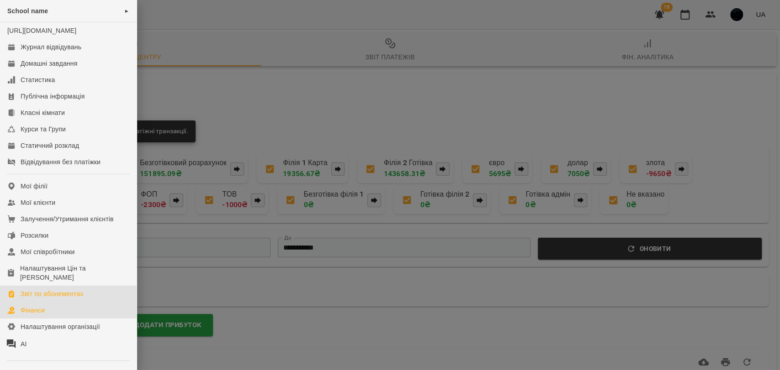
click at [49, 299] on div "Звіт по абонементах" at bounding box center [52, 294] width 63 height 9
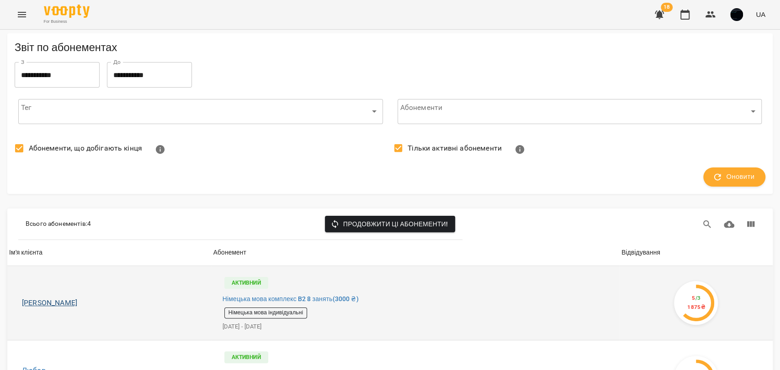
scroll to position [152, 0]
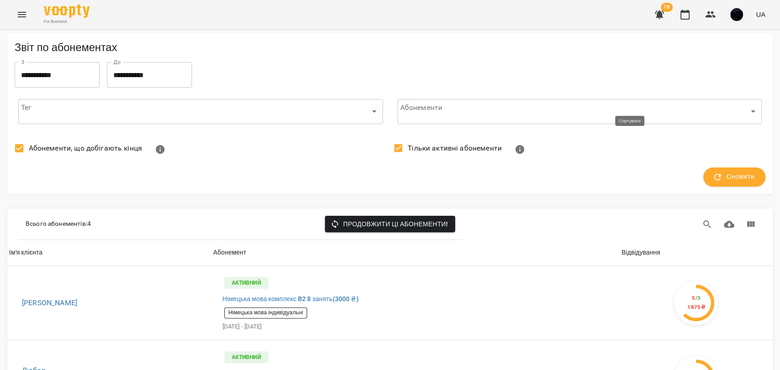
click at [625, 248] on div "Відвідування" at bounding box center [640, 253] width 39 height 11
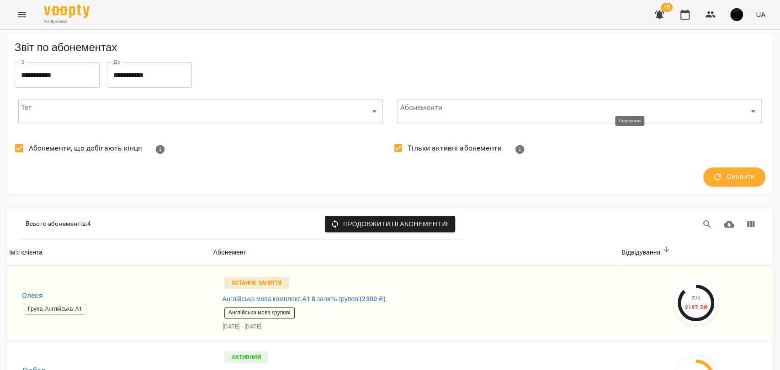
click at [625, 248] on div "Відвідування" at bounding box center [640, 253] width 39 height 11
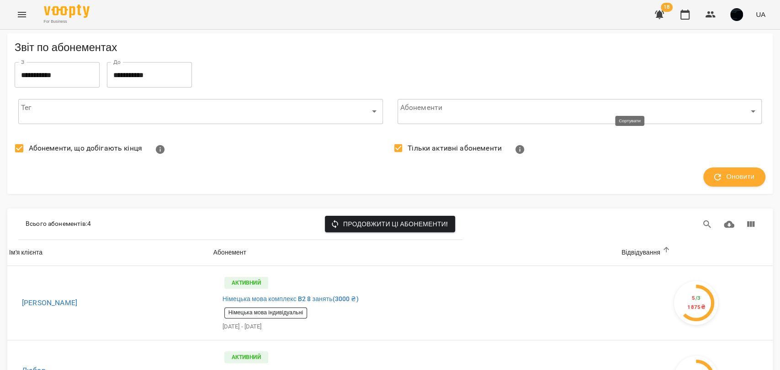
click at [625, 248] on div "Відвідування" at bounding box center [640, 253] width 39 height 11
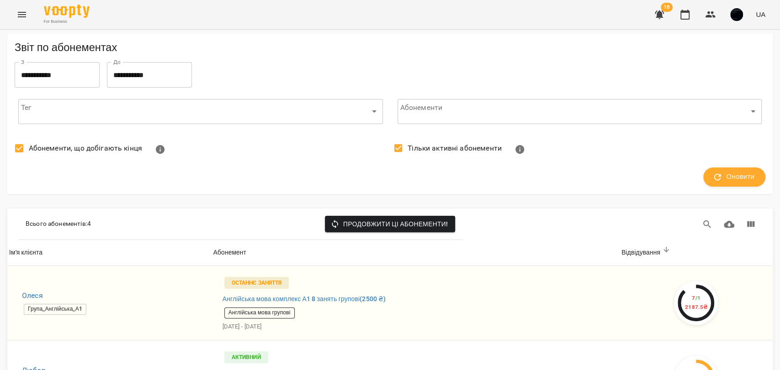
scroll to position [0, 0]
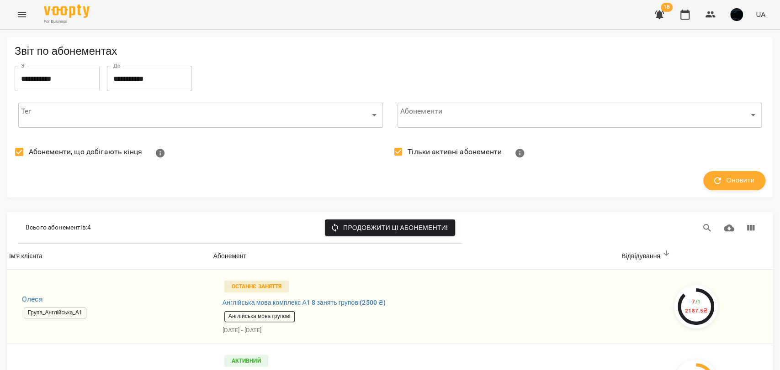
click at [82, 79] on input "**********" at bounding box center [57, 79] width 85 height 26
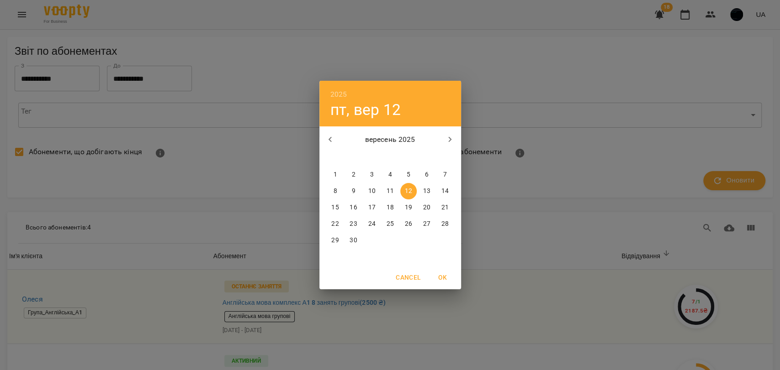
click at [170, 87] on div "2025 пт, вер [DATE] вт ср чт пт сб нд 1 2 3 4 5 6 7 8 9 10 11 12 13 14 15 16 17…" at bounding box center [390, 185] width 780 height 370
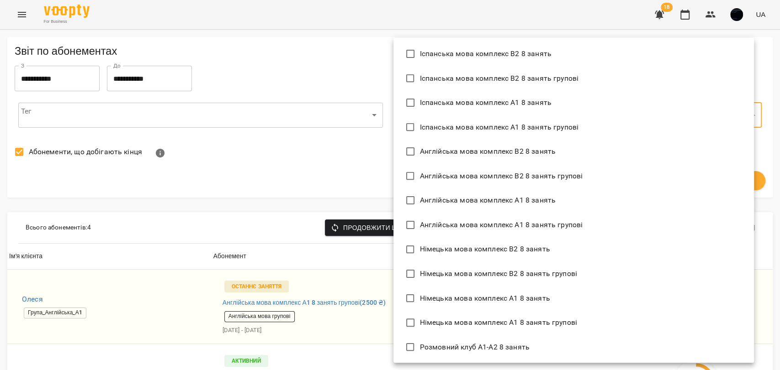
click at [426, 122] on body "**********" at bounding box center [390, 300] width 780 height 600
click at [362, 147] on div at bounding box center [390, 185] width 780 height 370
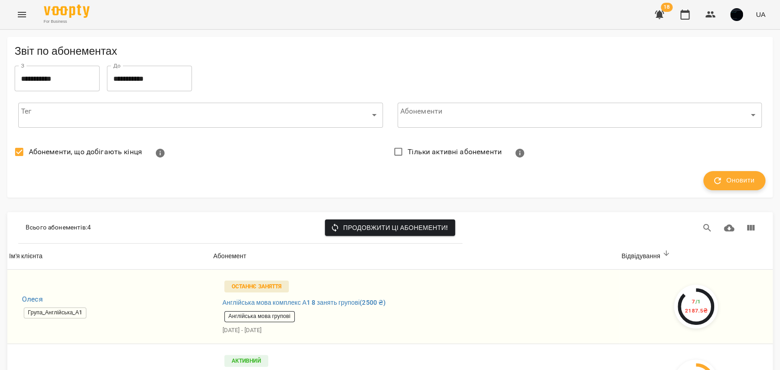
click at [703, 179] on button "Оновити" at bounding box center [734, 180] width 62 height 19
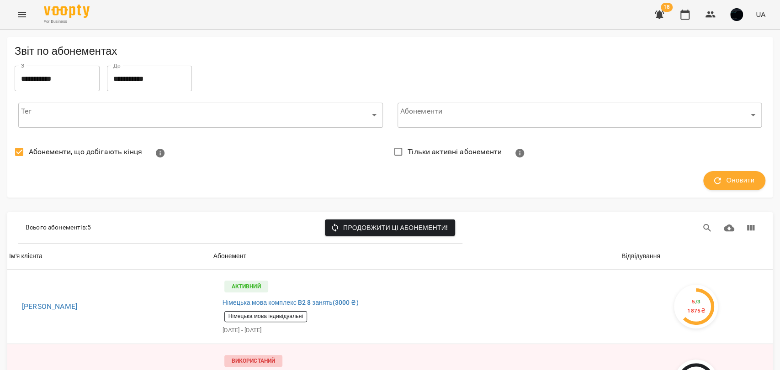
click at [18, 13] on icon "Menu" at bounding box center [21, 14] width 11 height 11
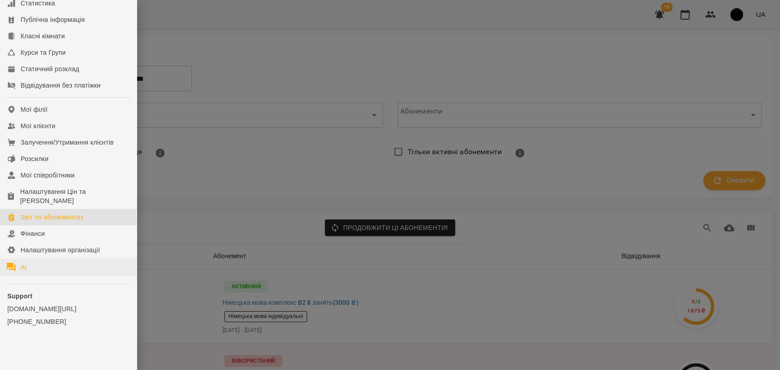
scroll to position [86, 0]
click at [54, 254] on div "Налаштування організації" at bounding box center [60, 250] width 79 height 9
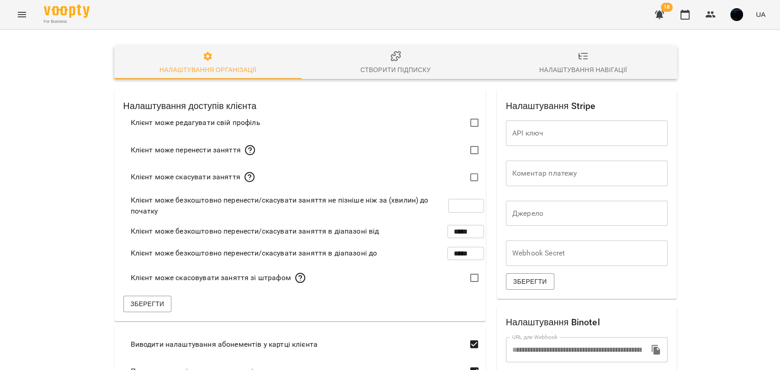
type input "**********"
type input "*****"
type input "***"
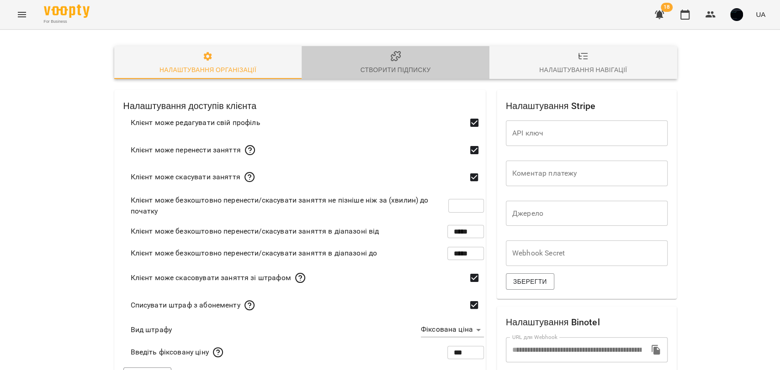
click at [376, 75] on div "Створити підписку" at bounding box center [395, 69] width 70 height 11
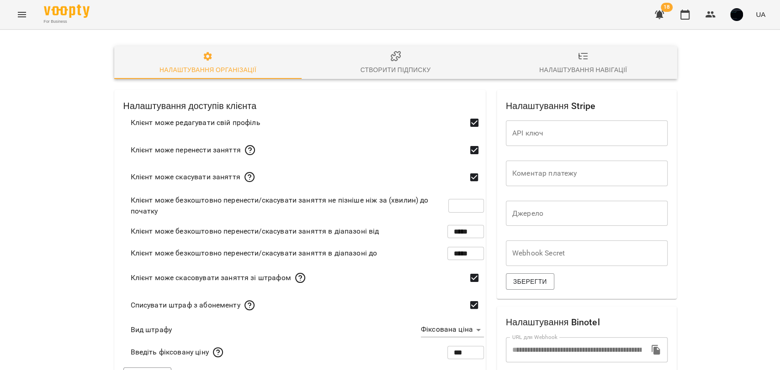
click at [373, 54] on span "Створити підписку" at bounding box center [395, 63] width 177 height 25
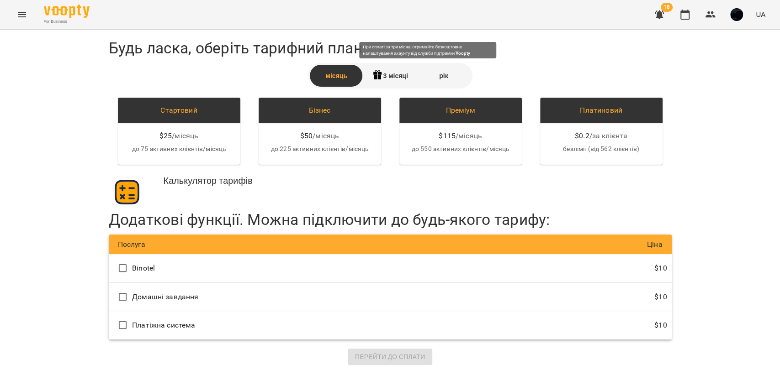
click at [379, 70] on div "3 місяці" at bounding box center [389, 76] width 53 height 22
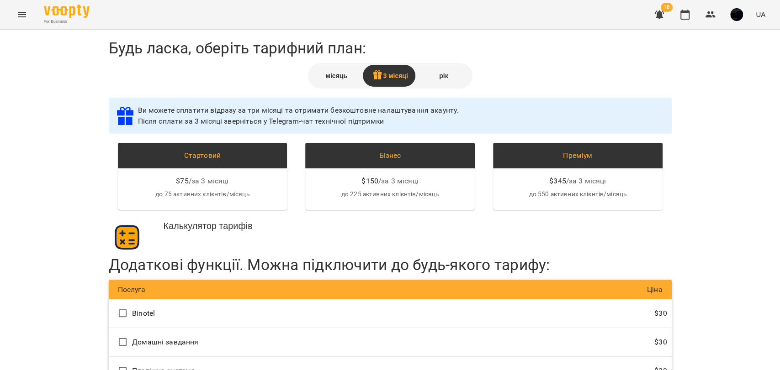
click at [326, 74] on div "місяць" at bounding box center [336, 76] width 53 height 22
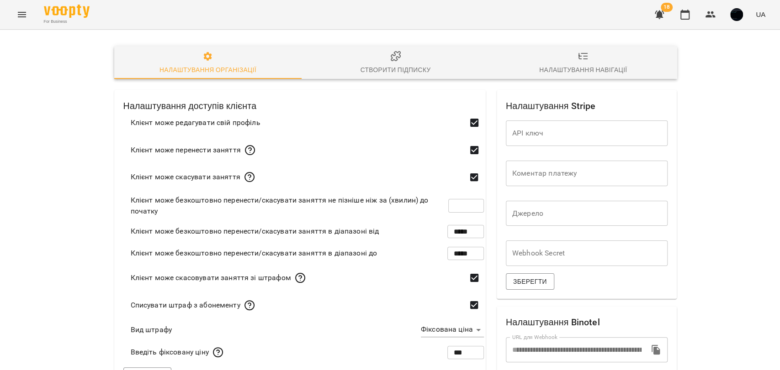
click at [570, 60] on span "Налаштування навігації" at bounding box center [583, 63] width 177 height 25
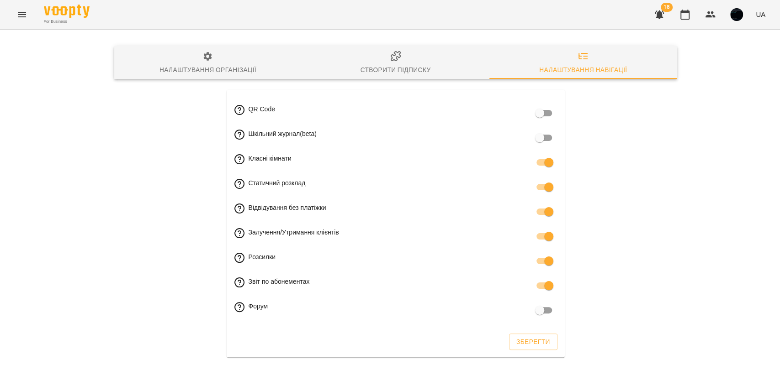
click at [226, 61] on span "Налаштування організації" at bounding box center [208, 63] width 177 height 25
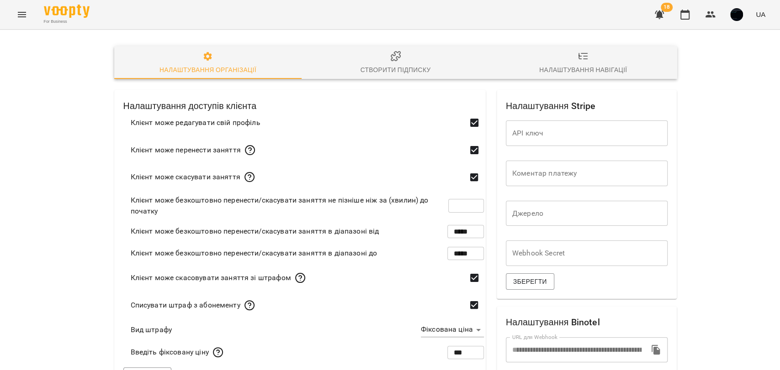
click at [16, 23] on button "Menu" at bounding box center [22, 15] width 22 height 22
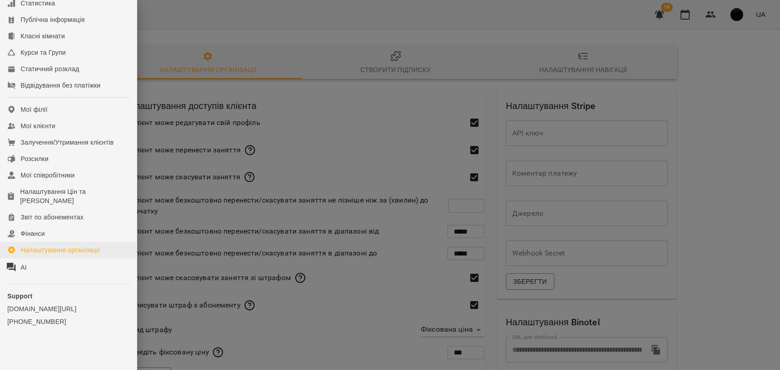
scroll to position [86, 0]
click at [45, 220] on div "Звіт по абонементах" at bounding box center [52, 217] width 63 height 9
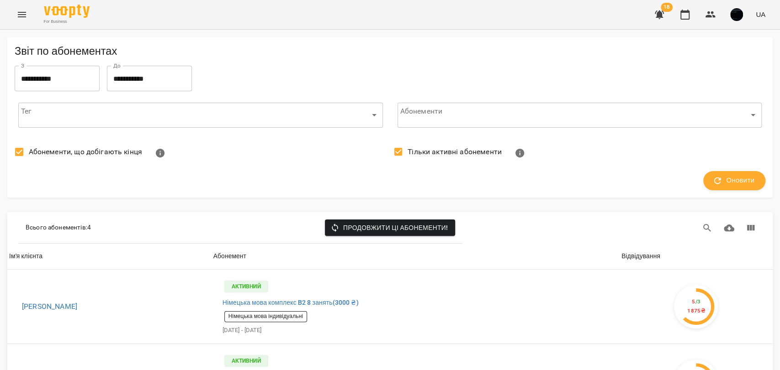
click at [23, 8] on button "Menu" at bounding box center [22, 15] width 22 height 22
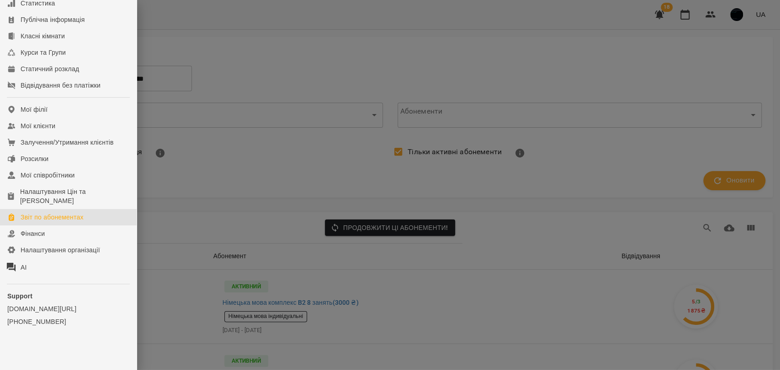
scroll to position [86, 0]
click at [50, 253] on div "Налаштування організації" at bounding box center [60, 250] width 79 height 9
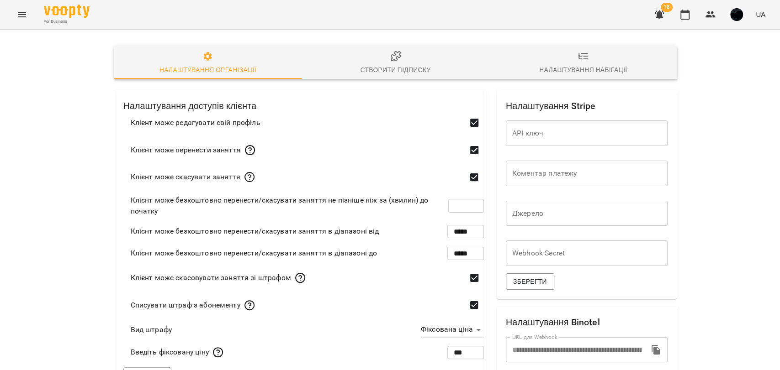
scroll to position [281, 0]
